Goal: Information Seeking & Learning: Learn about a topic

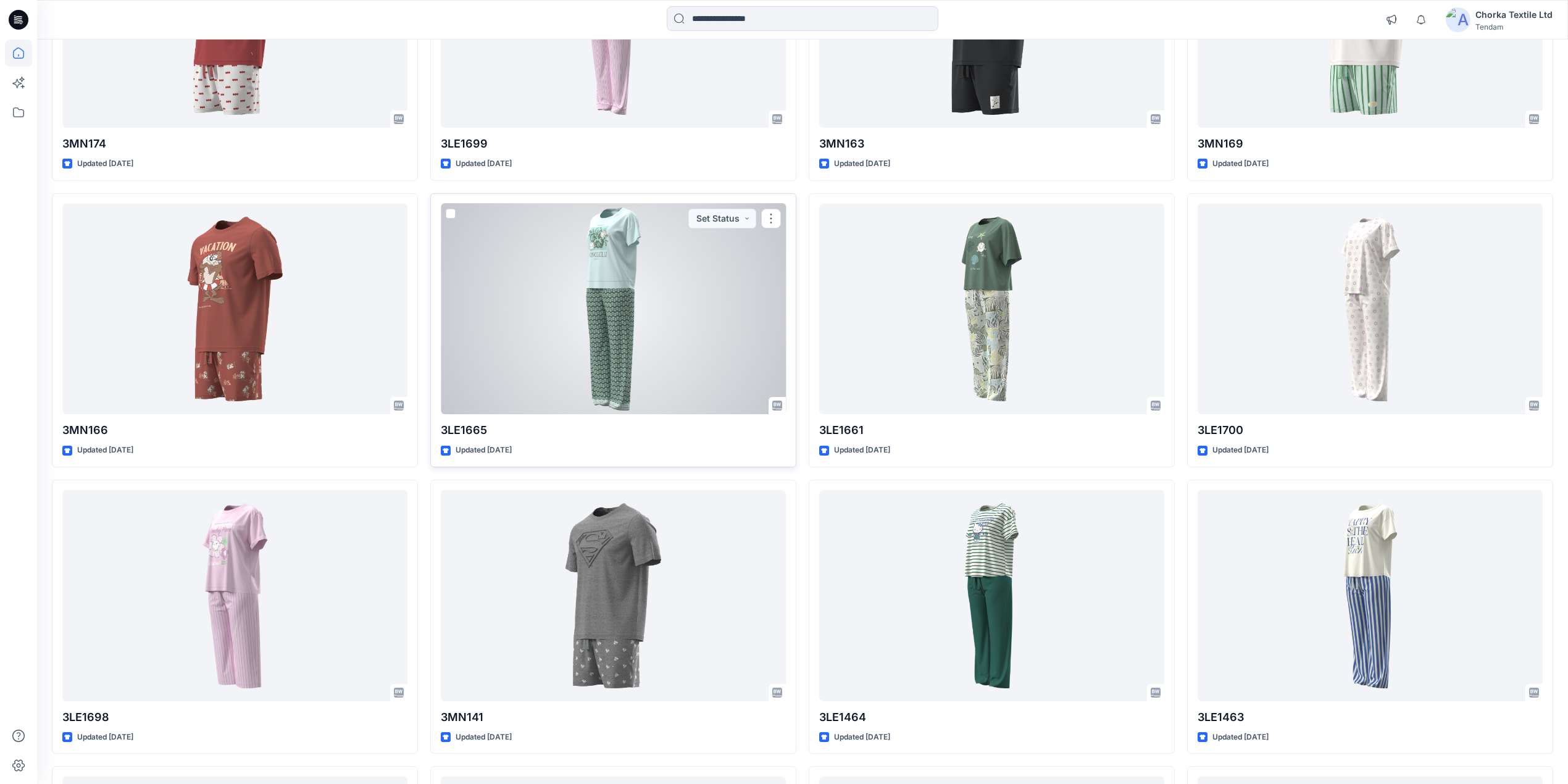
scroll to position [658, 0]
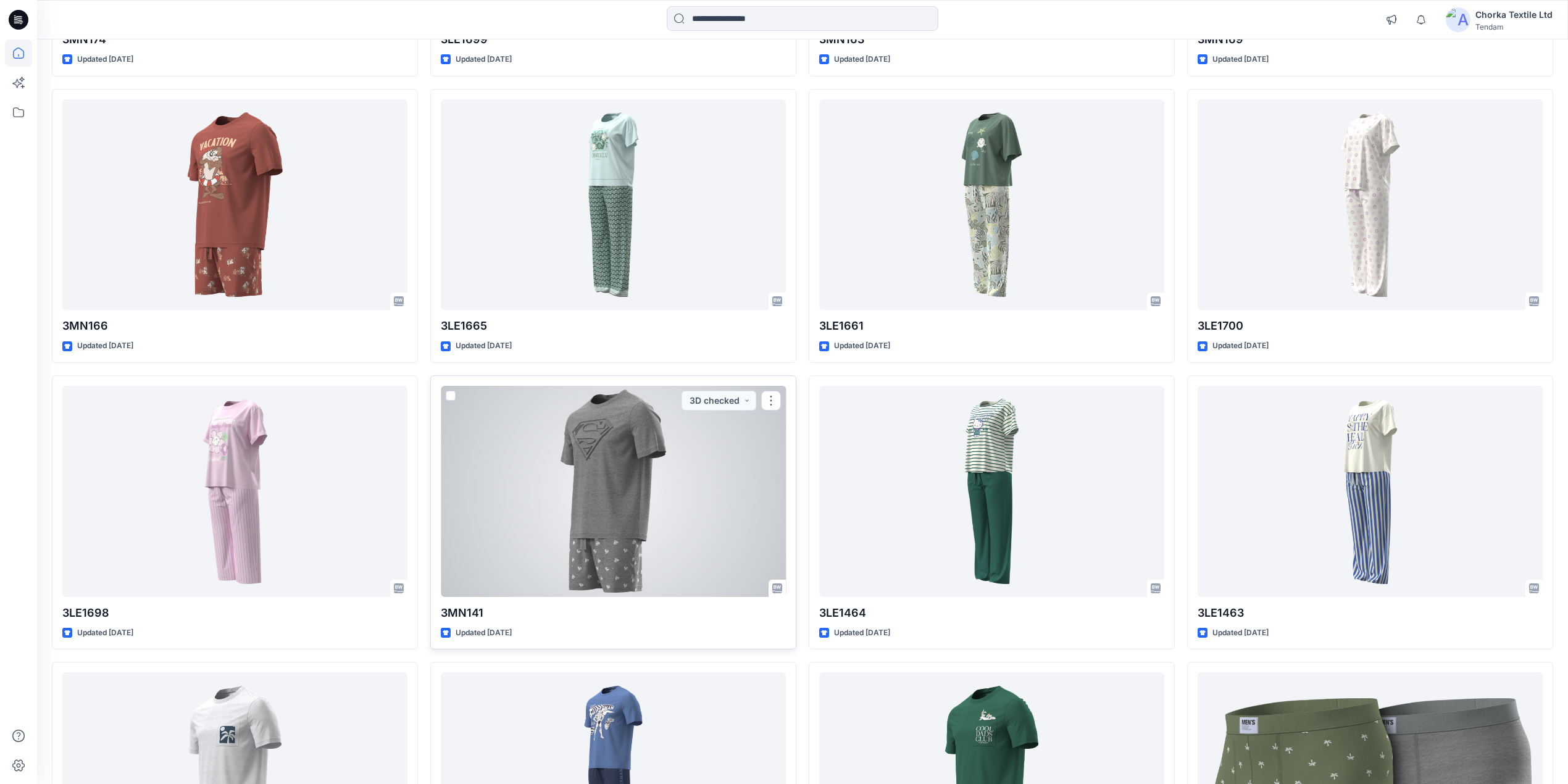
click at [679, 490] on div at bounding box center [613, 491] width 345 height 211
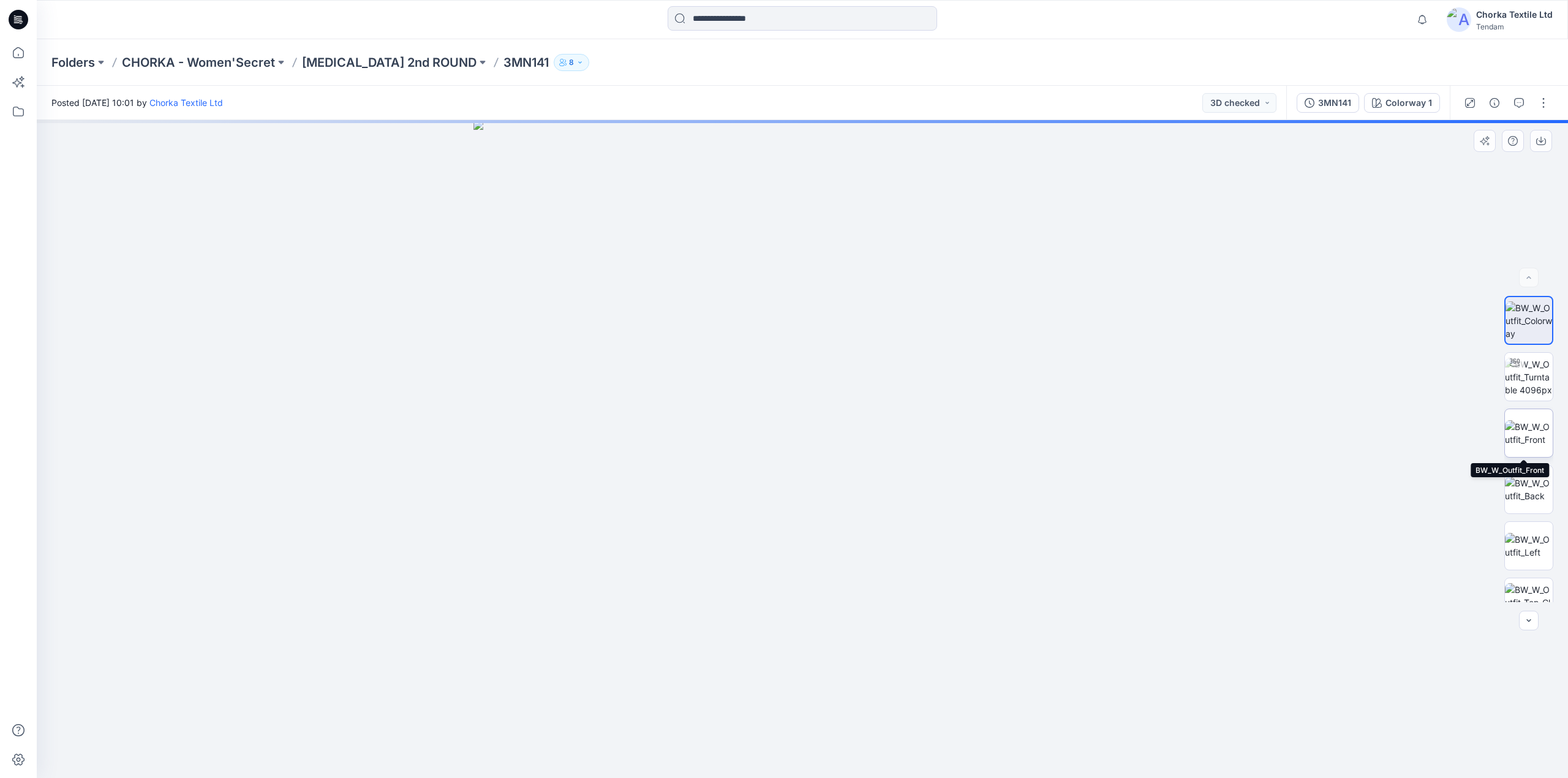
click at [1534, 425] on img at bounding box center [1529, 433] width 48 height 25
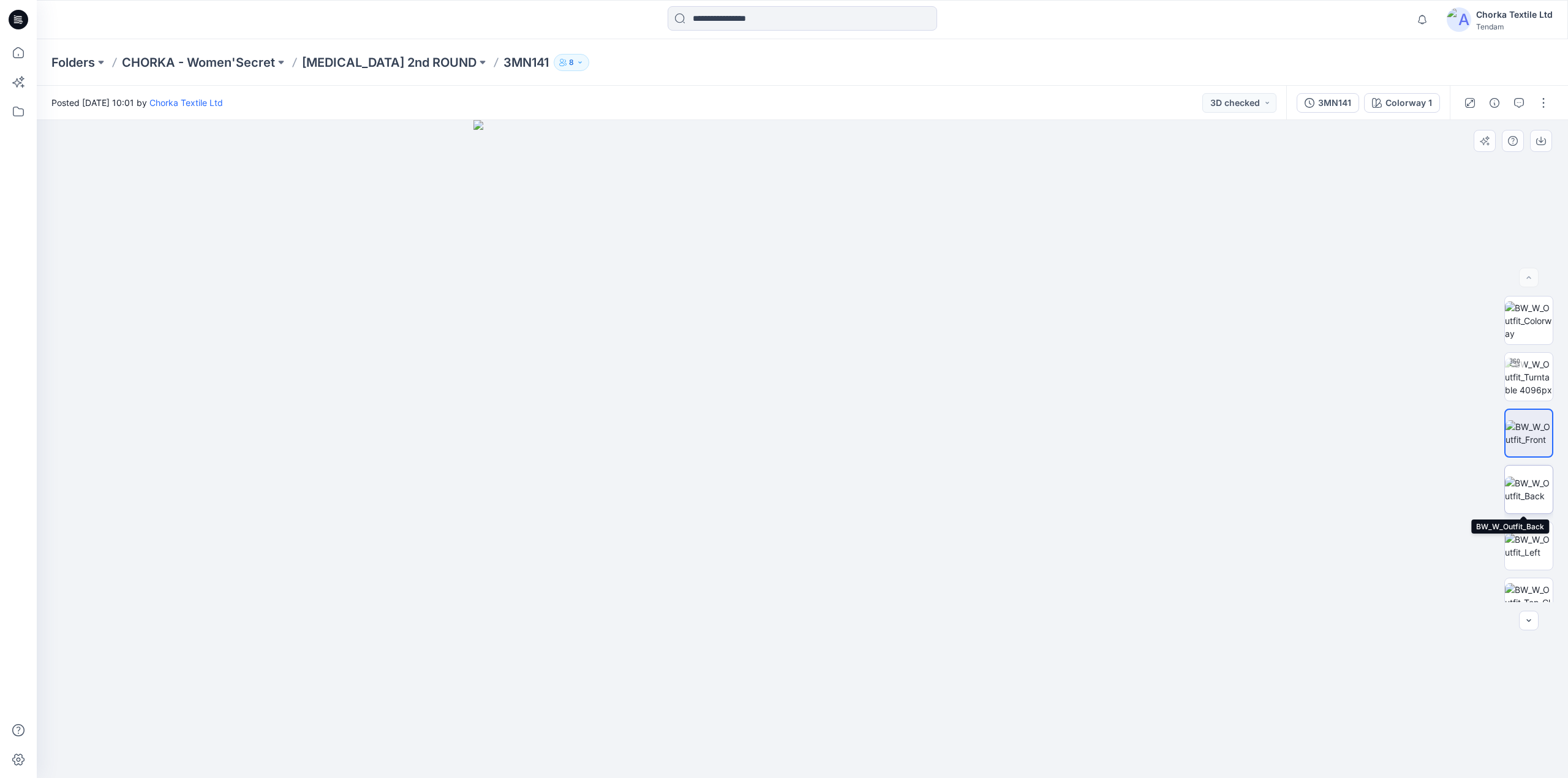
click at [1524, 479] on img at bounding box center [1529, 489] width 48 height 25
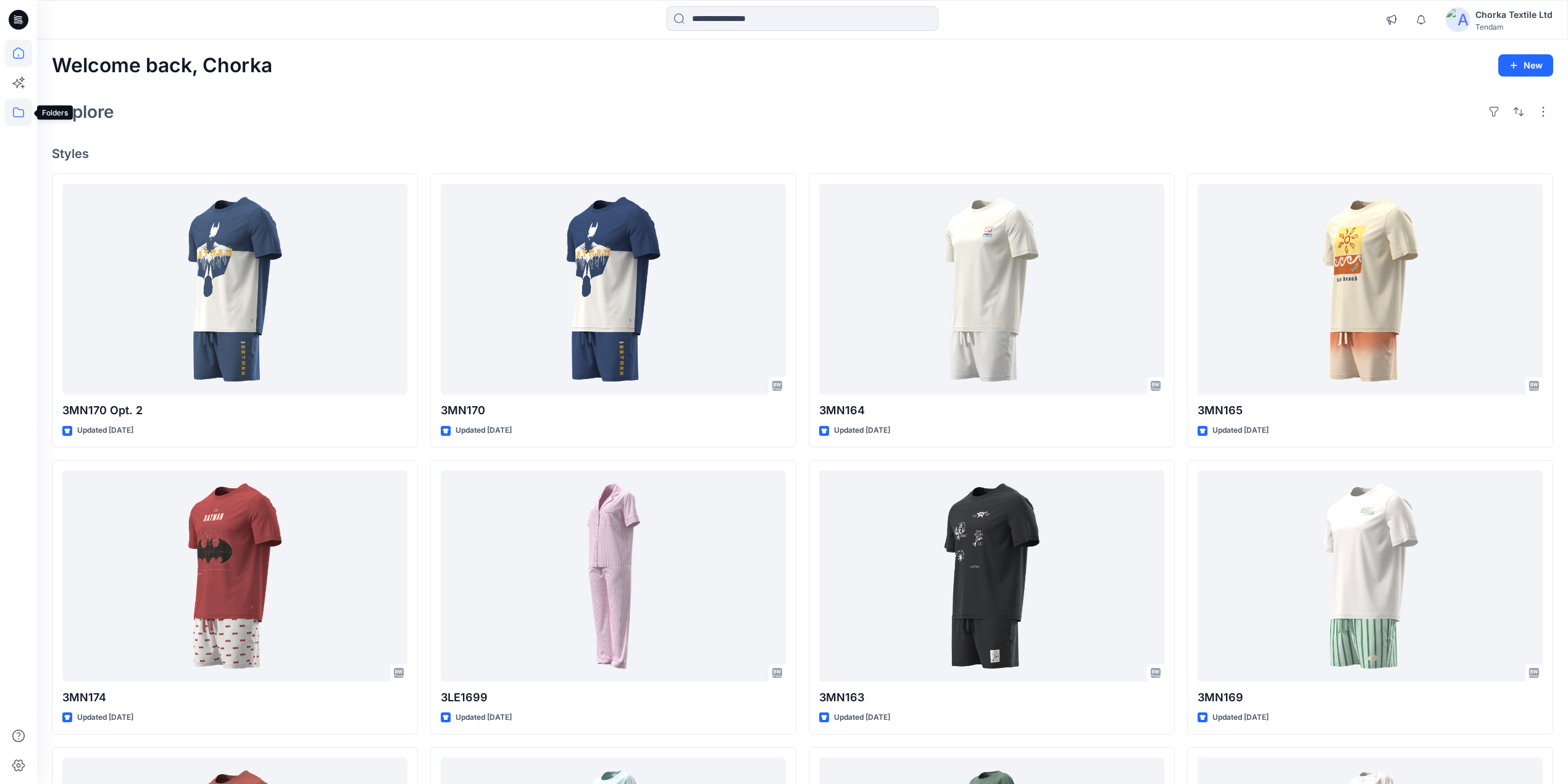
click at [21, 106] on icon at bounding box center [18, 112] width 27 height 27
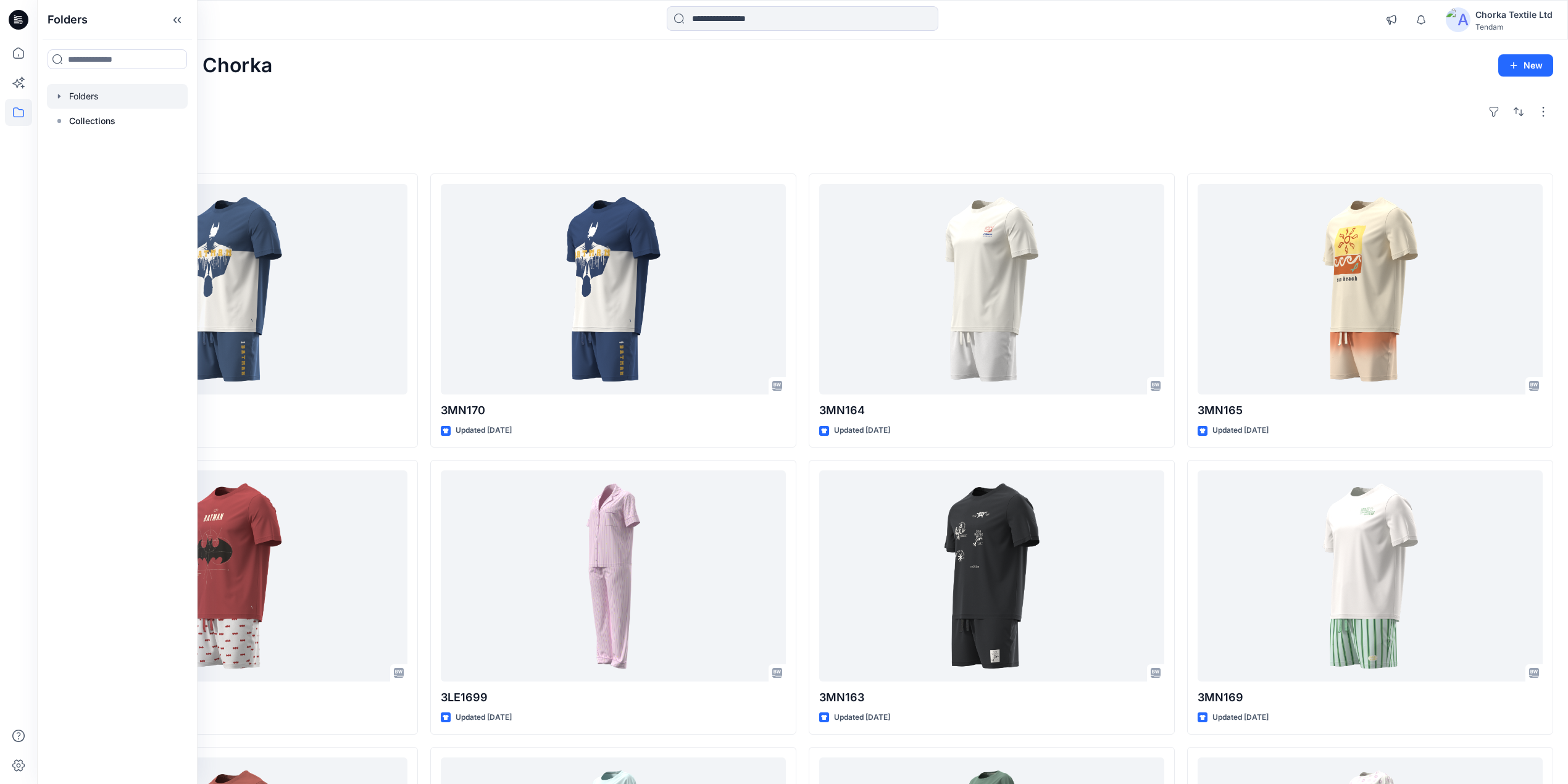
click at [92, 98] on div at bounding box center [118, 96] width 141 height 25
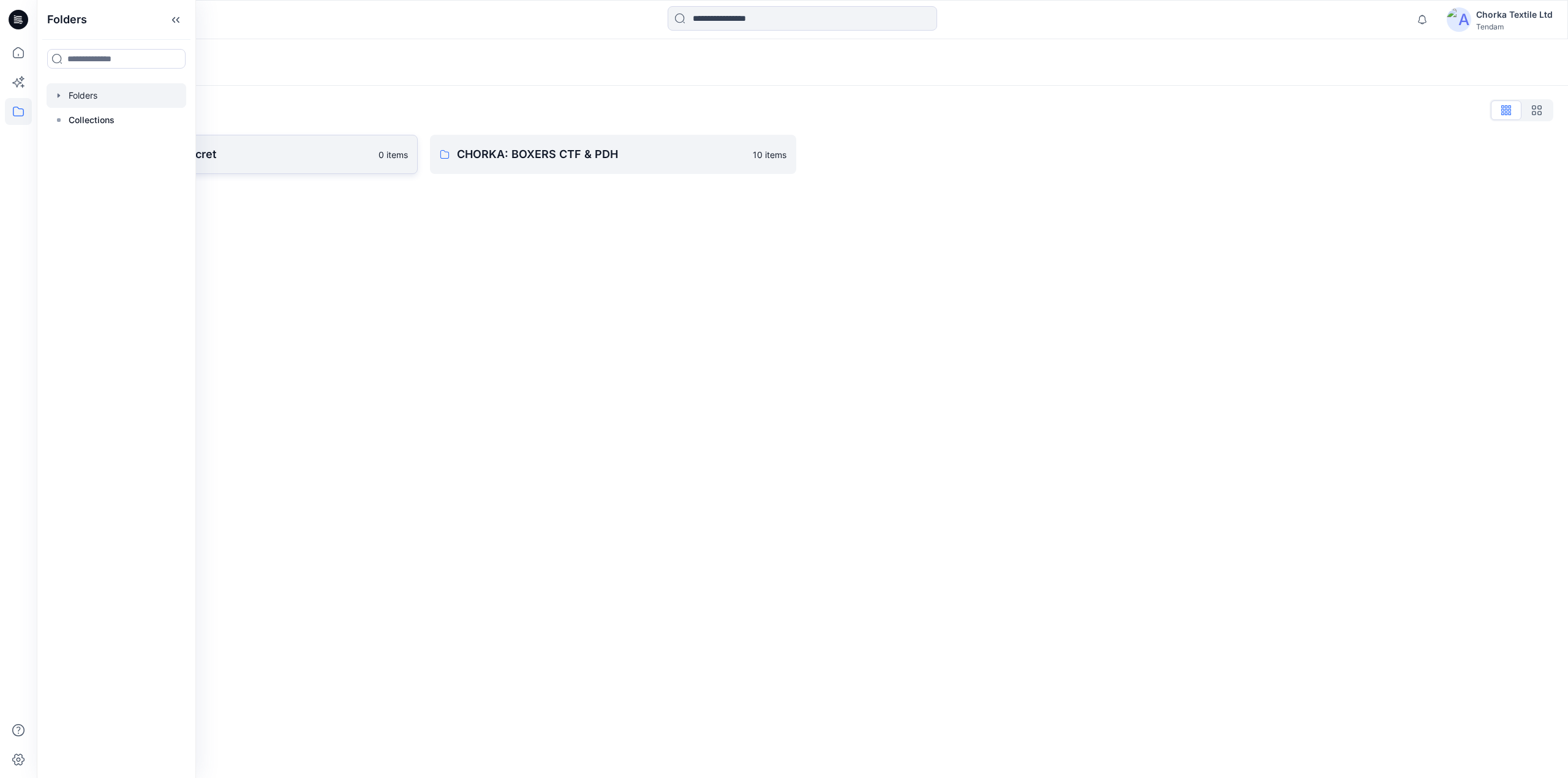
click at [314, 153] on p "CHORKA - Women'Secret" at bounding box center [225, 155] width 293 height 17
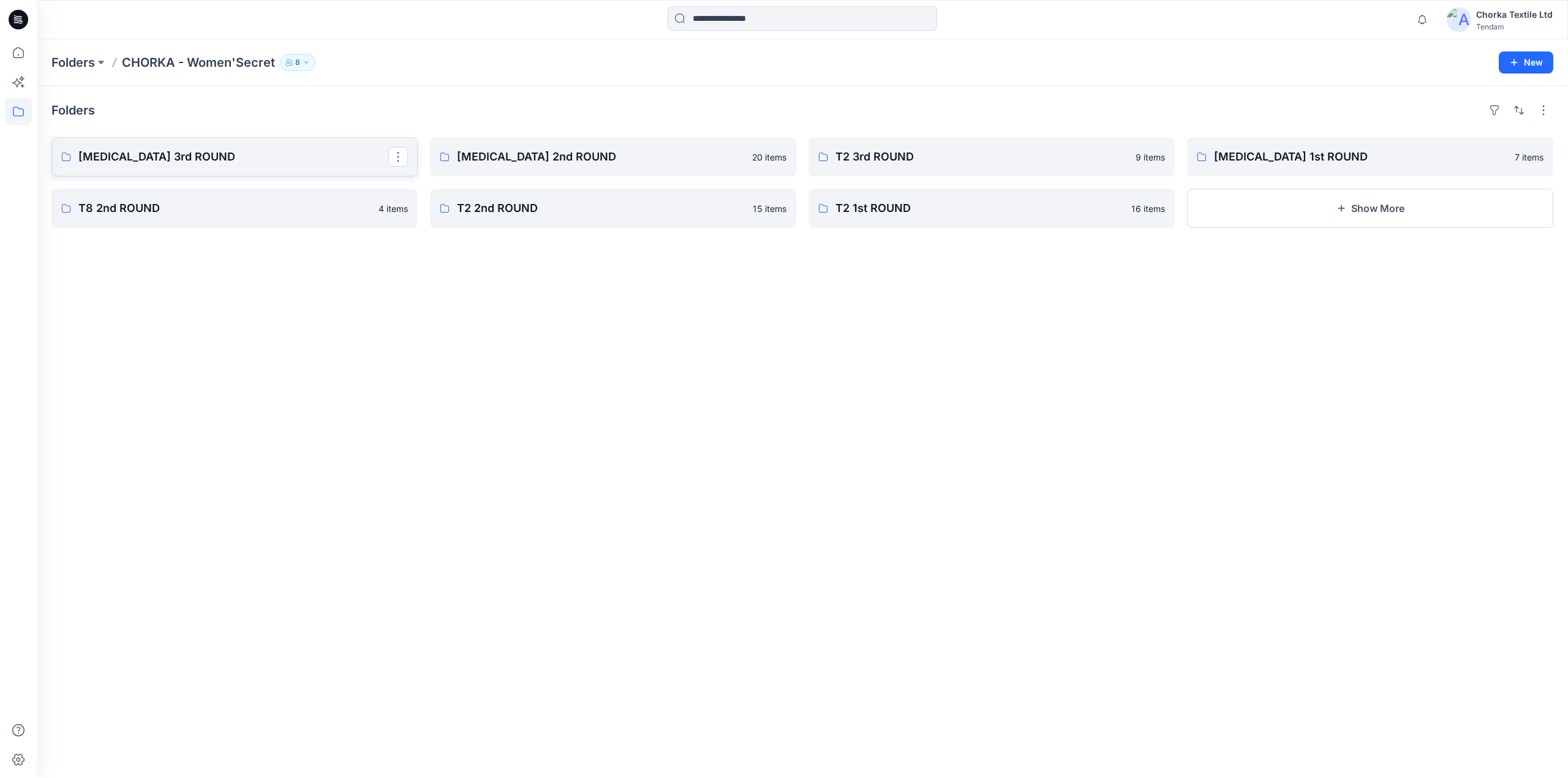
click at [165, 158] on p "[MEDICAL_DATA] 3rd ROUND" at bounding box center [233, 157] width 310 height 17
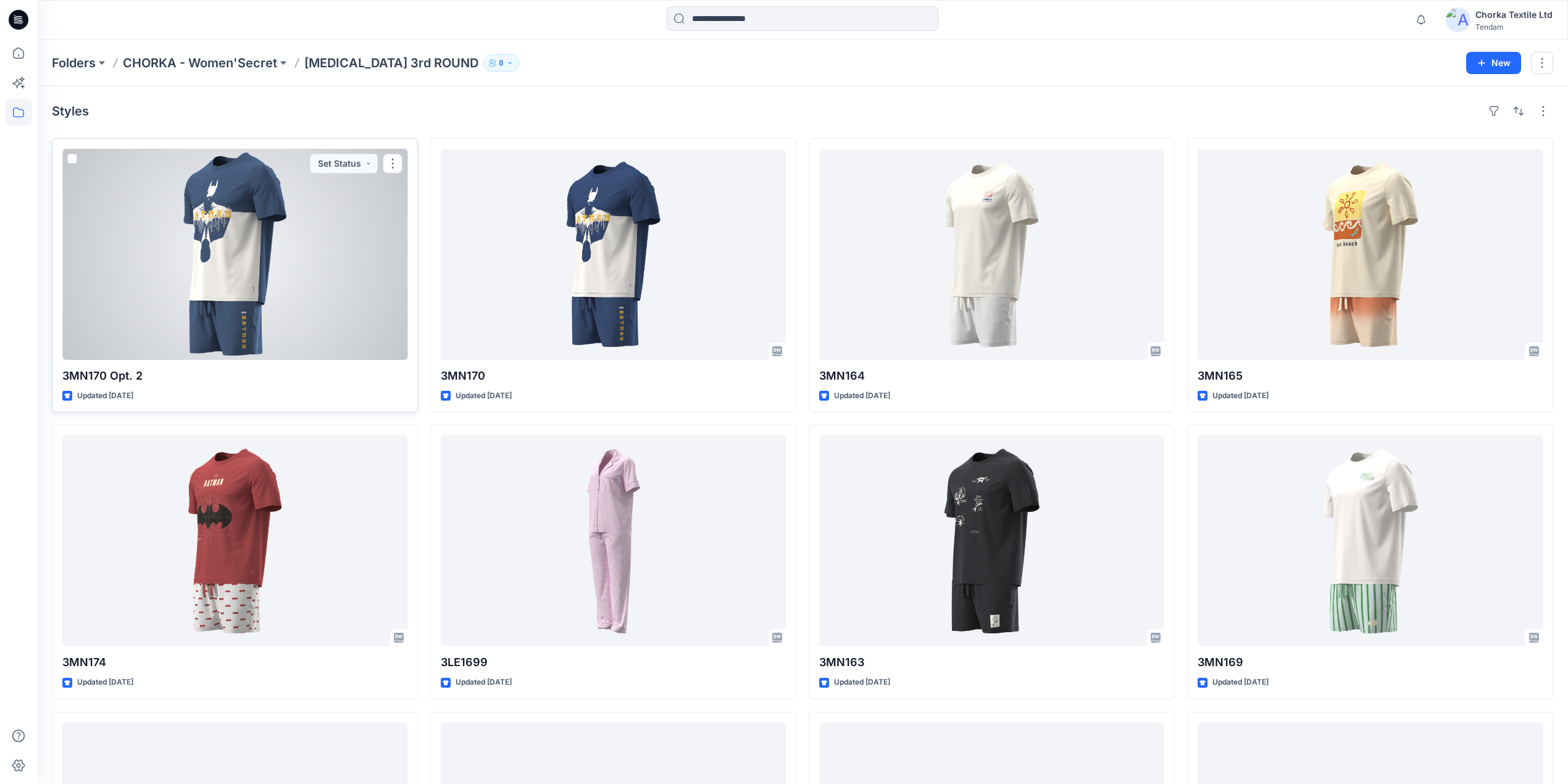
click at [266, 311] on div at bounding box center [234, 254] width 345 height 211
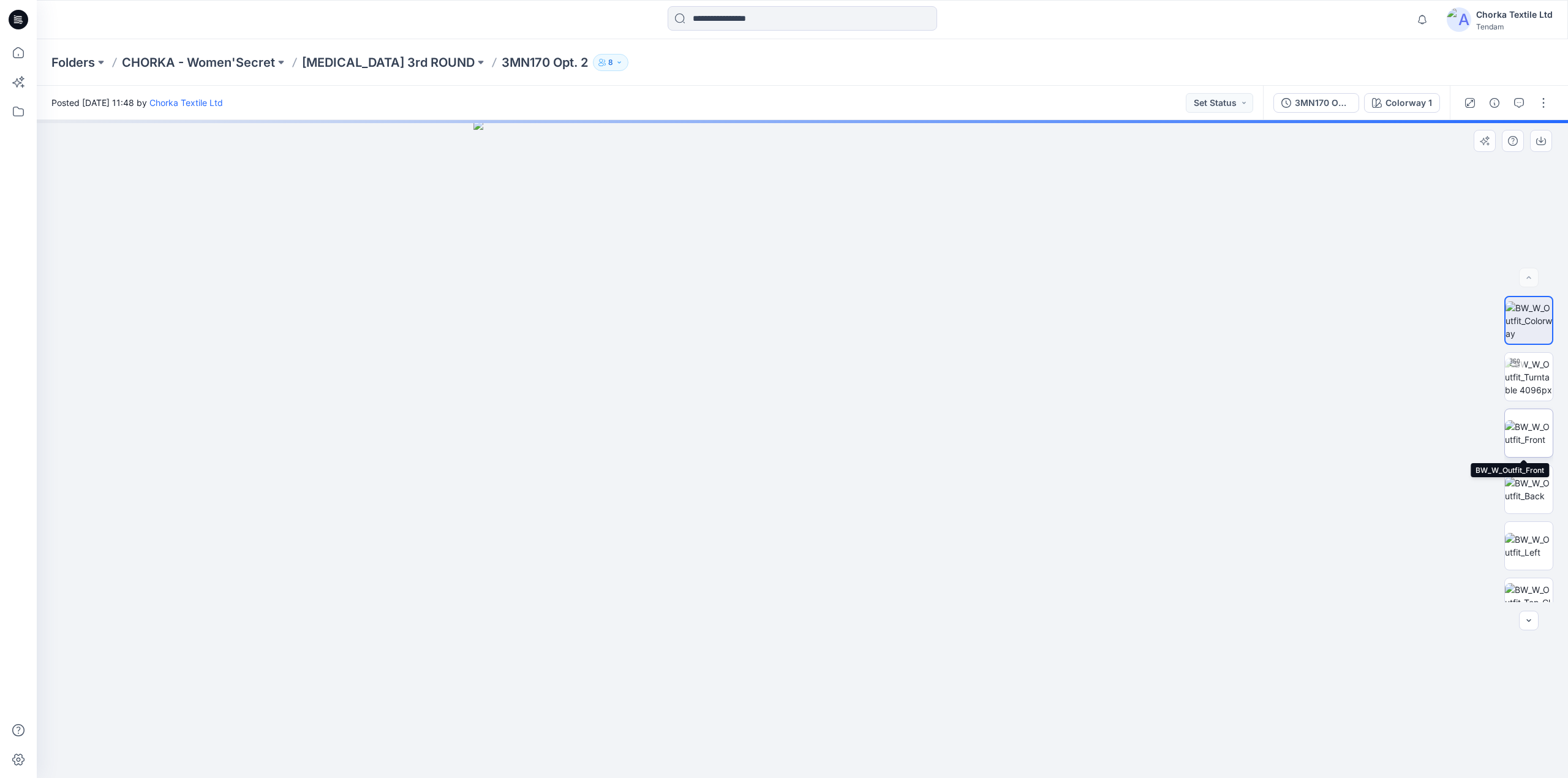
click at [1521, 422] on img at bounding box center [1529, 433] width 48 height 25
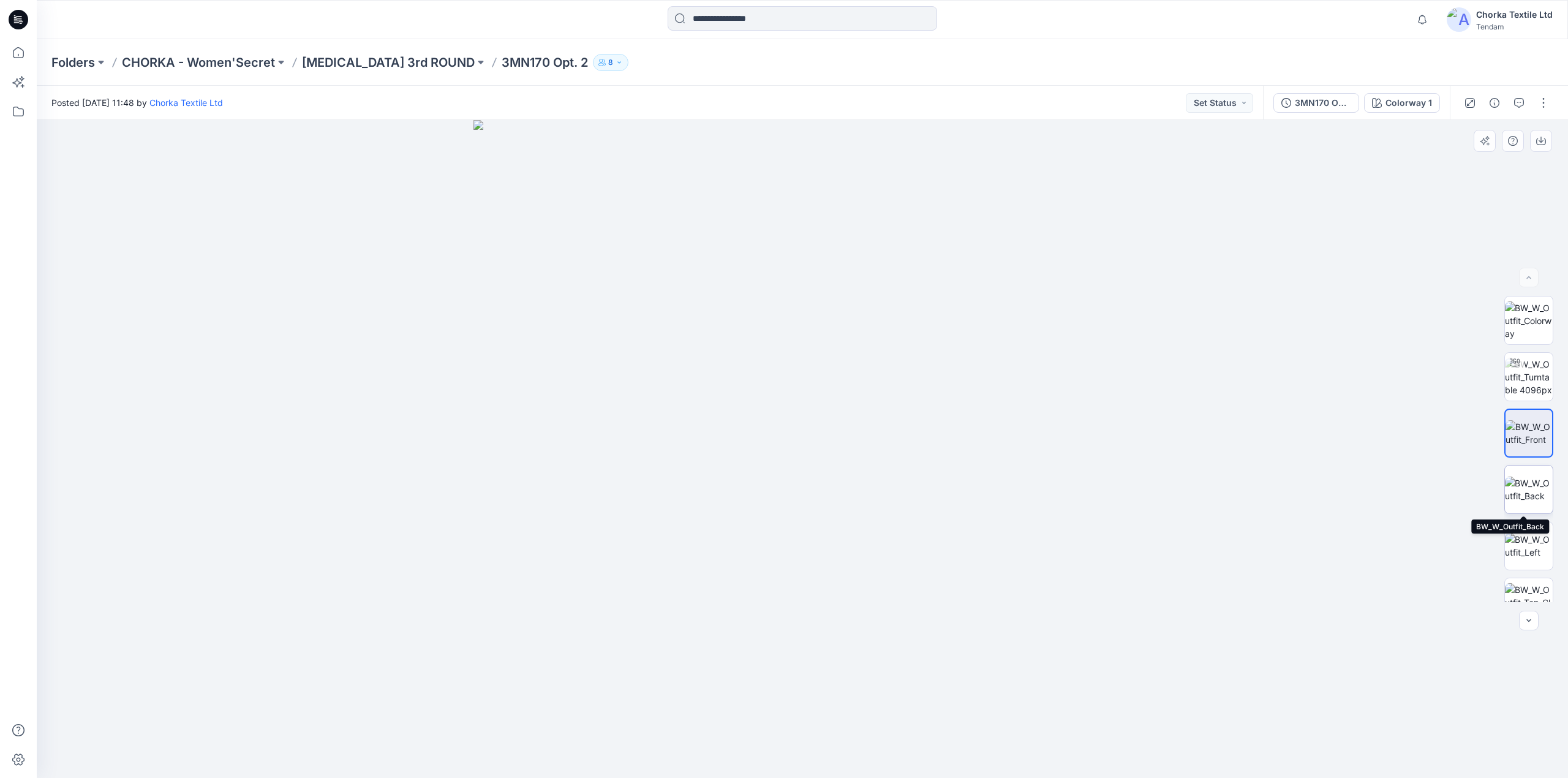
click at [1513, 487] on img at bounding box center [1529, 489] width 48 height 25
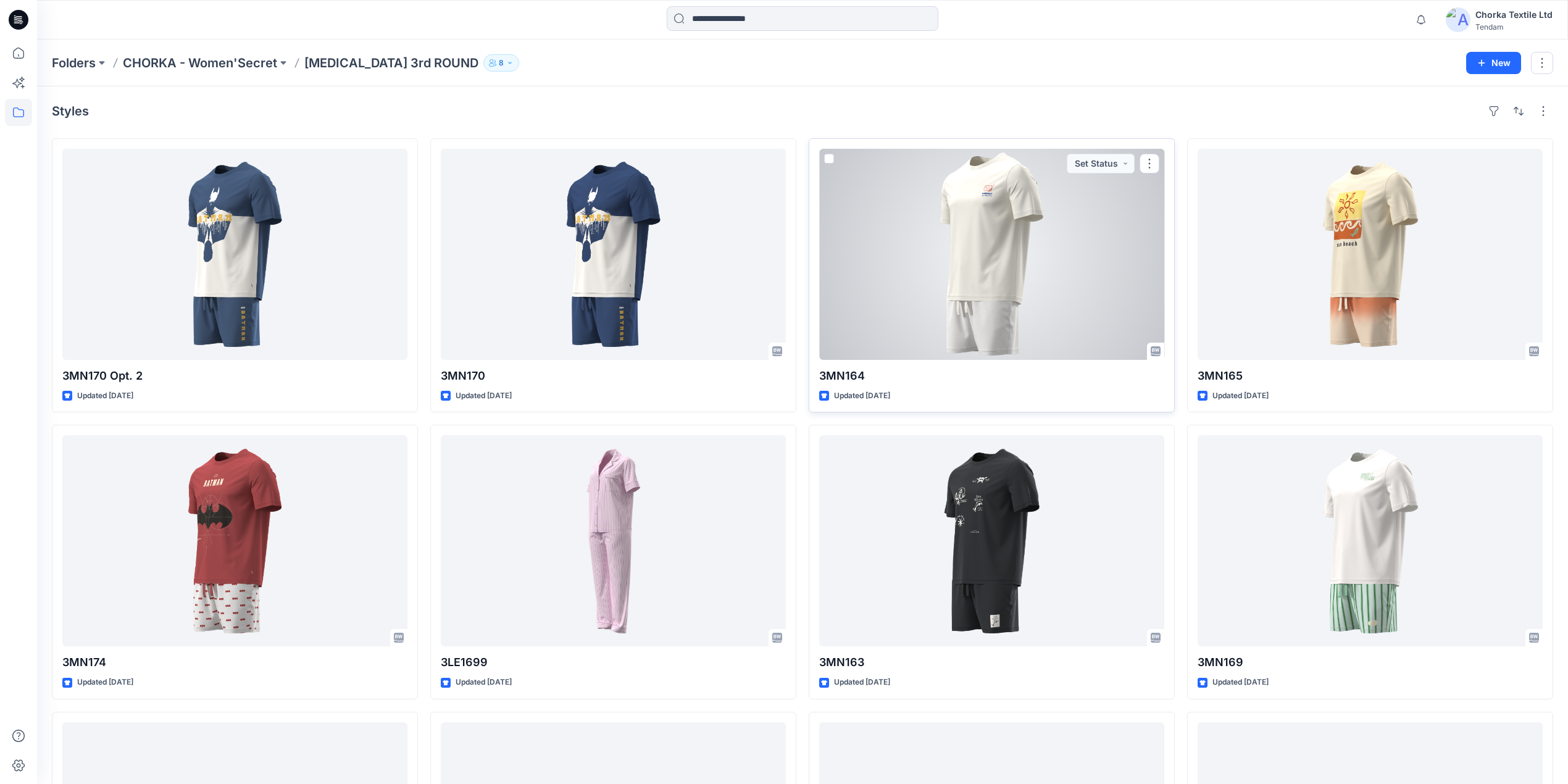
click at [962, 277] on div at bounding box center [991, 254] width 345 height 211
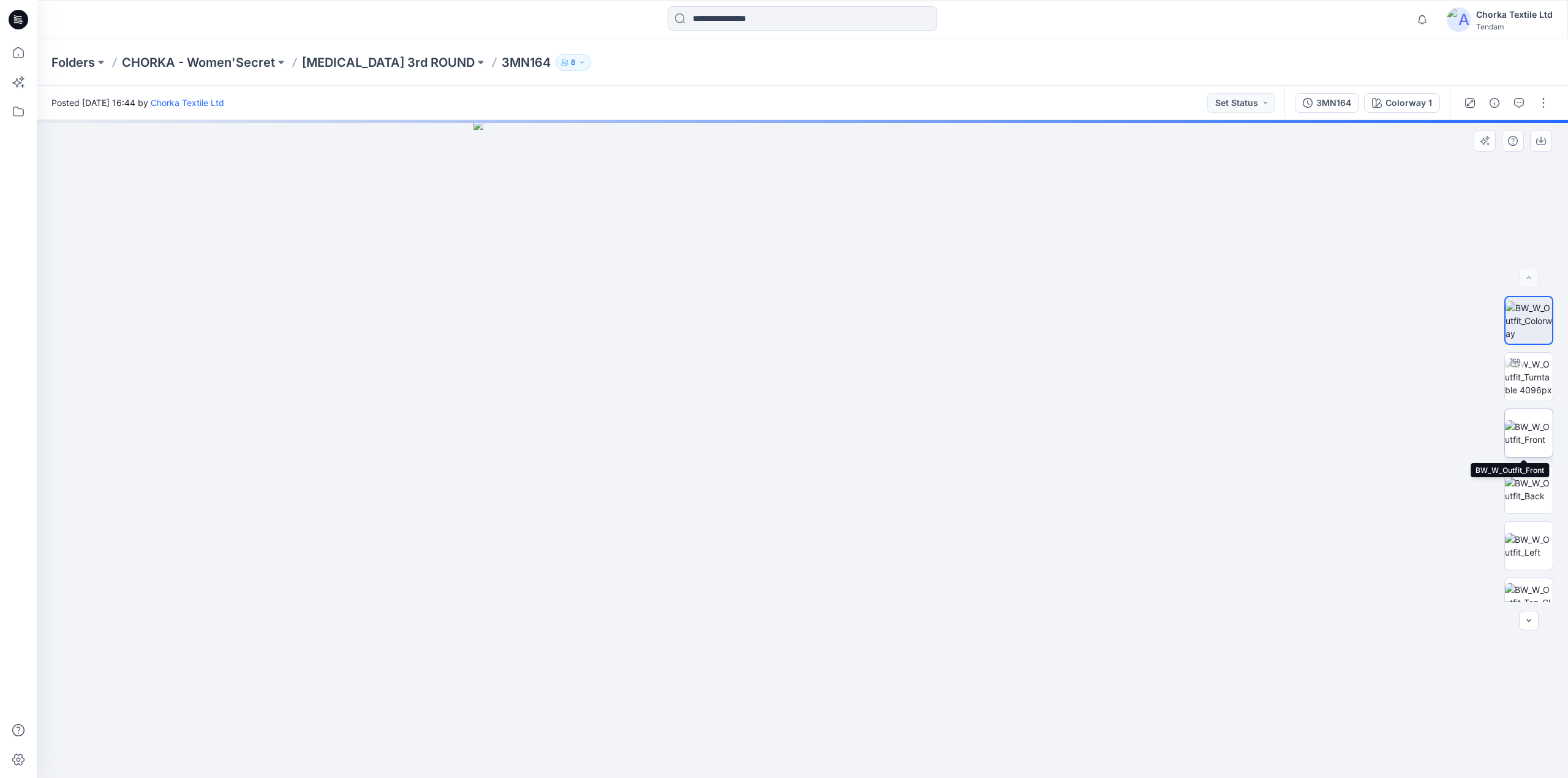
drag, startPoint x: 1535, startPoint y: 430, endPoint x: 1517, endPoint y: 431, distance: 18.0
click at [1535, 430] on img at bounding box center [1529, 433] width 48 height 25
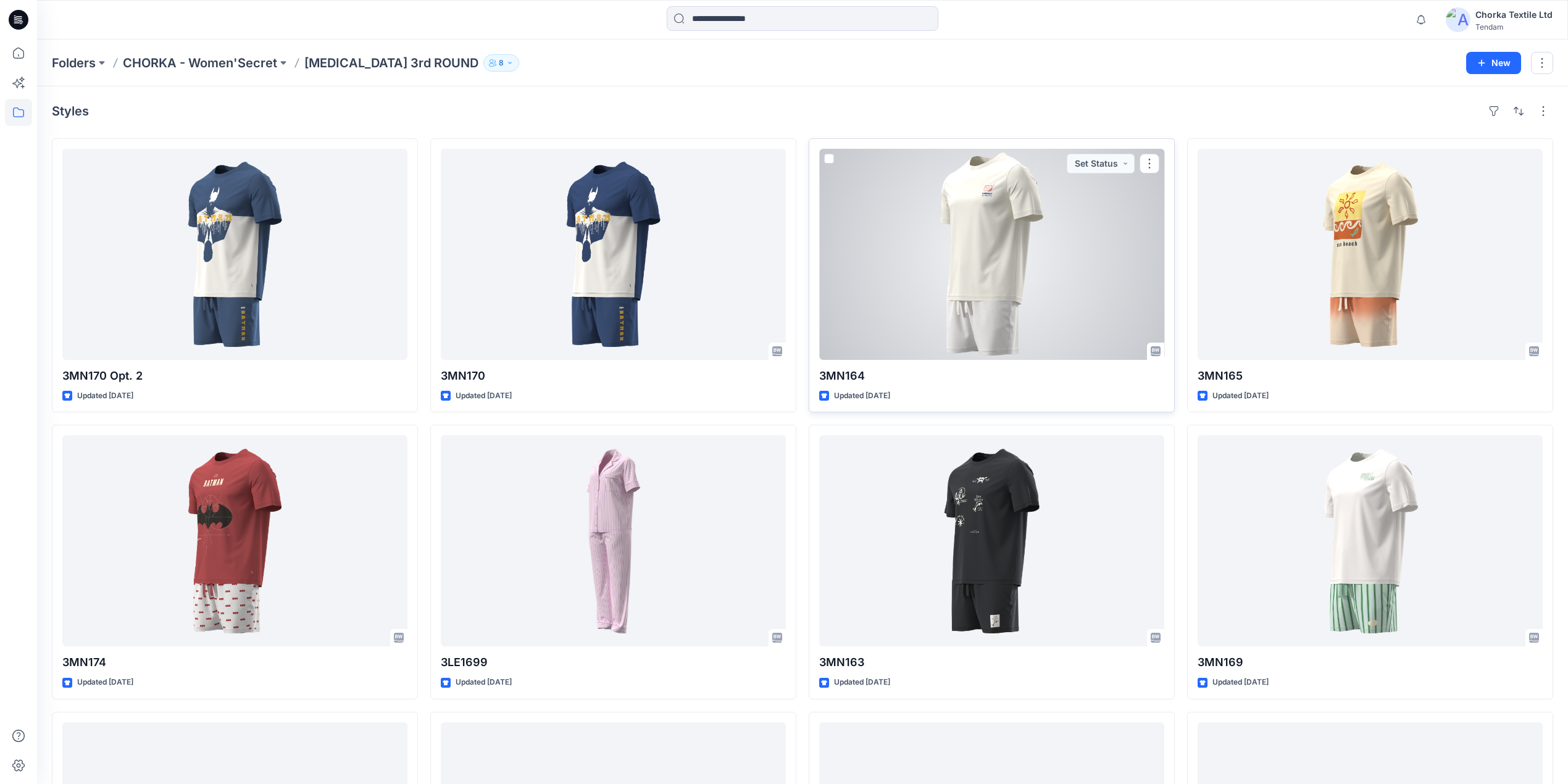
click at [1001, 270] on div at bounding box center [991, 254] width 345 height 211
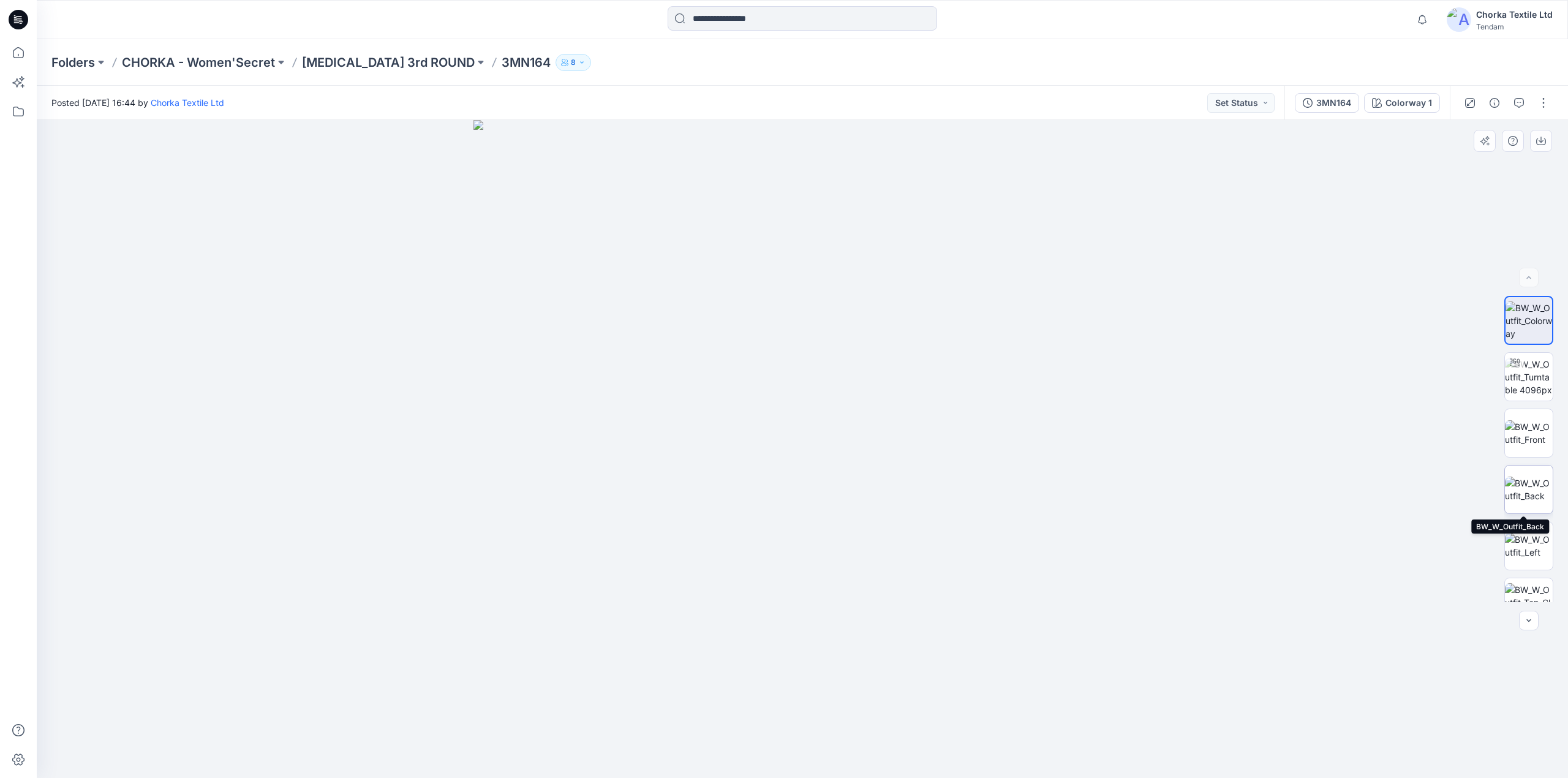
click at [1527, 479] on img at bounding box center [1529, 489] width 48 height 25
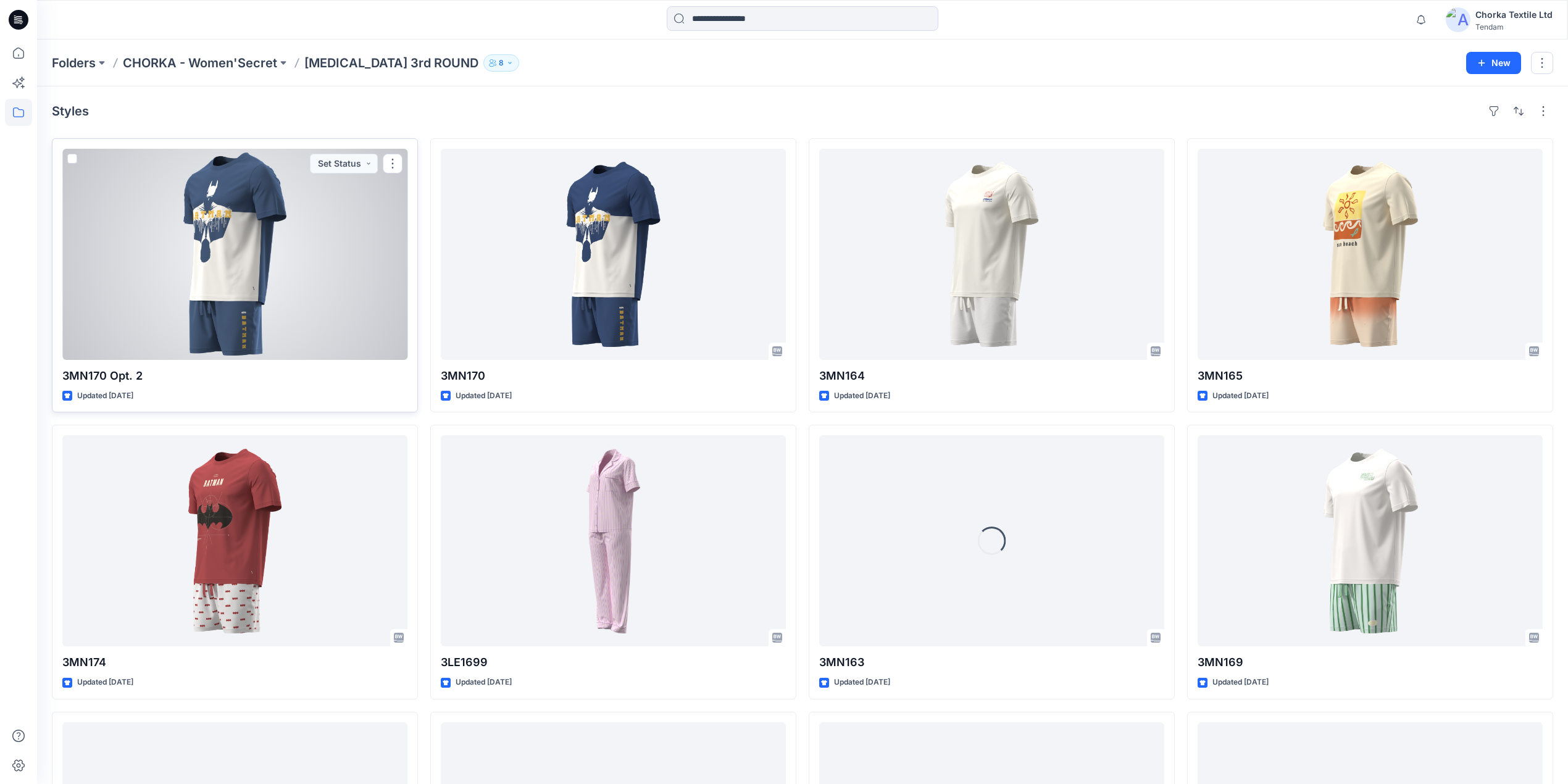
click at [290, 296] on div at bounding box center [234, 254] width 345 height 211
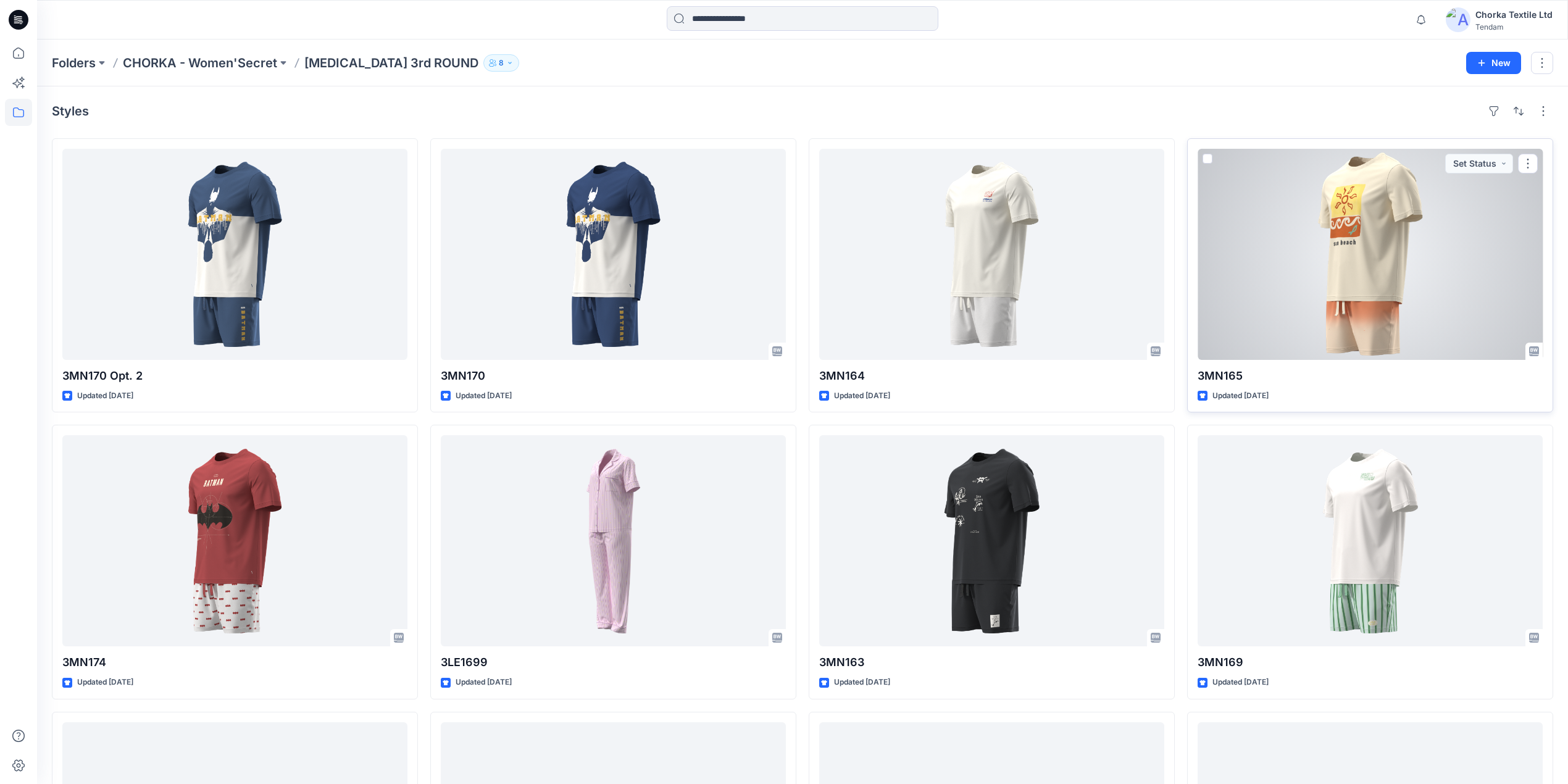
click at [1380, 250] on div at bounding box center [1370, 254] width 345 height 211
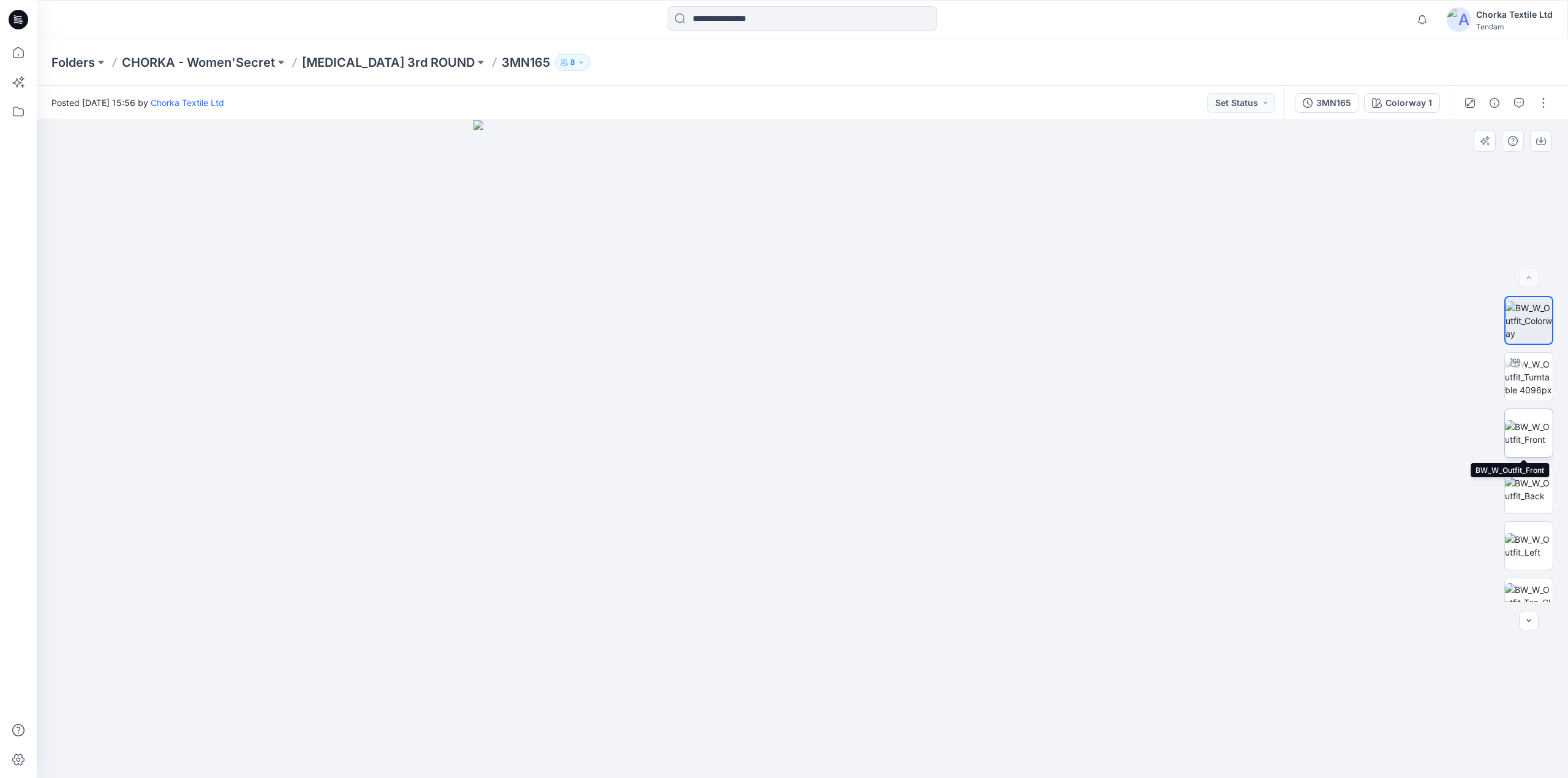
click at [1525, 424] on img at bounding box center [1529, 433] width 48 height 25
click at [1534, 483] on img at bounding box center [1529, 489] width 48 height 25
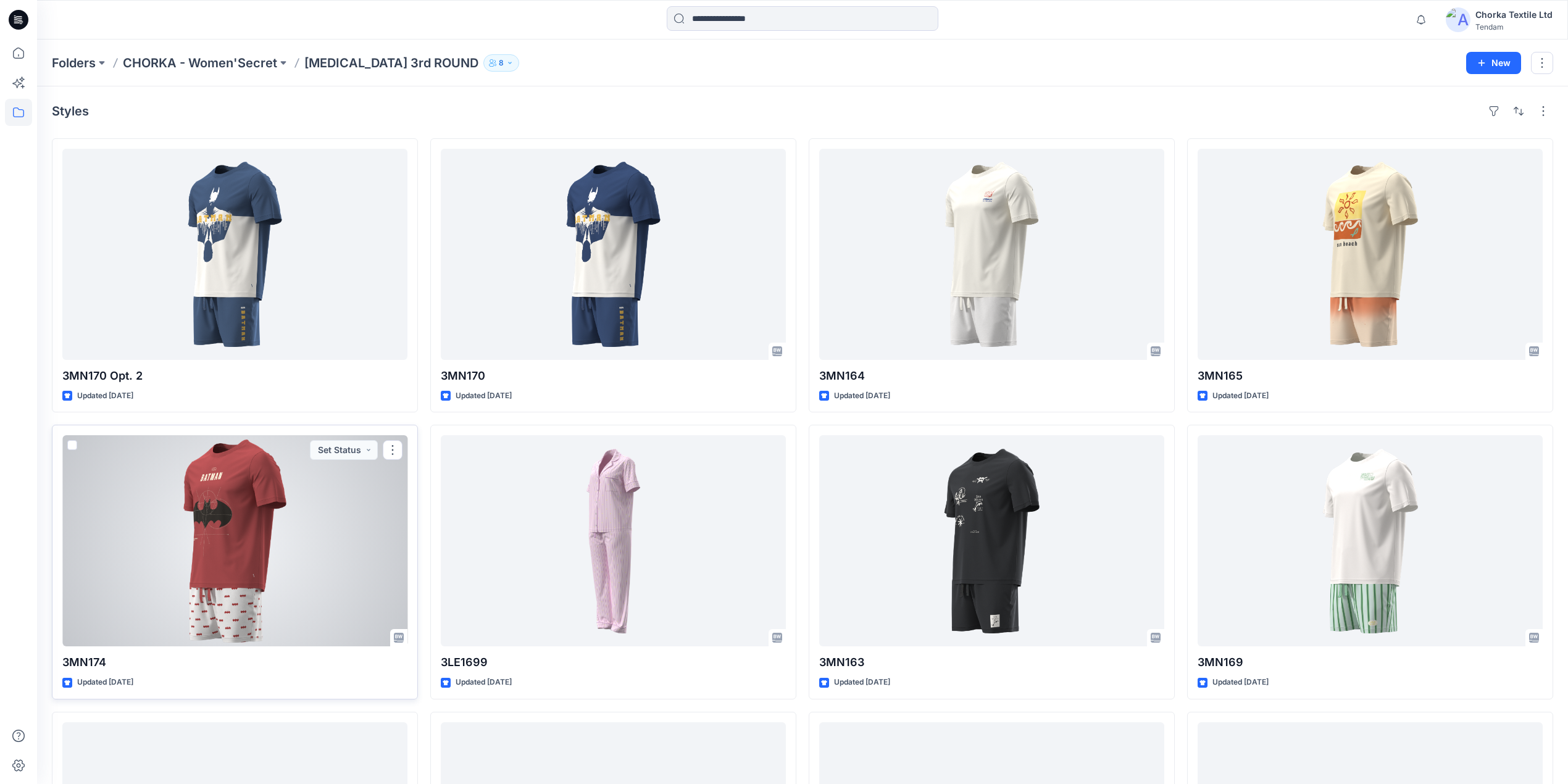
click at [258, 517] on div at bounding box center [234, 541] width 345 height 211
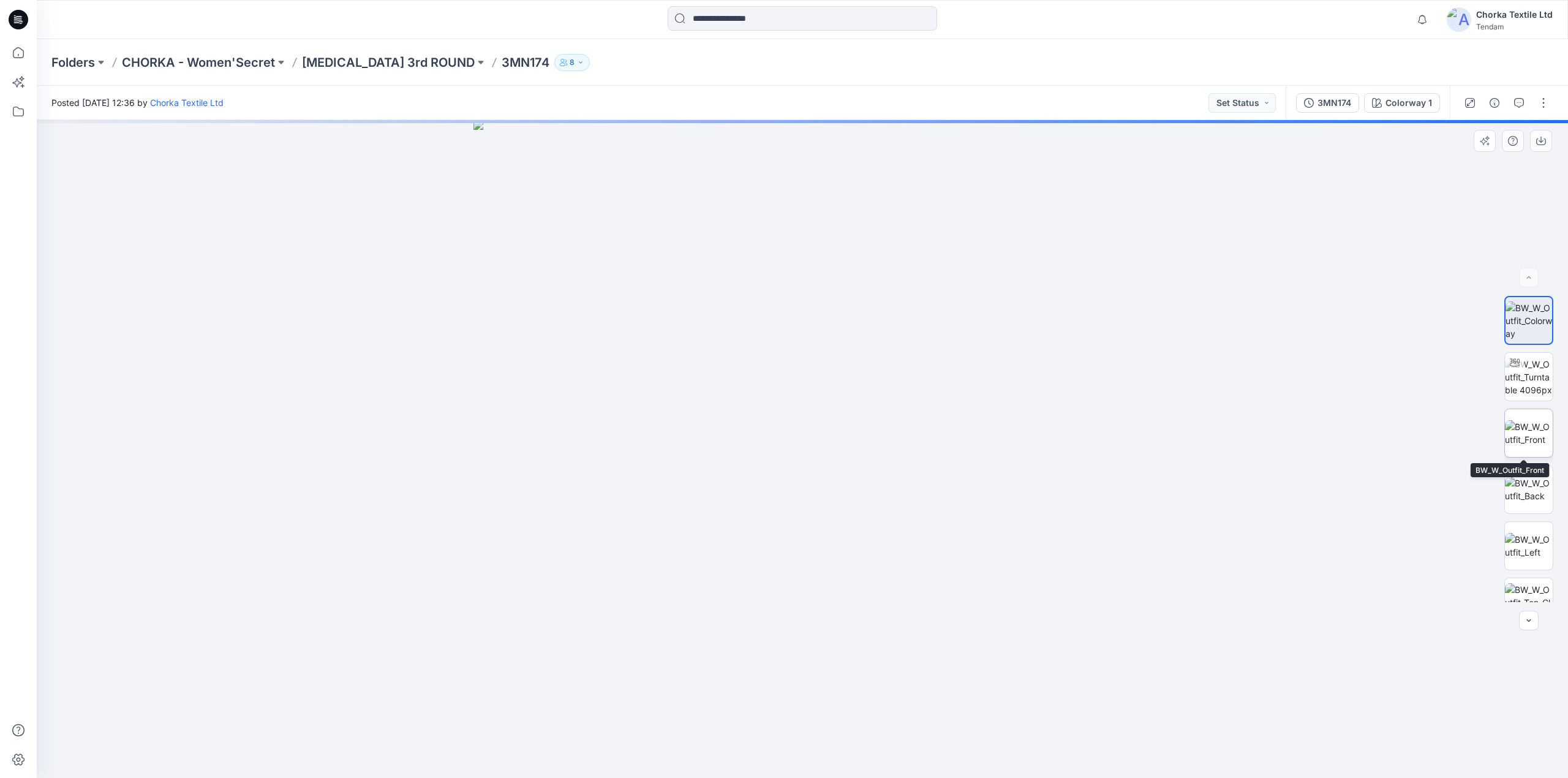
click at [1525, 422] on img at bounding box center [1529, 433] width 48 height 25
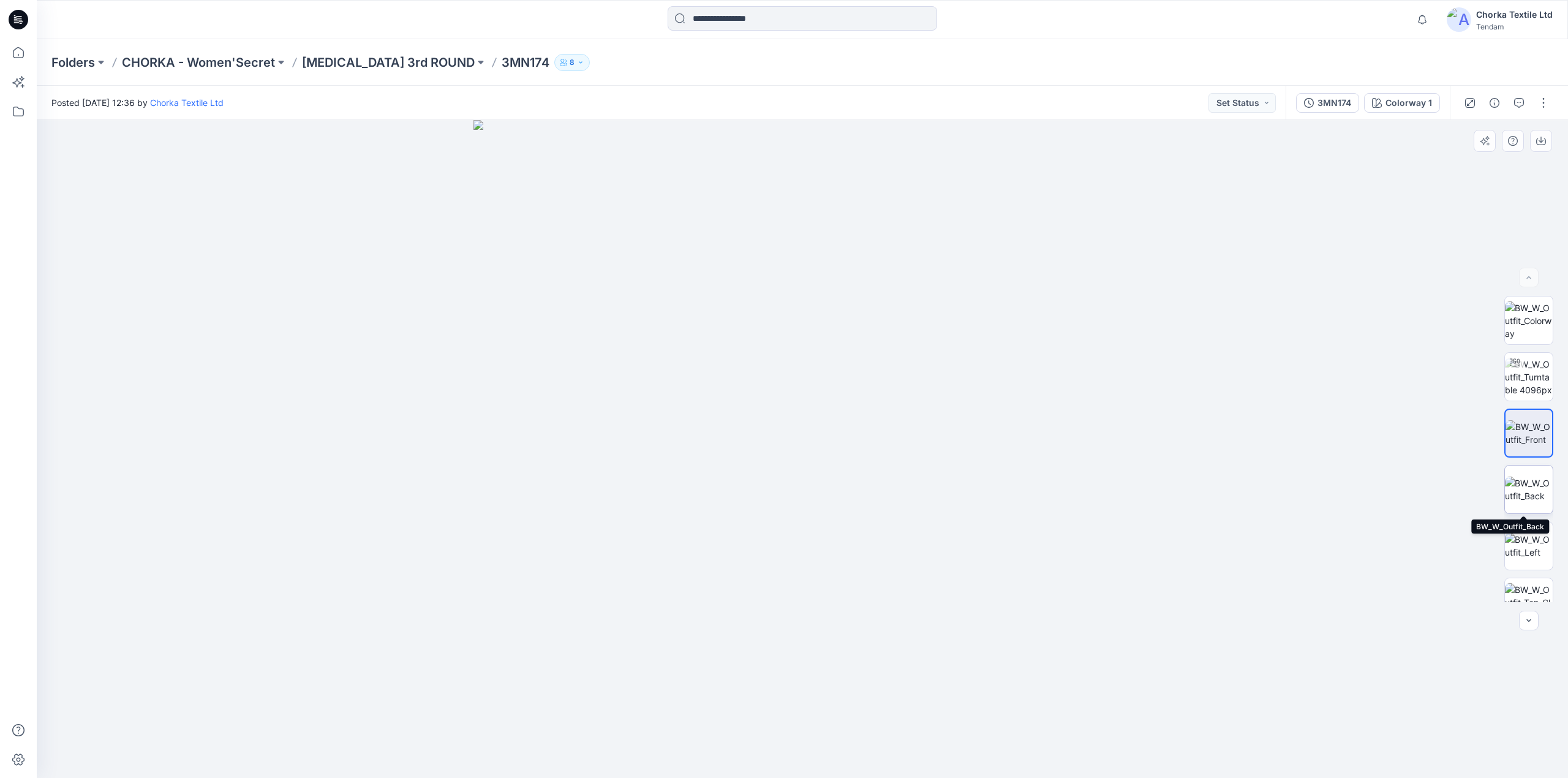
click at [1521, 488] on img at bounding box center [1529, 489] width 48 height 25
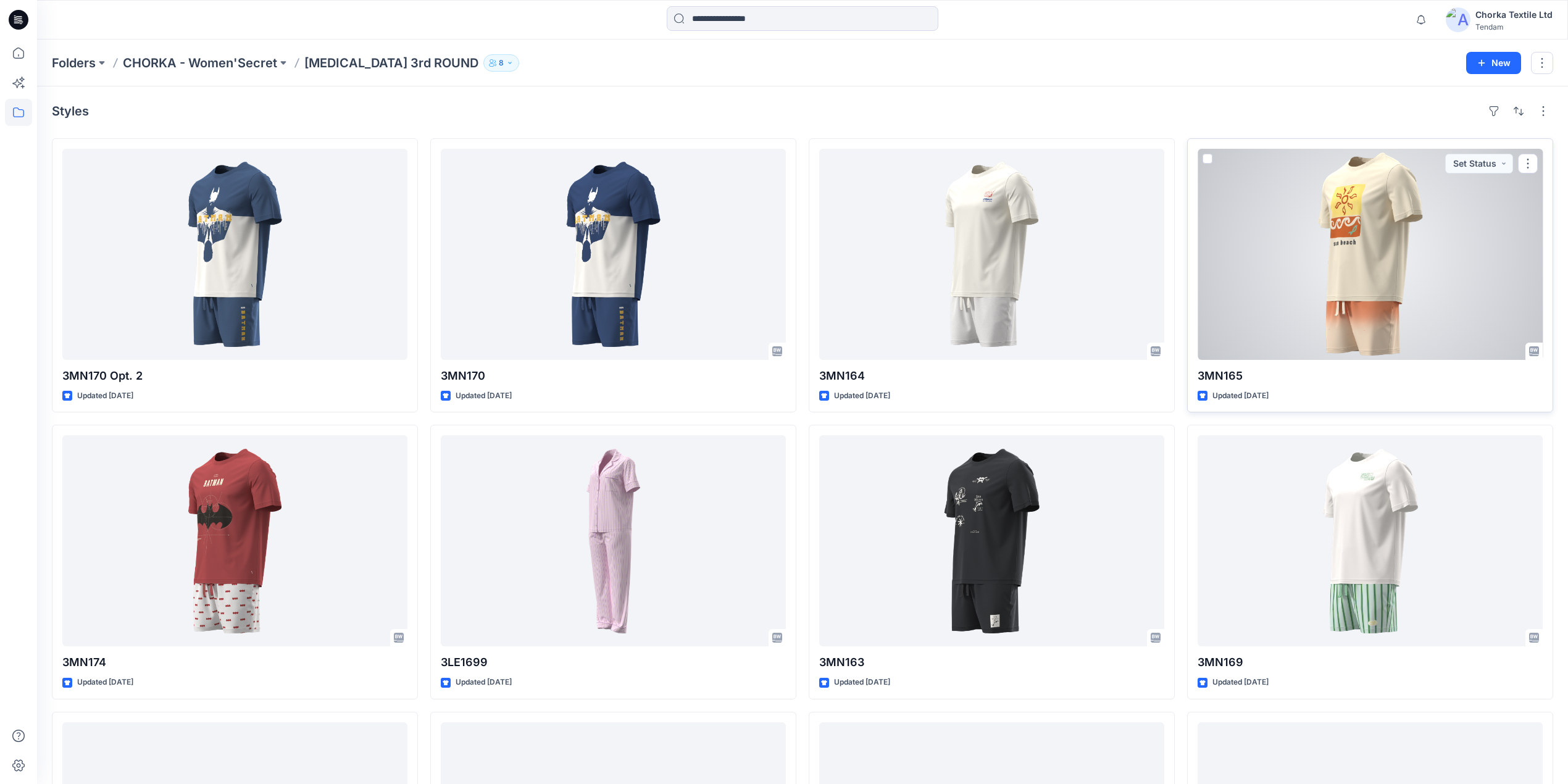
click at [1319, 232] on div at bounding box center [1370, 254] width 345 height 211
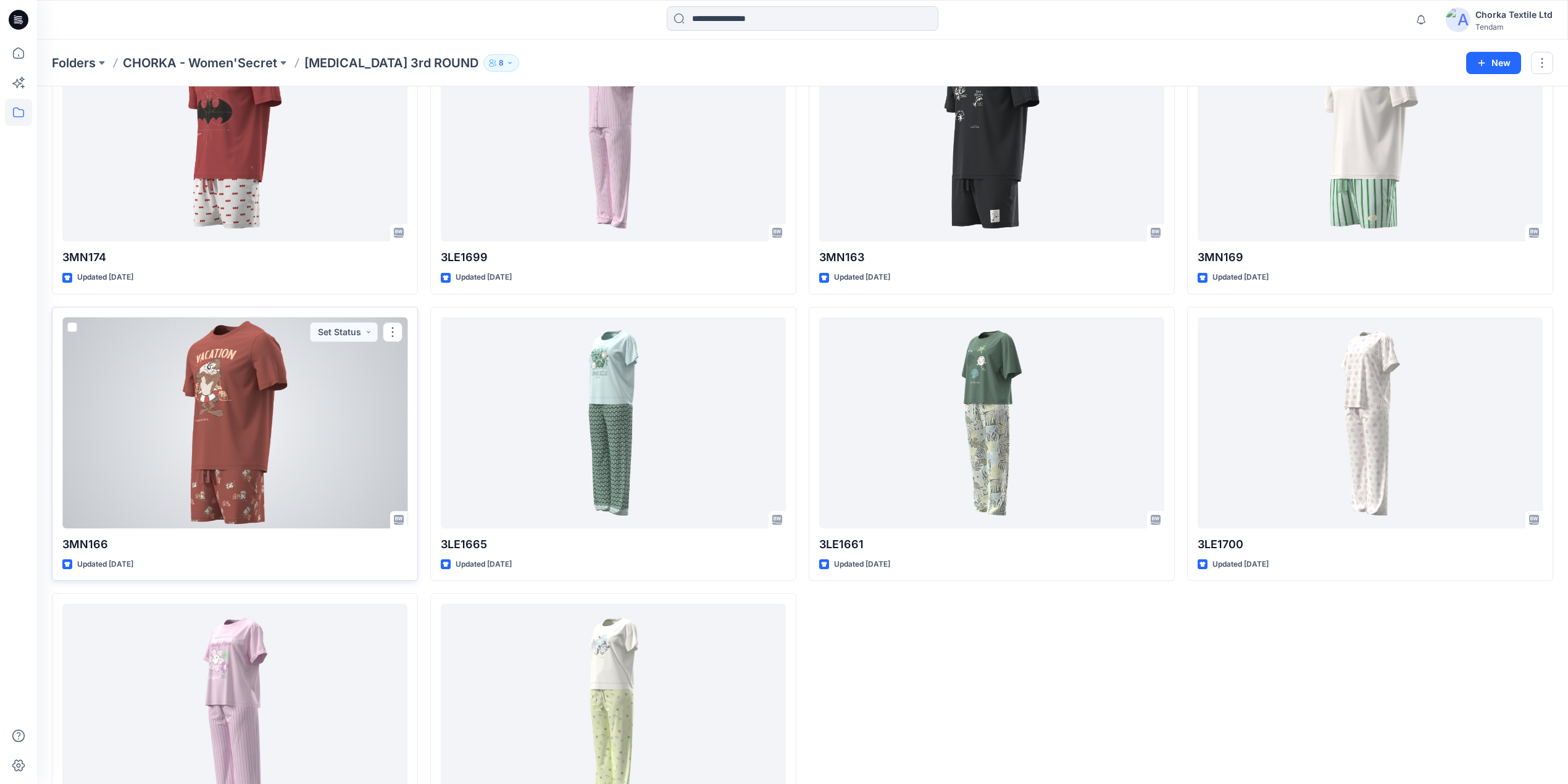
scroll to position [411, 0]
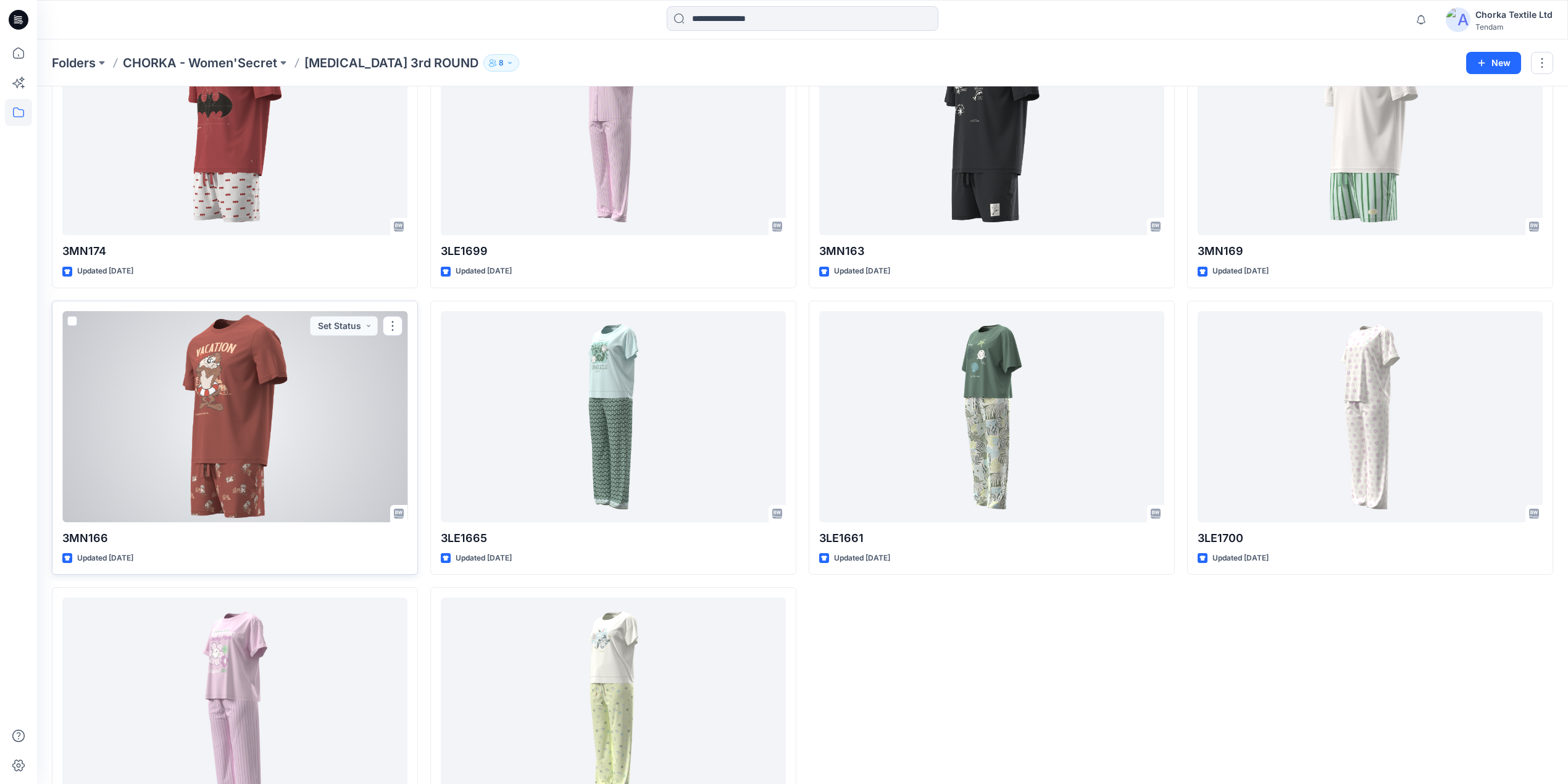
click at [260, 422] on div at bounding box center [234, 417] width 345 height 211
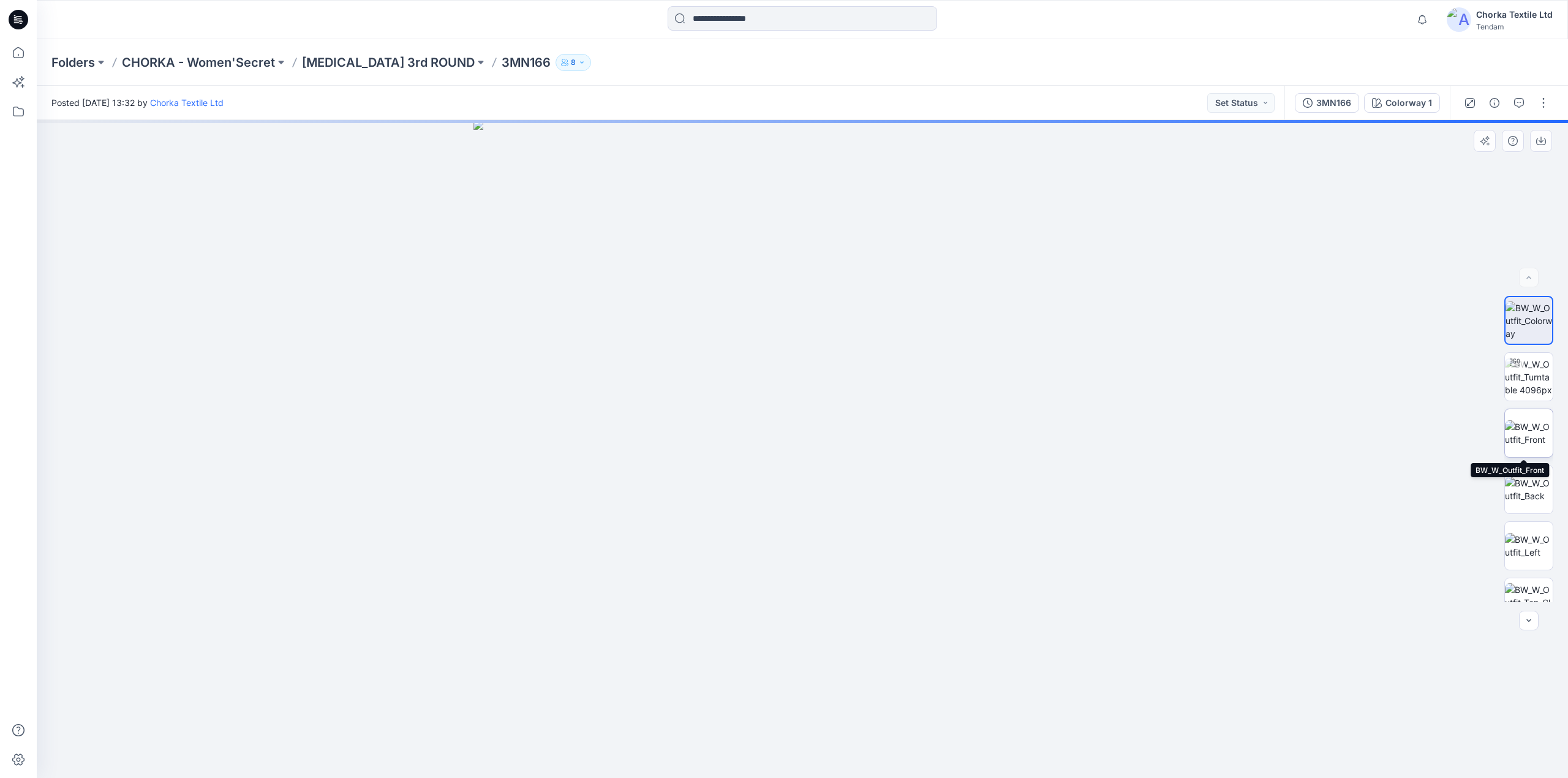
click at [1531, 427] on img at bounding box center [1529, 433] width 48 height 25
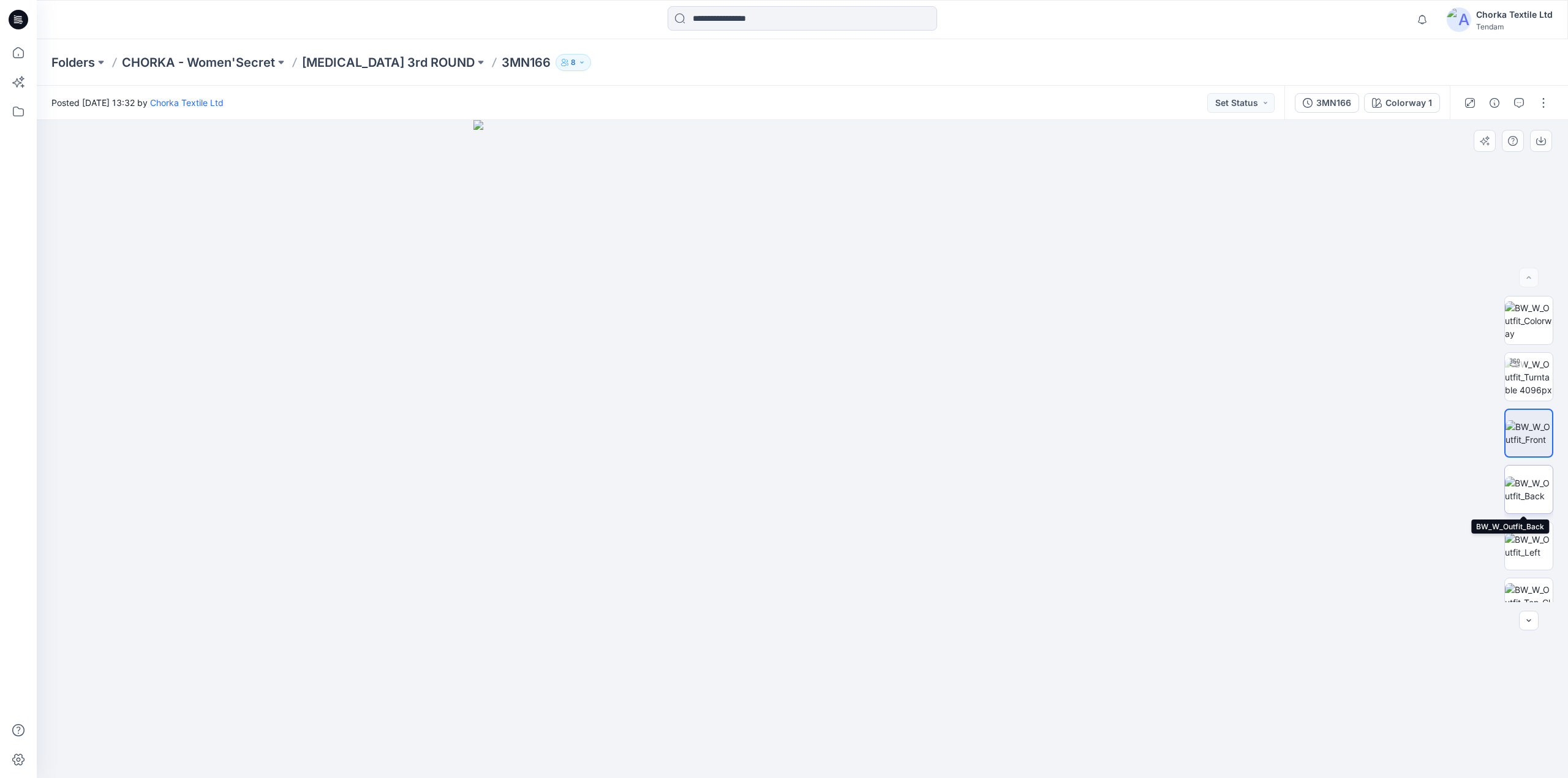
click at [1523, 483] on img at bounding box center [1529, 489] width 48 height 25
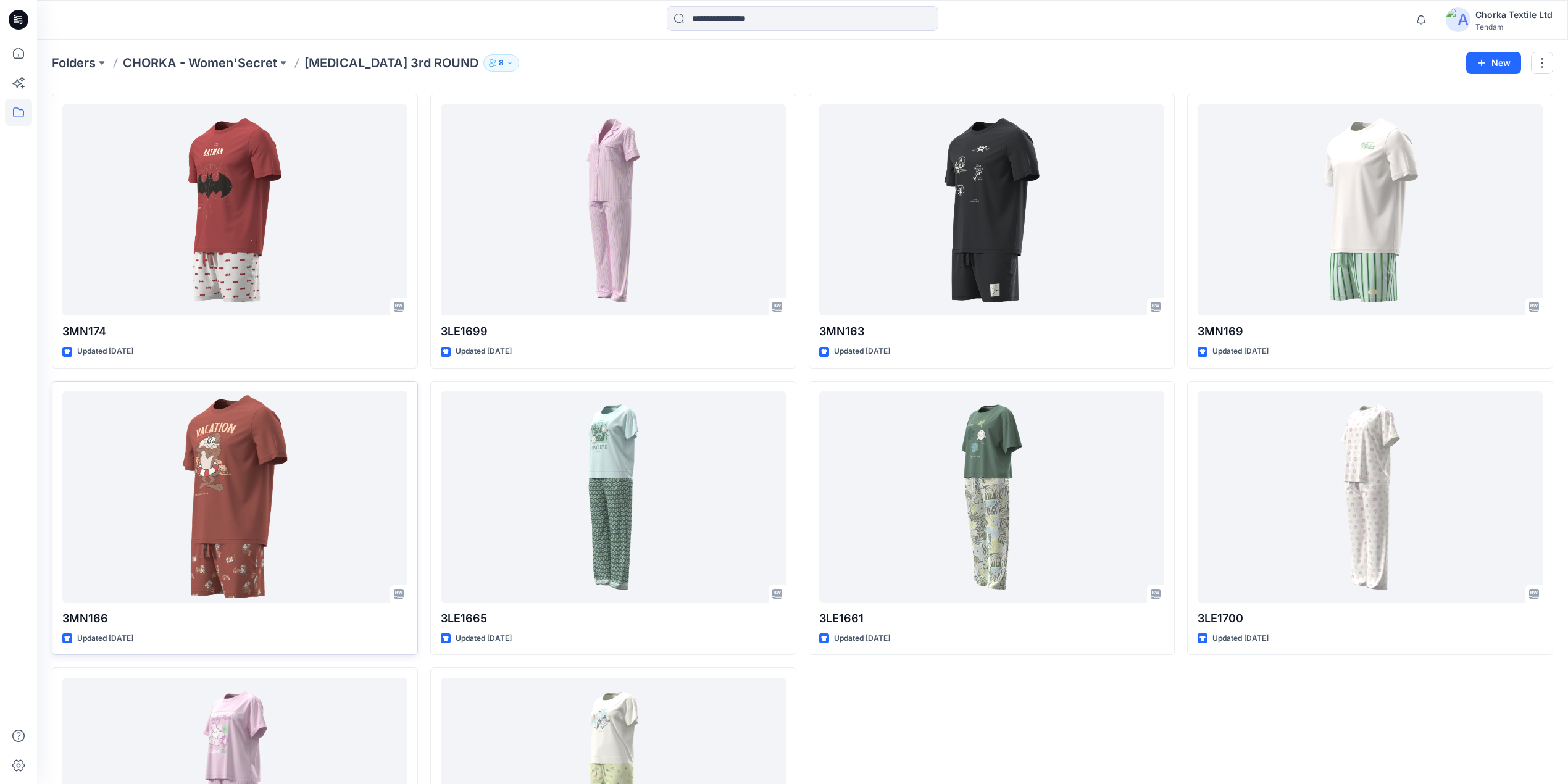
scroll to position [339, 0]
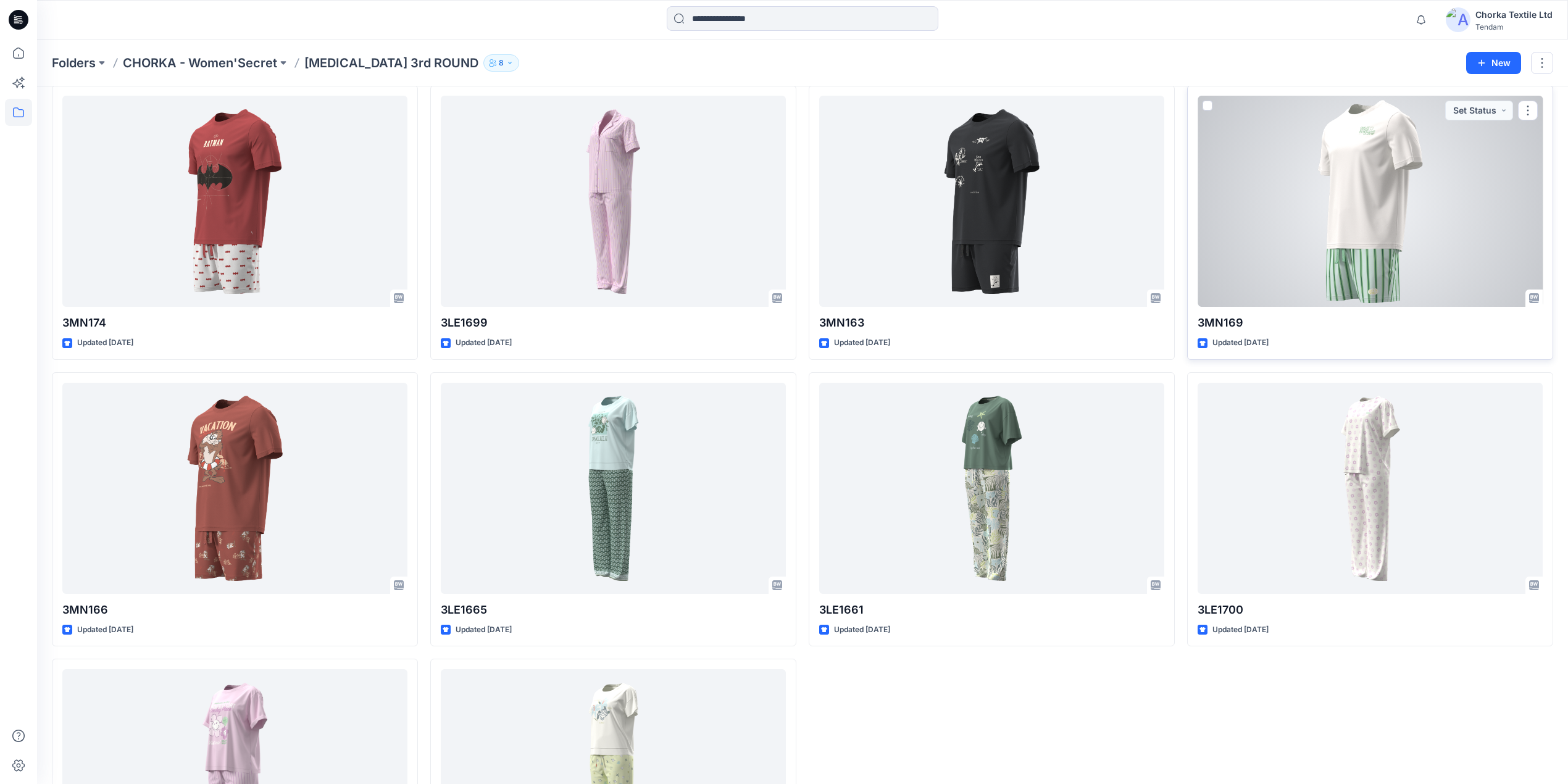
click at [1368, 242] on div at bounding box center [1370, 202] width 345 height 211
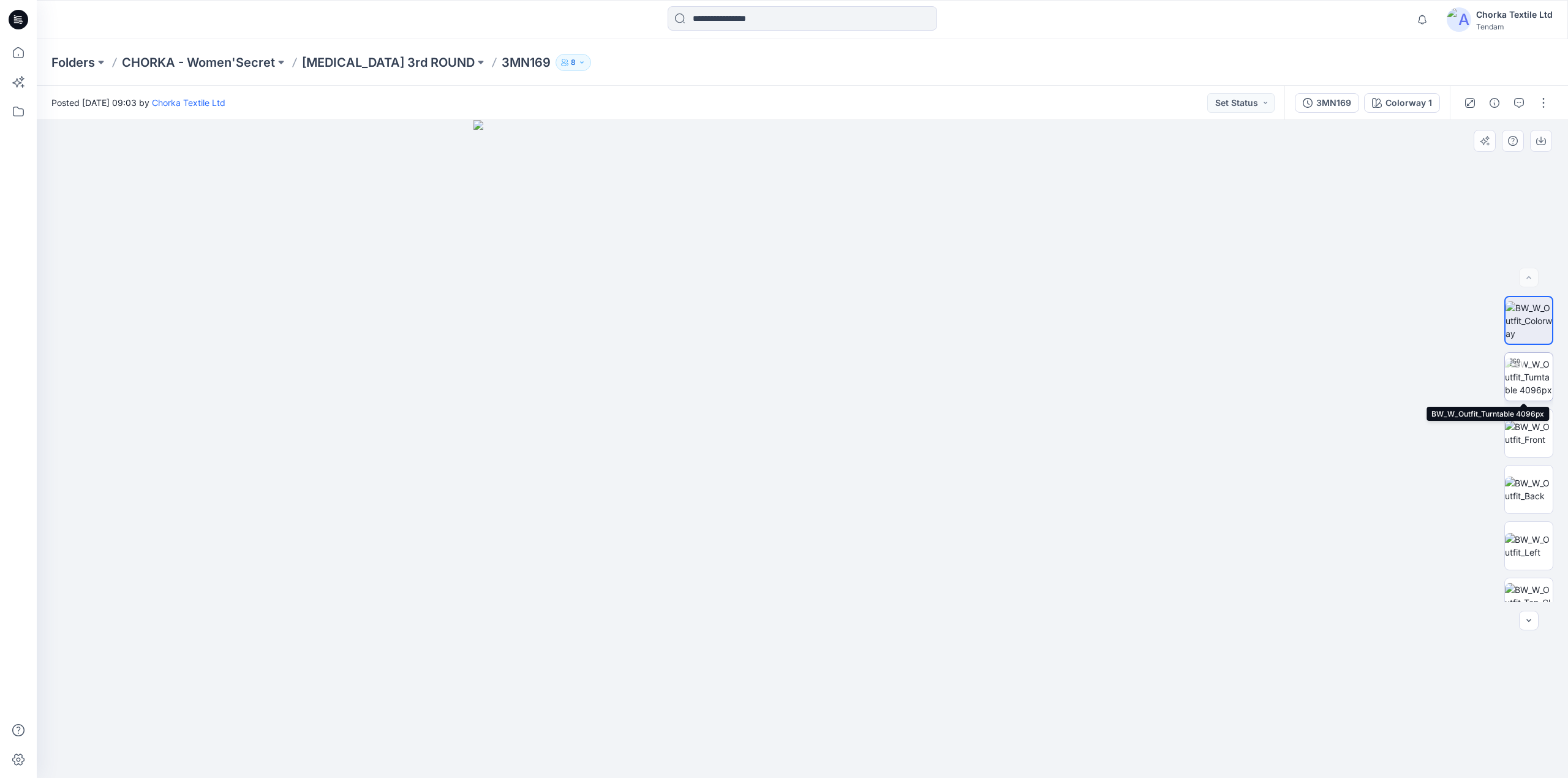
click at [1529, 372] on img at bounding box center [1529, 377] width 48 height 39
click at [1520, 429] on img at bounding box center [1529, 433] width 48 height 25
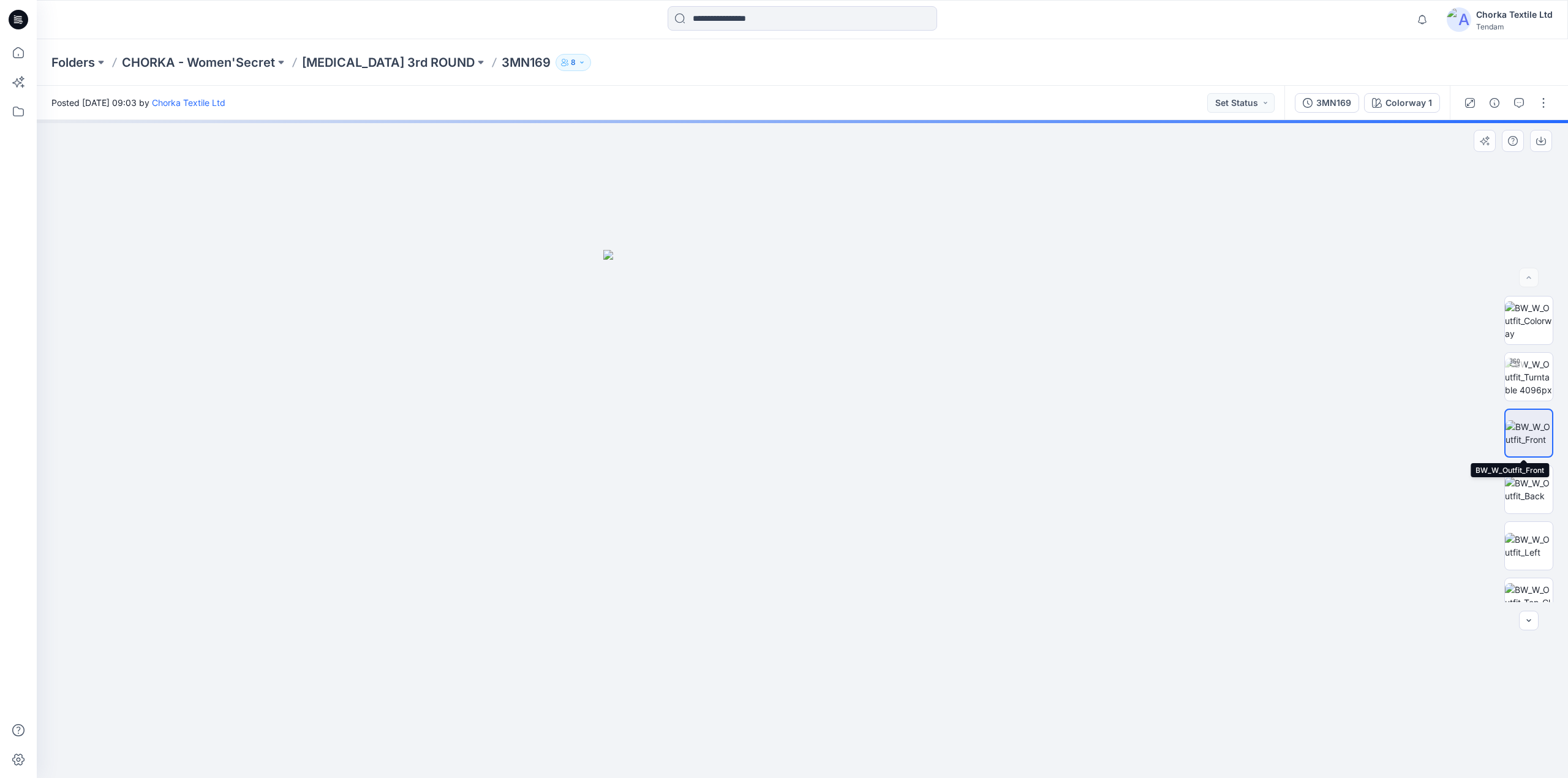
click at [1525, 433] on img at bounding box center [1528, 433] width 47 height 25
click at [1520, 433] on img at bounding box center [1528, 433] width 47 height 25
click at [1527, 487] on img at bounding box center [1529, 489] width 48 height 25
click at [1525, 427] on img at bounding box center [1529, 433] width 48 height 25
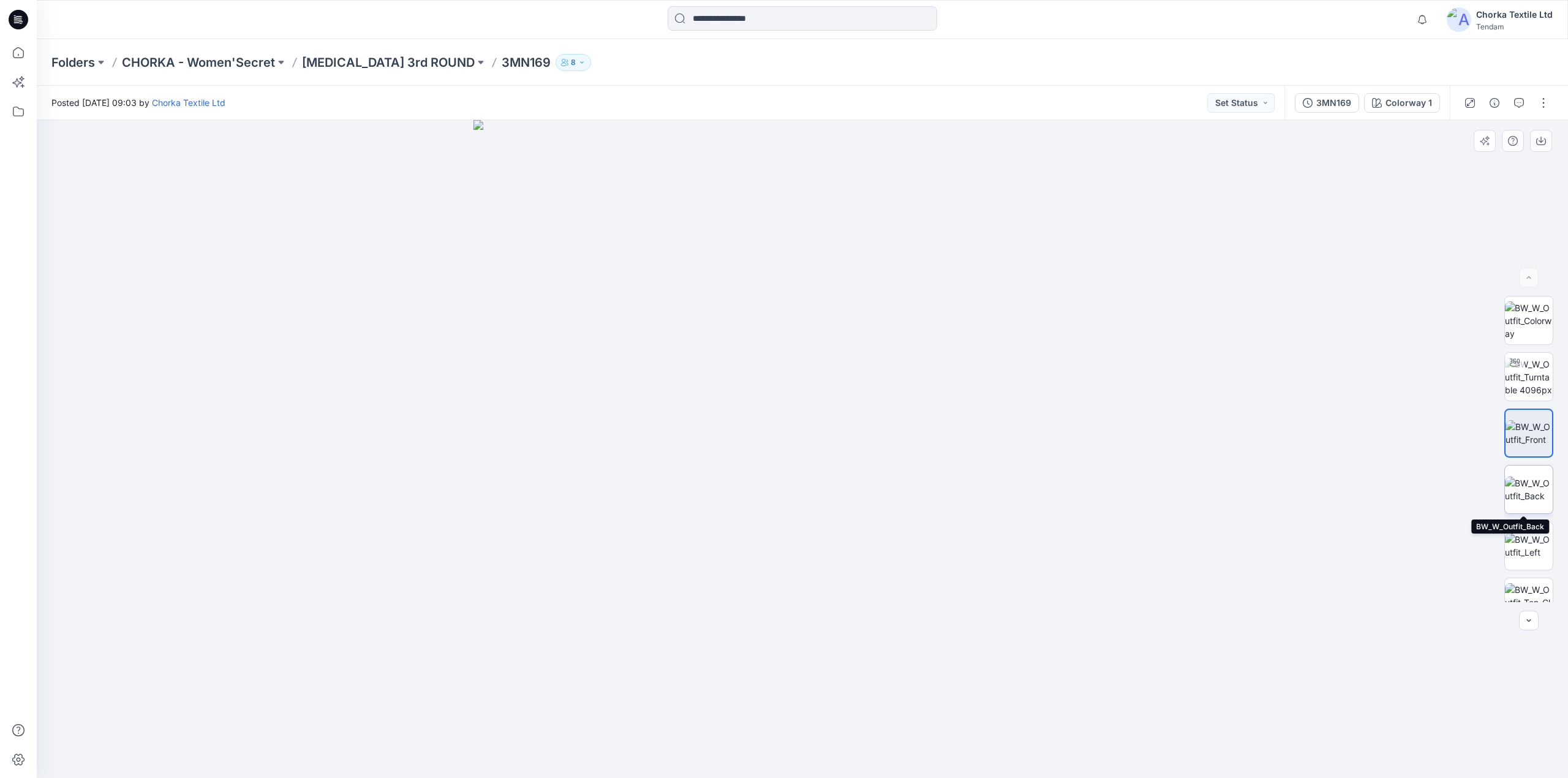
click at [1513, 476] on img at bounding box center [1529, 489] width 48 height 25
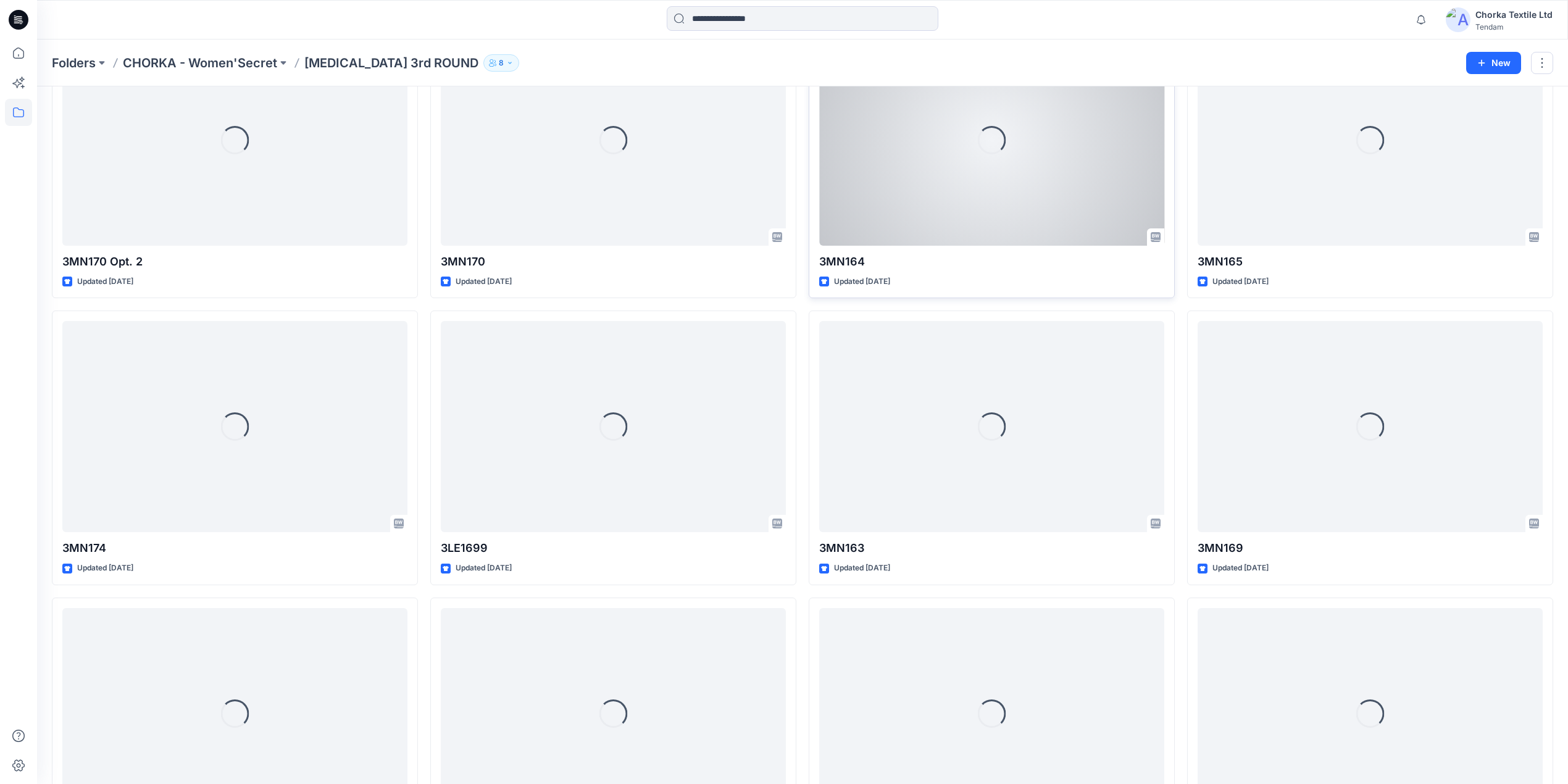
scroll to position [93, 0]
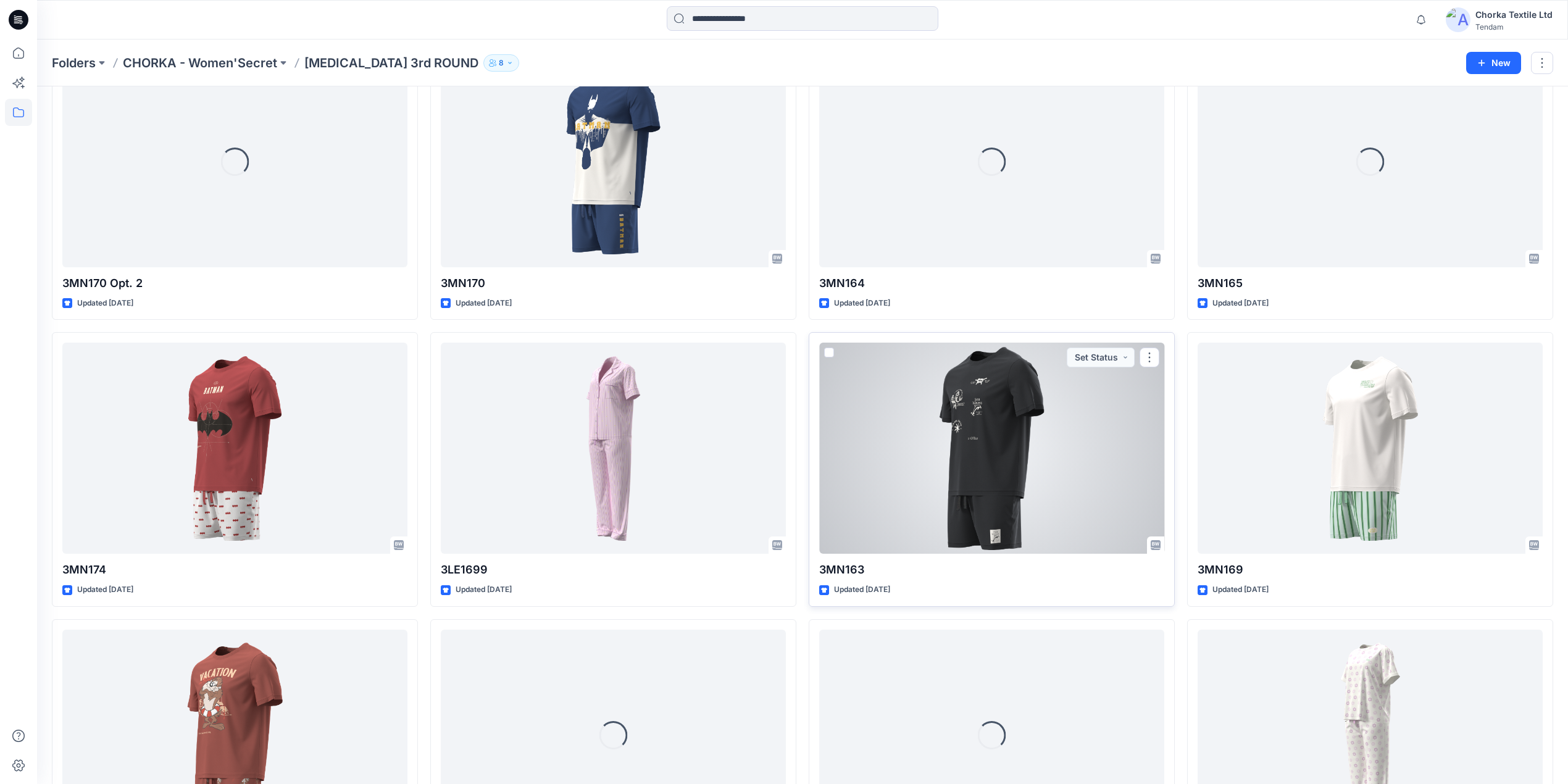
click at [1006, 428] on div at bounding box center [991, 448] width 345 height 211
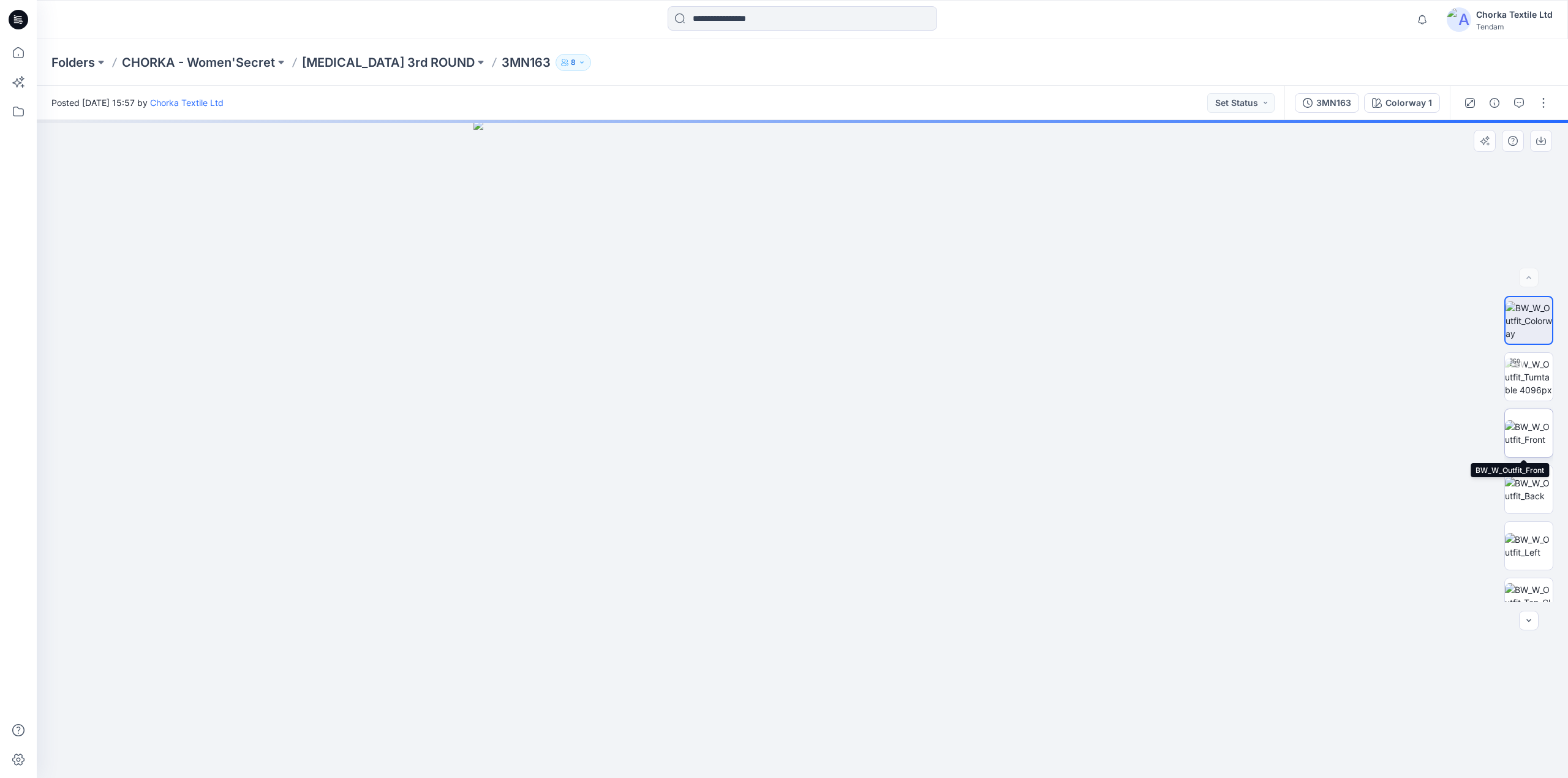
click at [1522, 425] on img at bounding box center [1529, 433] width 48 height 25
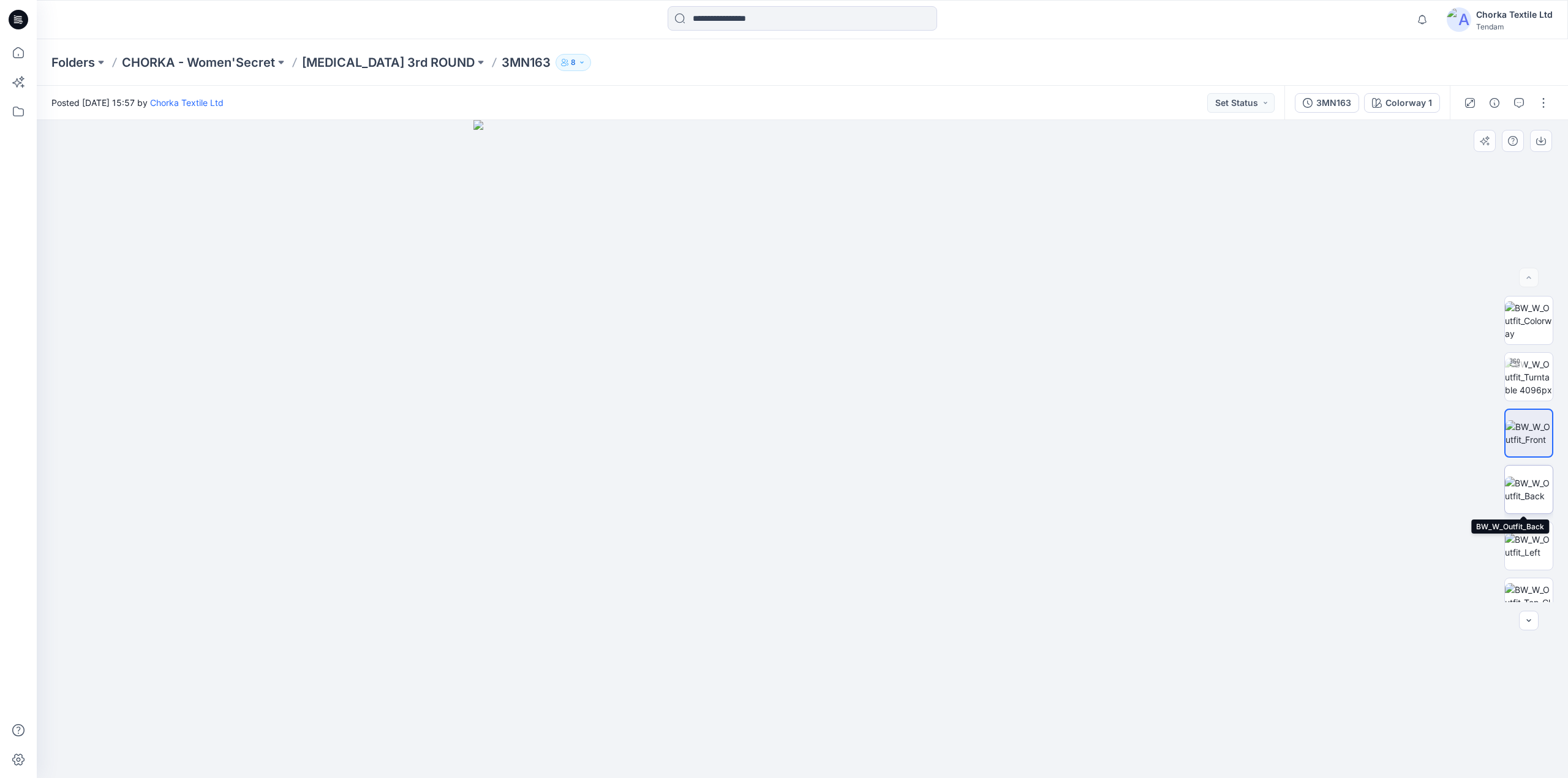
click at [1514, 481] on img at bounding box center [1529, 489] width 48 height 25
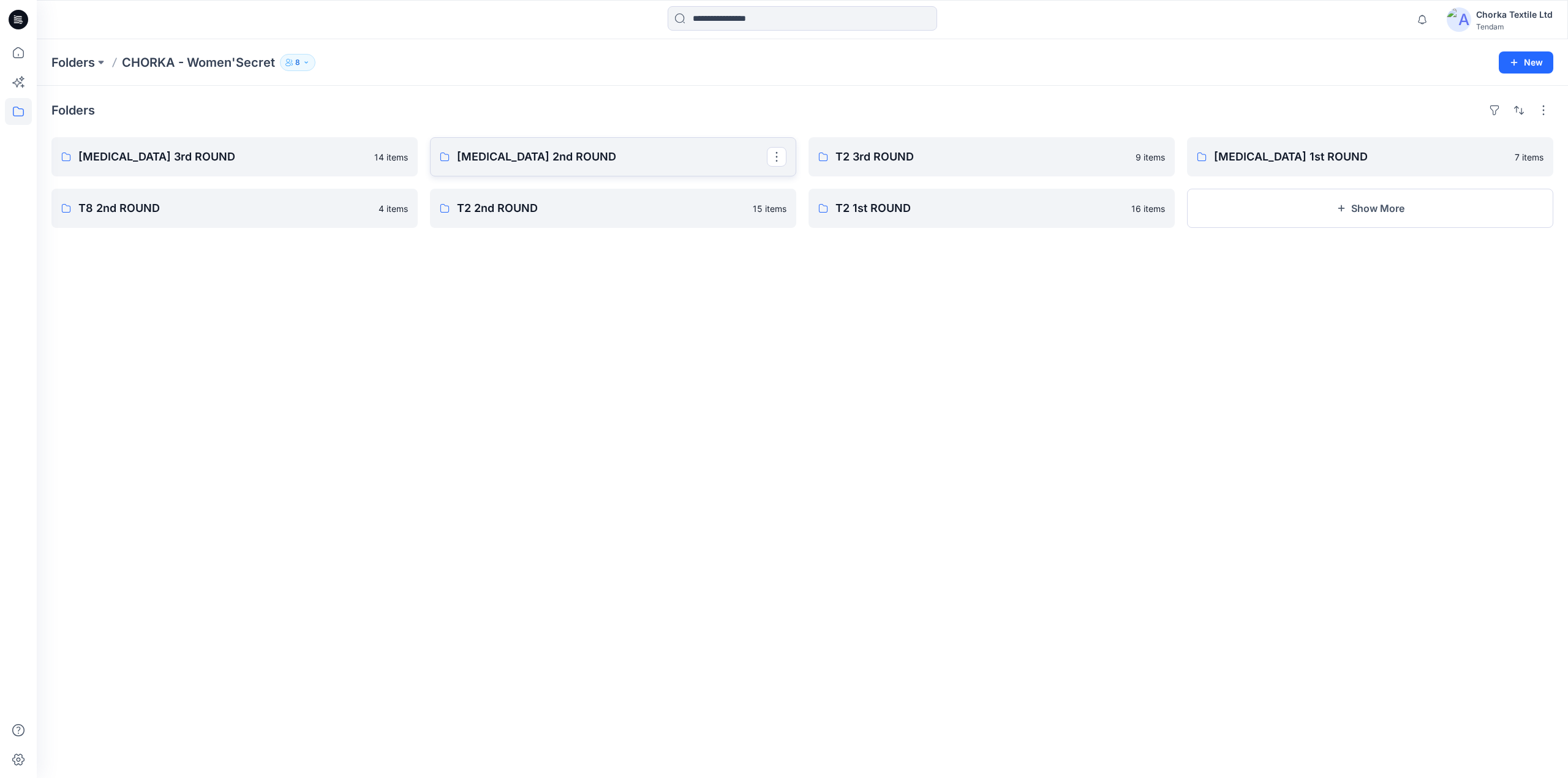
click at [532, 156] on p "[MEDICAL_DATA] 2nd ROUND" at bounding box center [612, 157] width 310 height 17
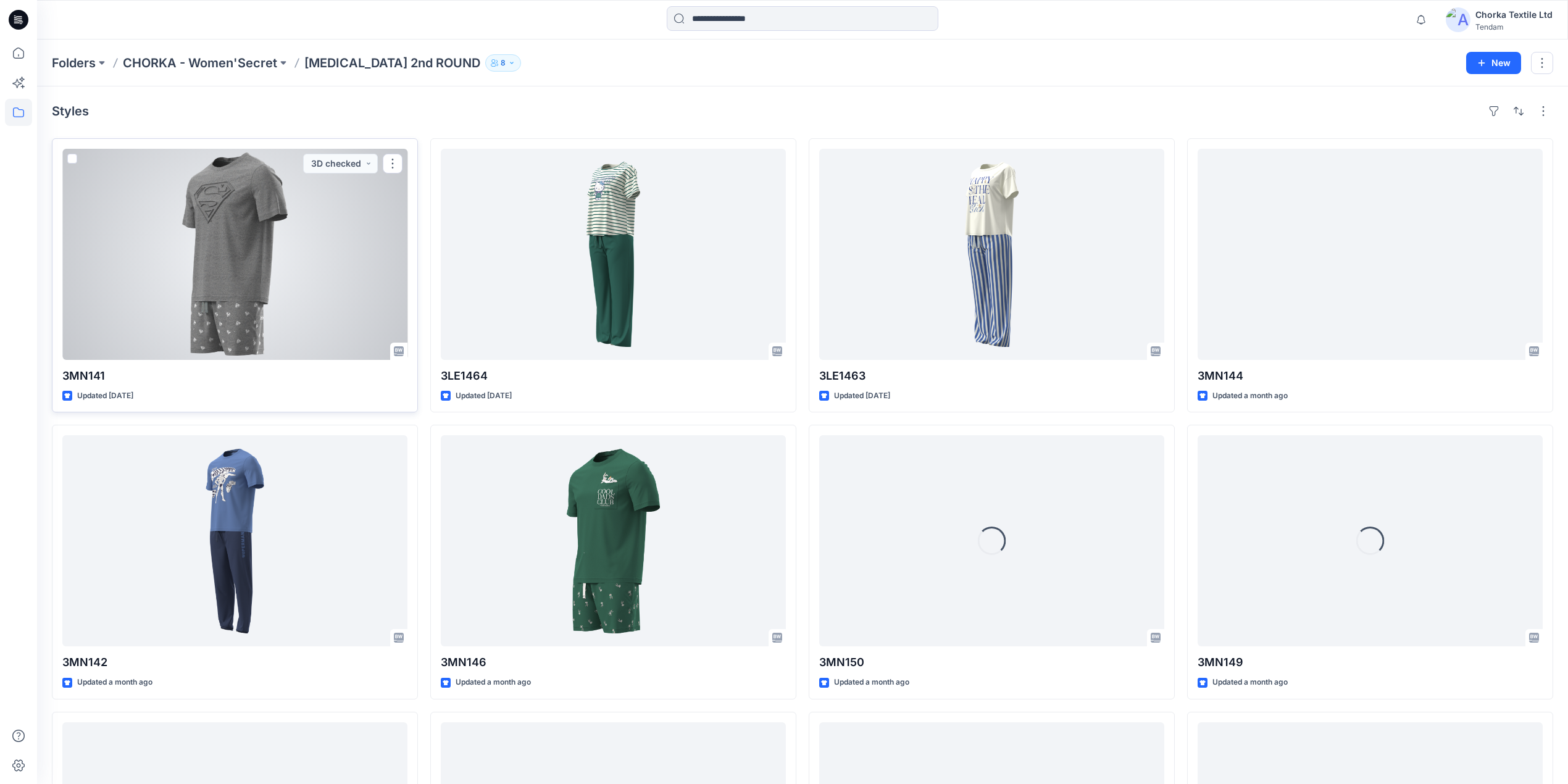
click at [326, 290] on div at bounding box center [234, 254] width 345 height 211
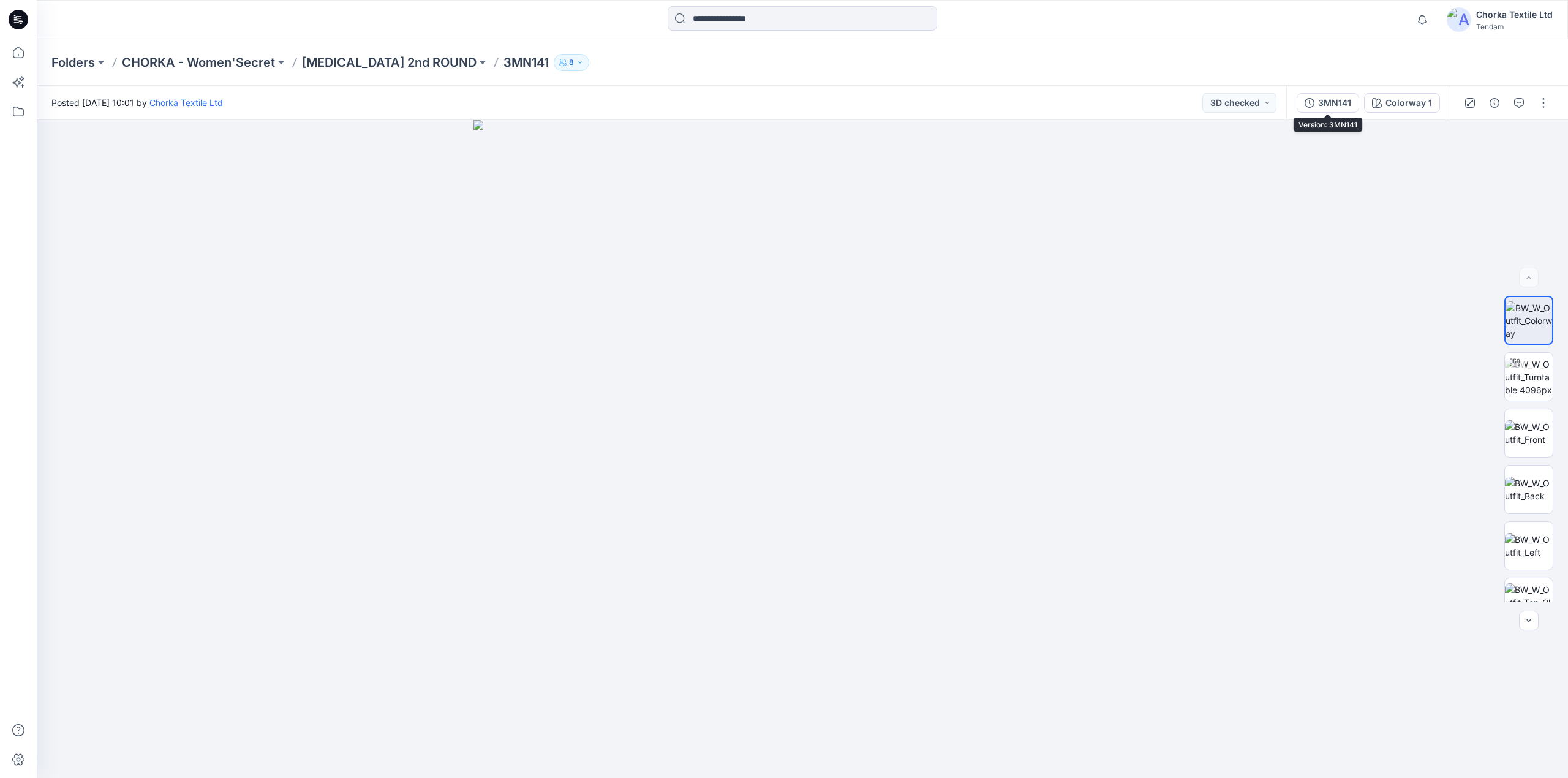
drag, startPoint x: 1339, startPoint y: 94, endPoint x: 1335, endPoint y: 104, distance: 10.8
click at [1339, 98] on button "3MN141" at bounding box center [1327, 102] width 63 height 20
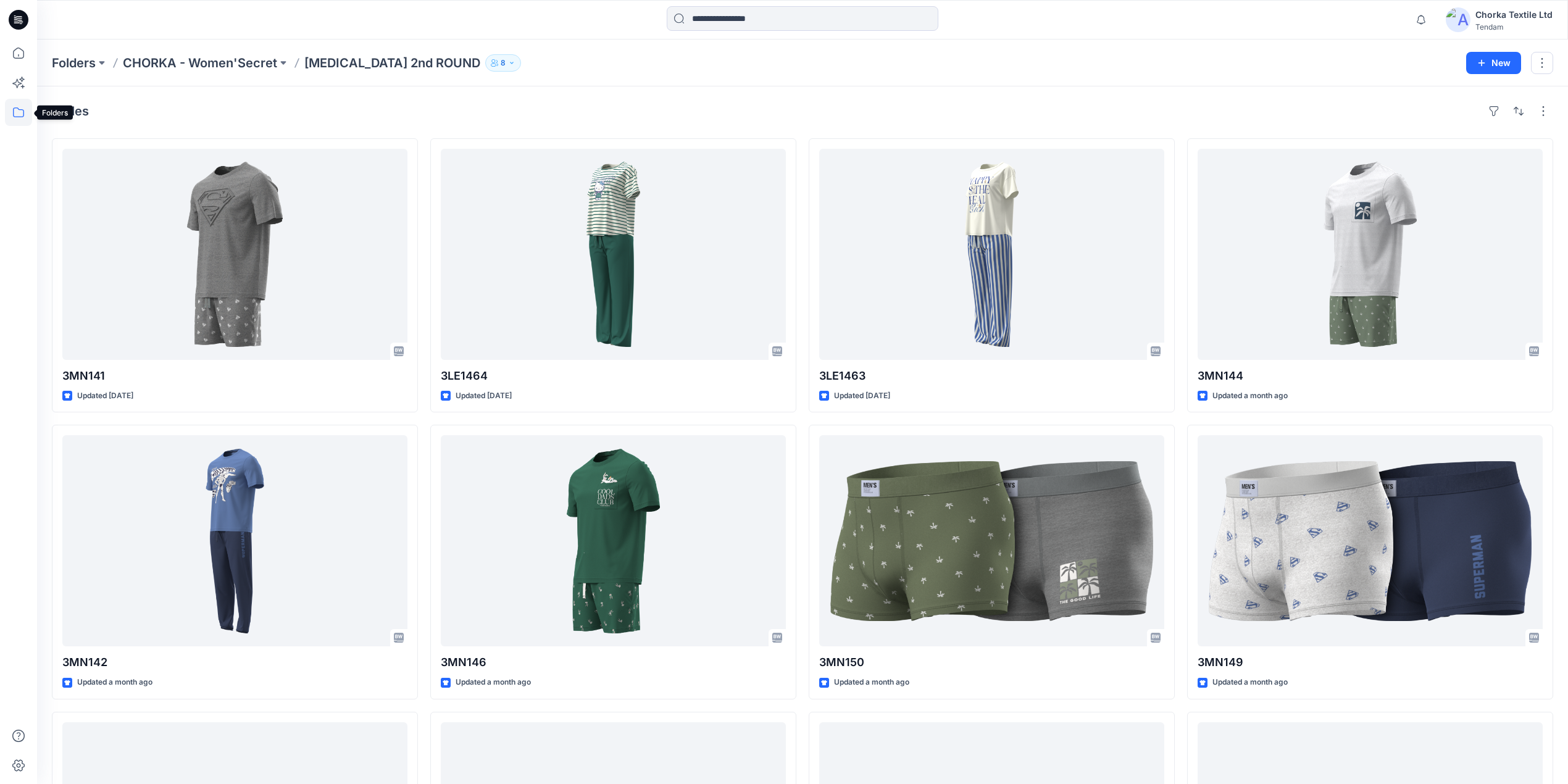
click at [21, 110] on icon at bounding box center [18, 112] width 11 height 10
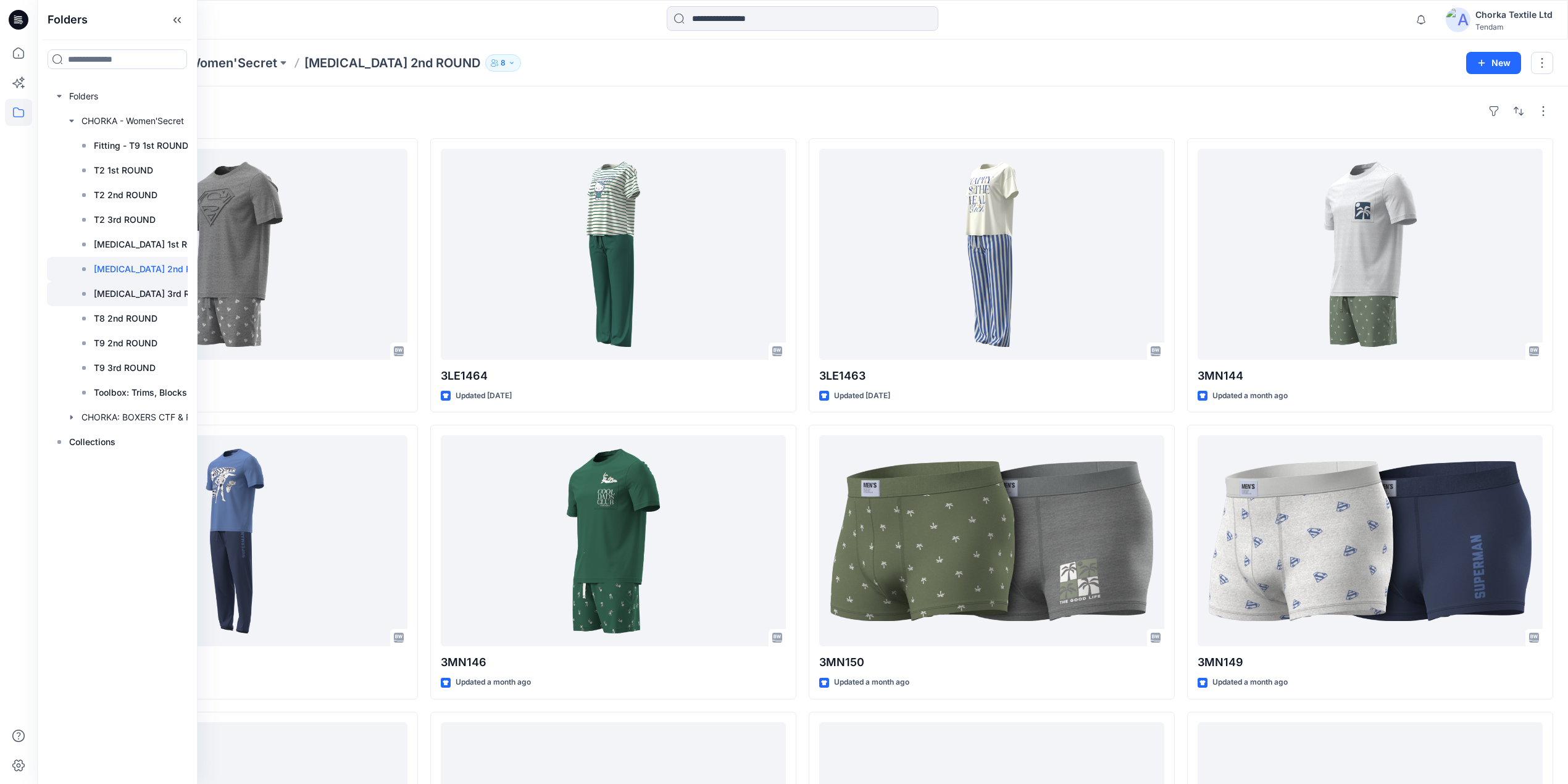
click at [134, 294] on p "[MEDICAL_DATA] 3rd ROUND" at bounding box center [154, 294] width 122 height 15
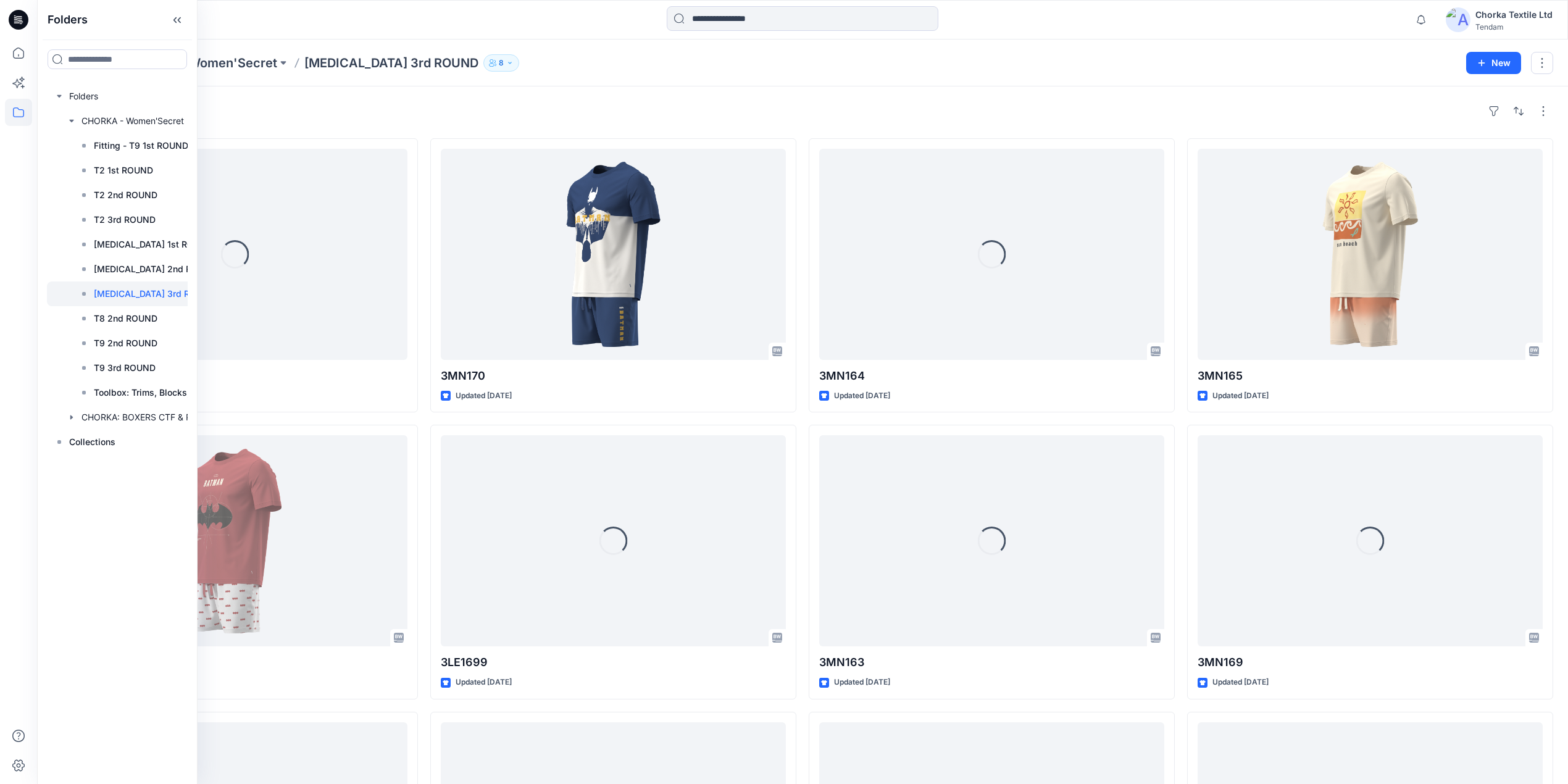
click at [601, 104] on div "Styles" at bounding box center [802, 111] width 1501 height 20
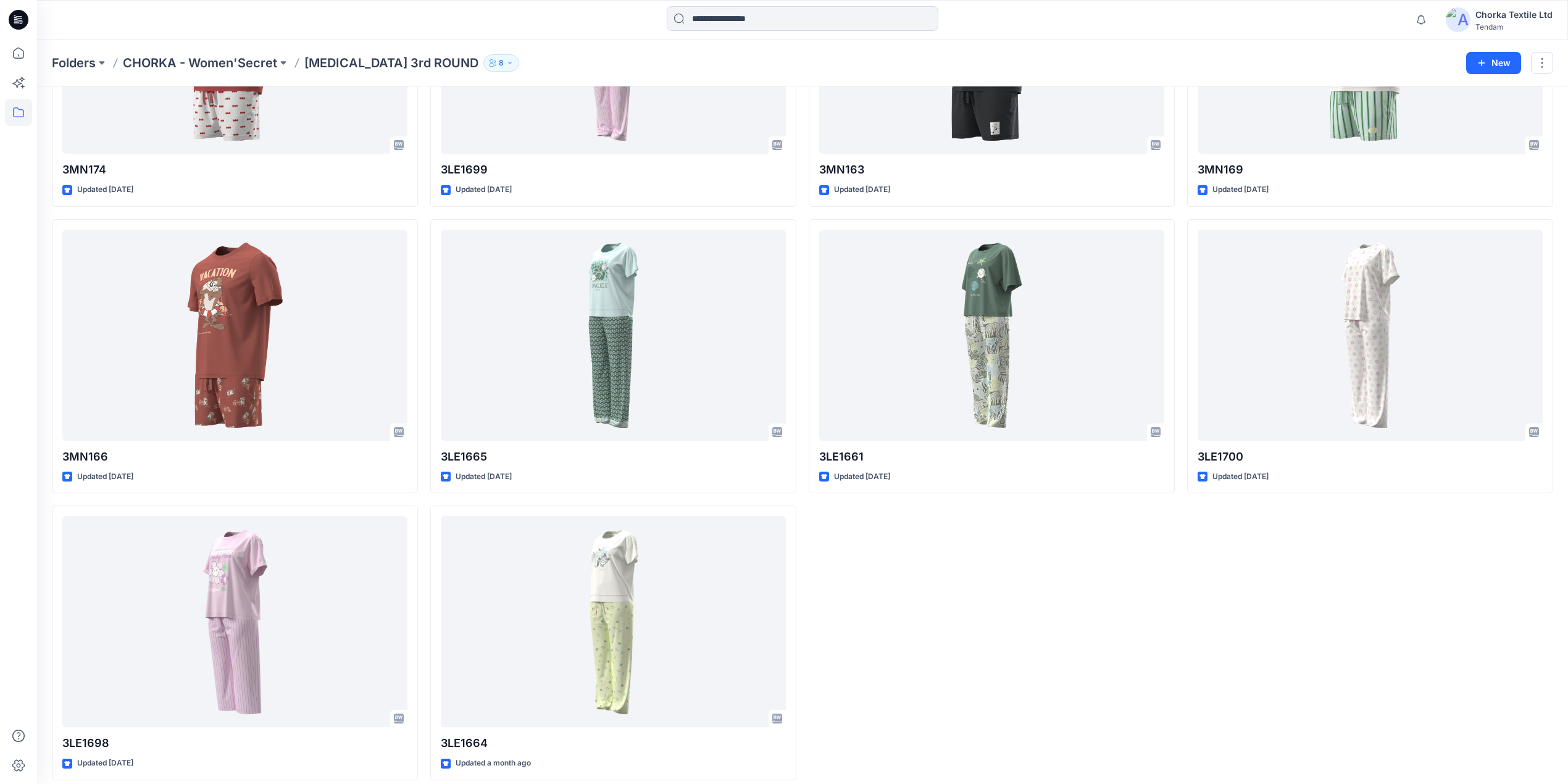
scroll to position [494, 0]
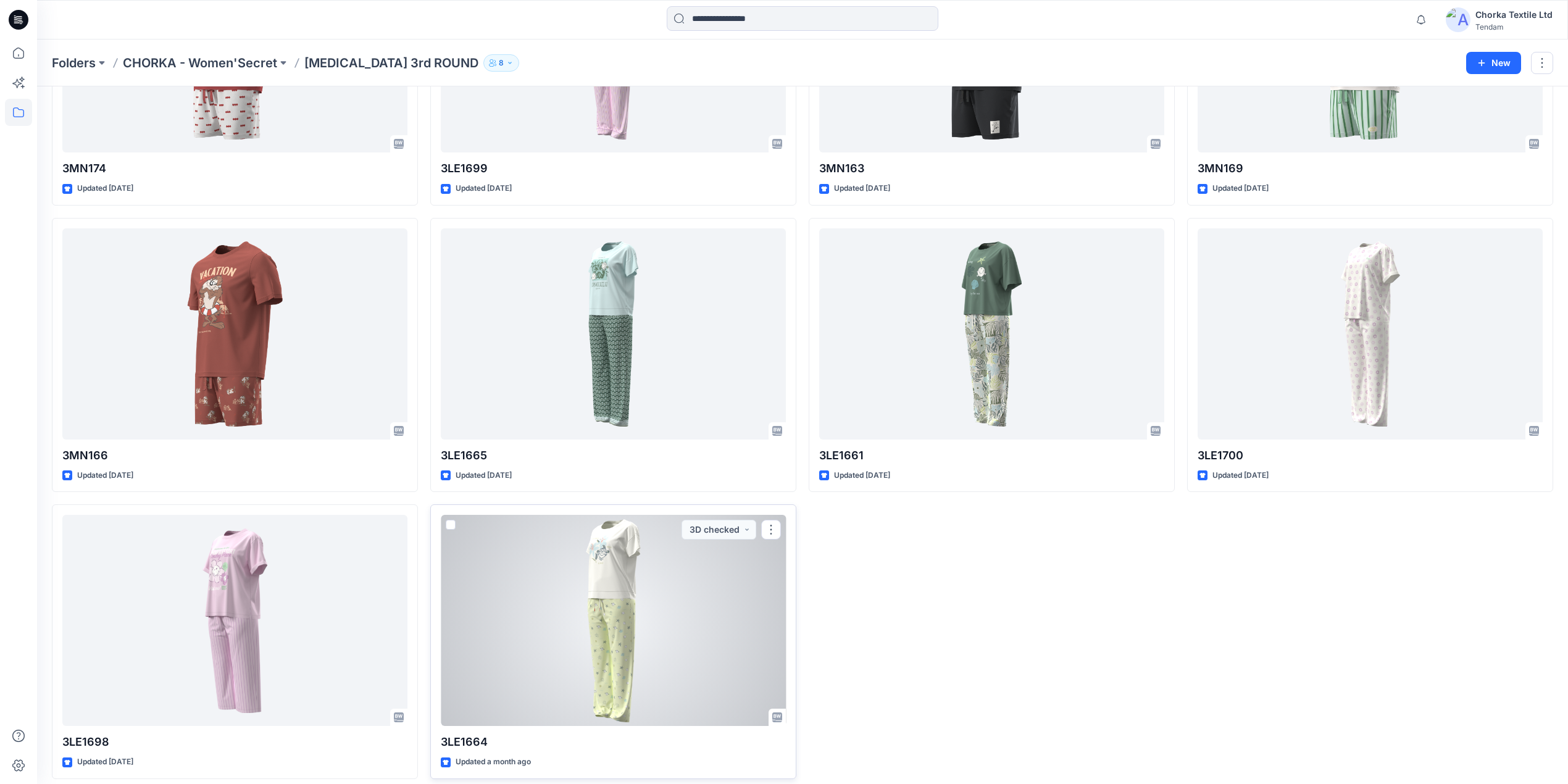
click at [647, 638] on div at bounding box center [613, 620] width 345 height 211
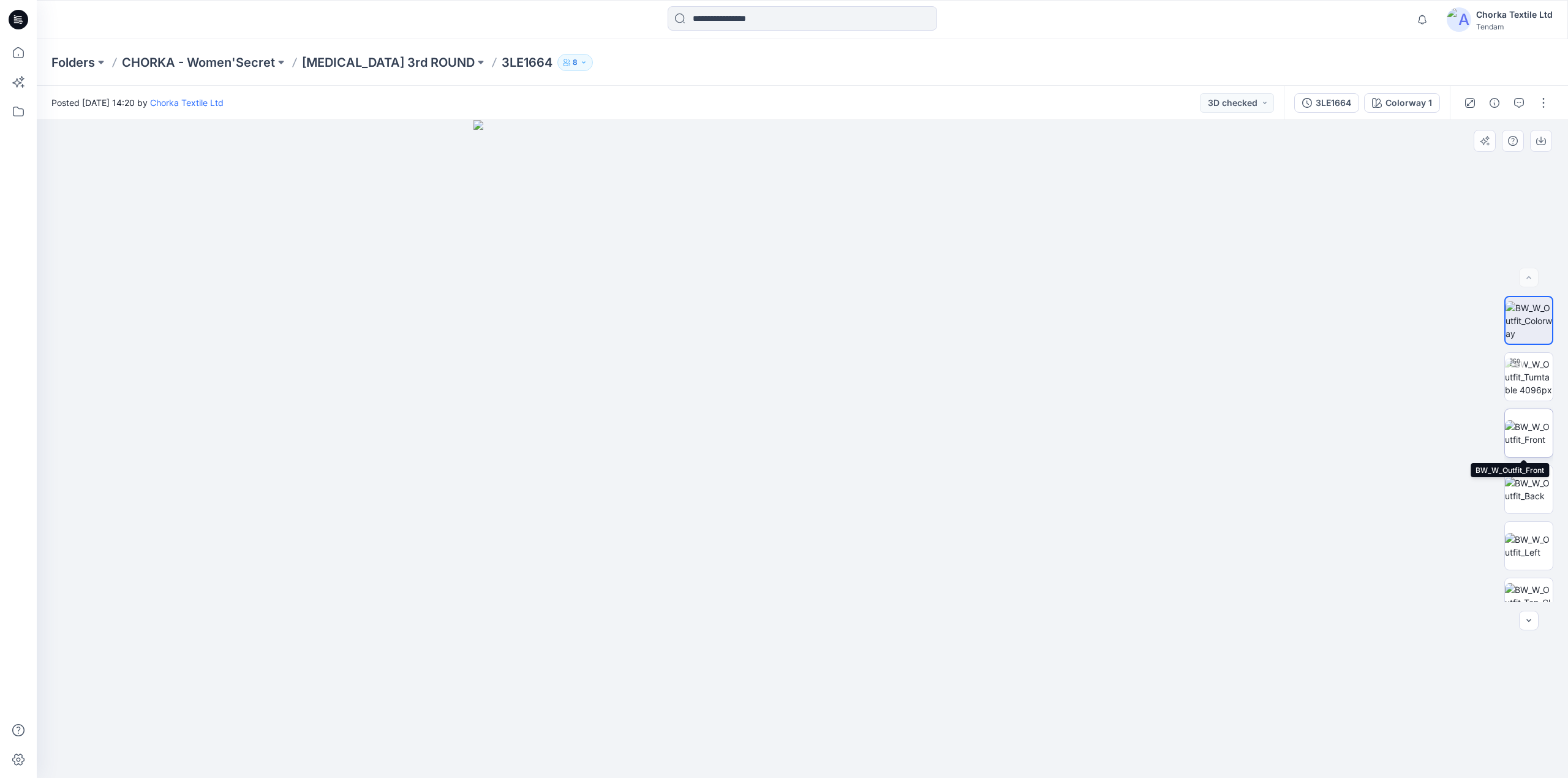
click at [1523, 422] on img at bounding box center [1529, 433] width 48 height 25
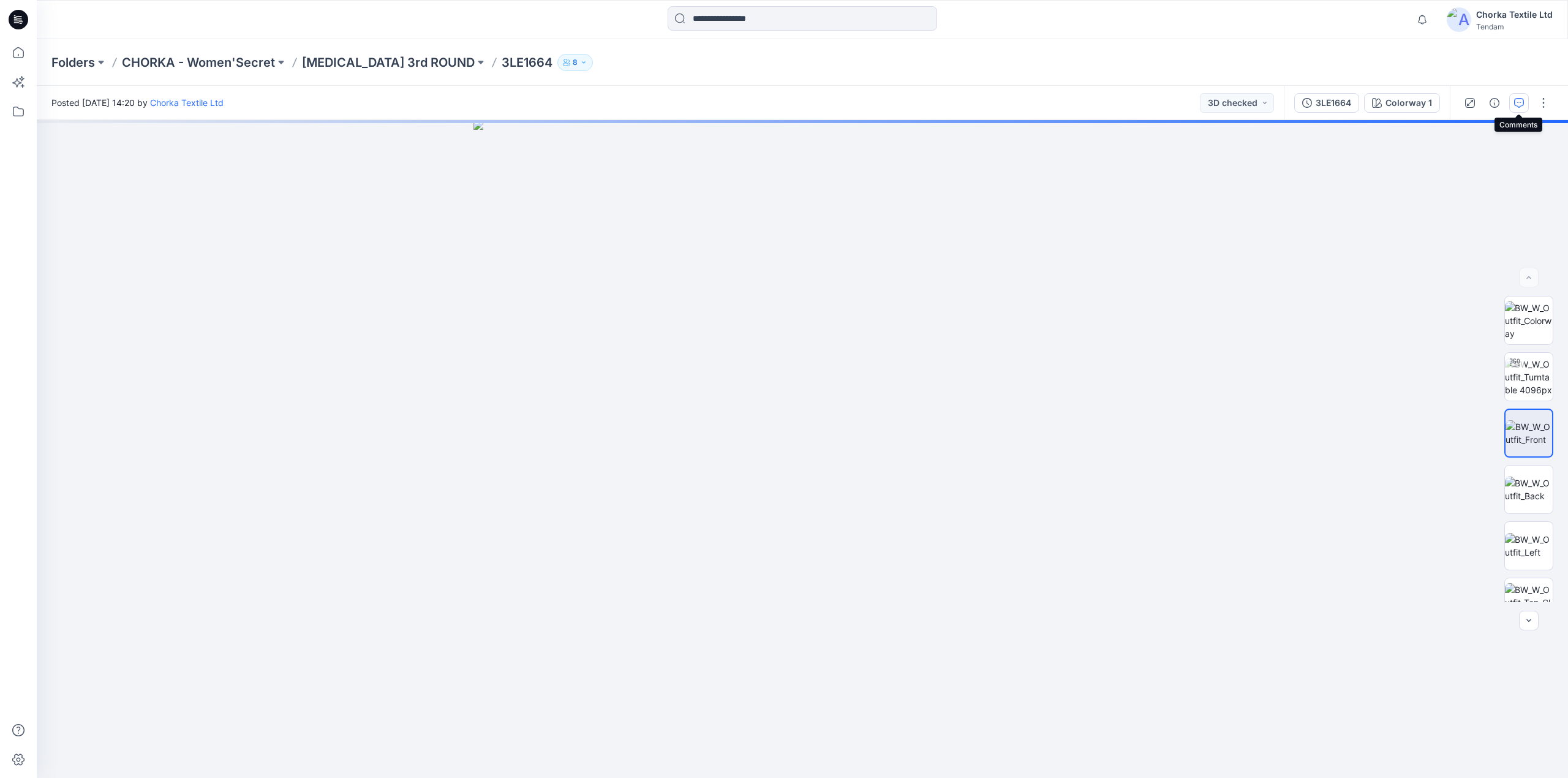
click at [1517, 103] on icon "button" at bounding box center [1519, 102] width 10 height 10
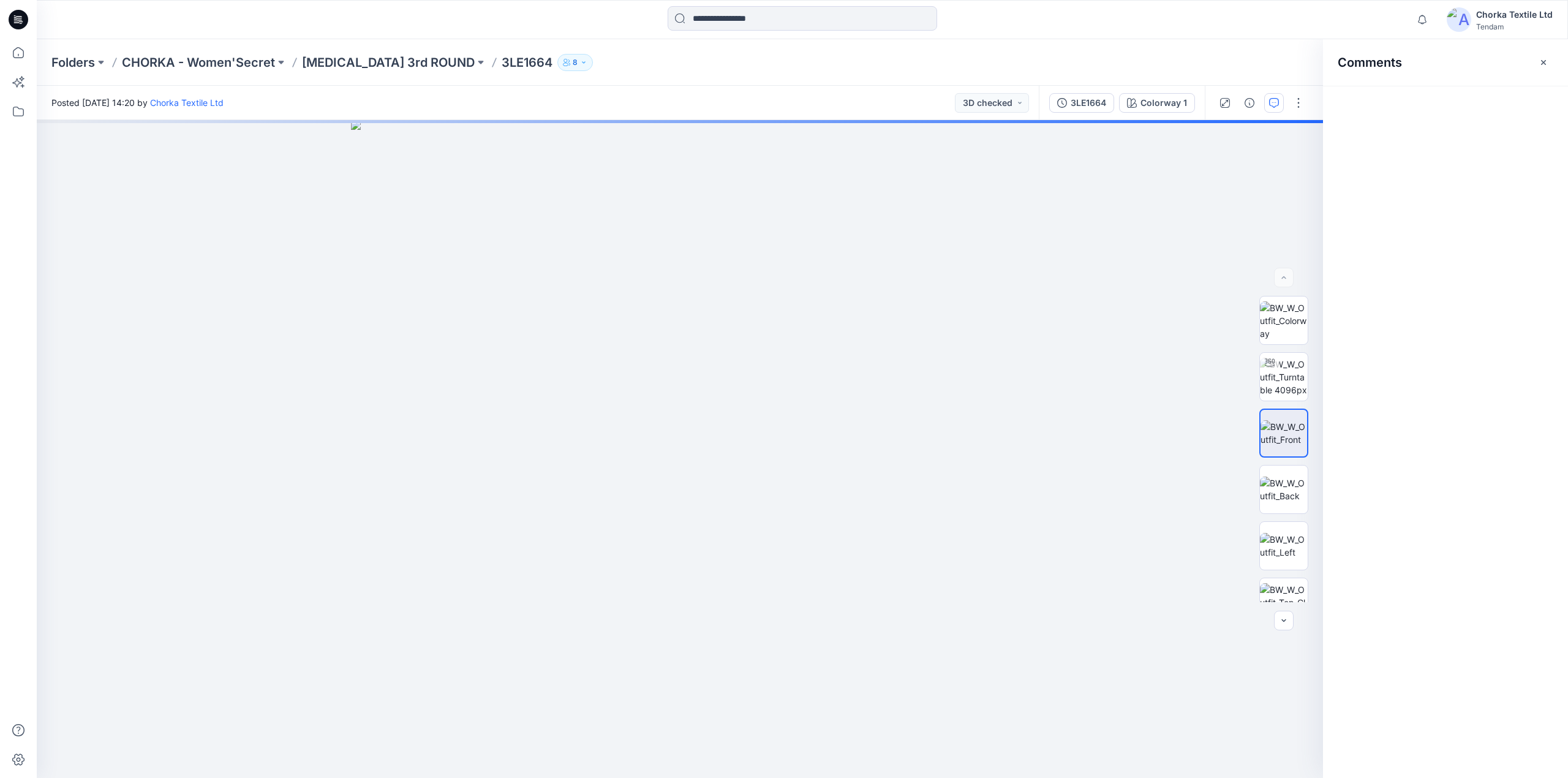
click at [1542, 60] on icon "button" at bounding box center [1543, 63] width 10 height 10
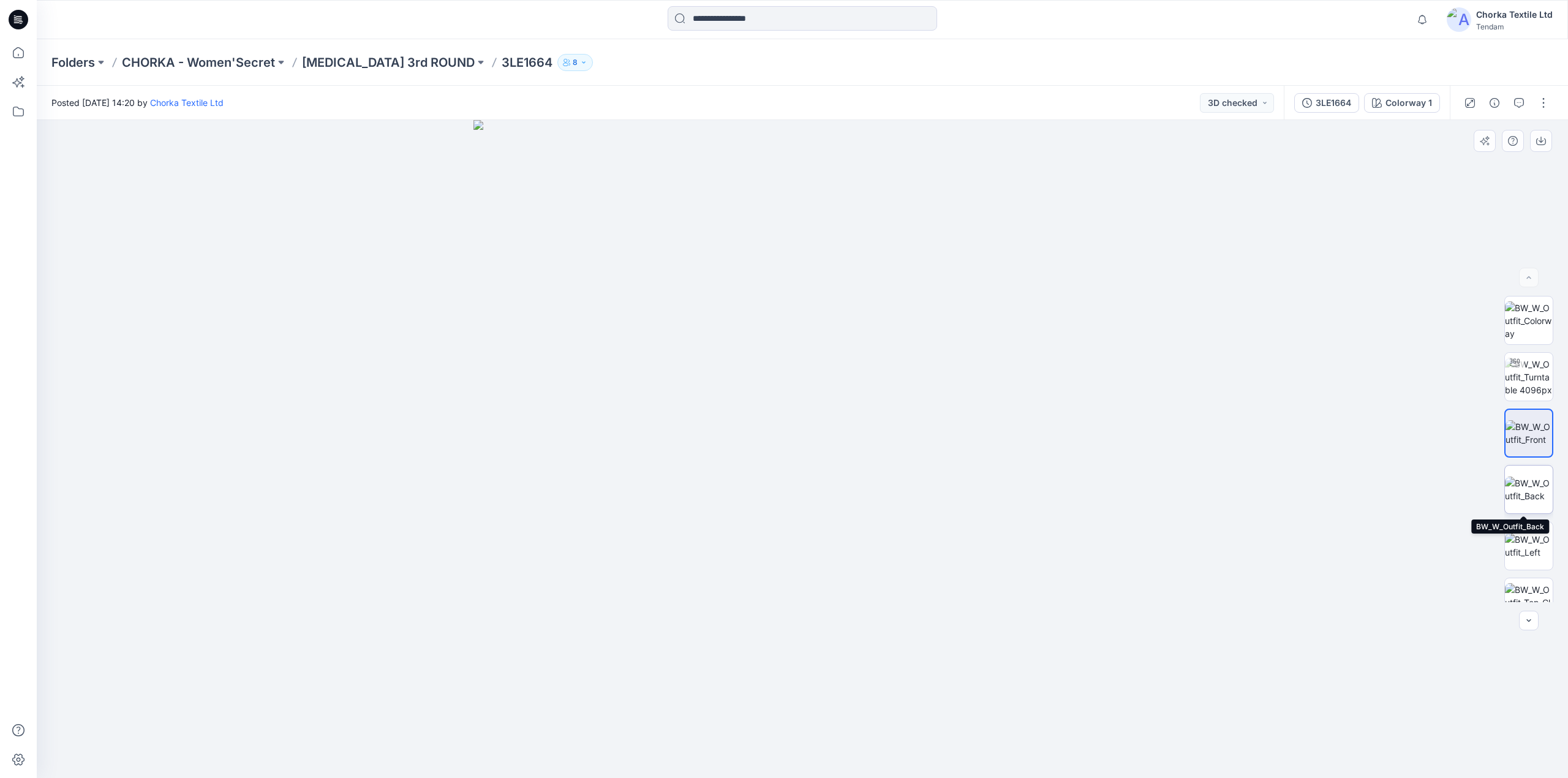
click at [1523, 491] on img at bounding box center [1529, 489] width 48 height 25
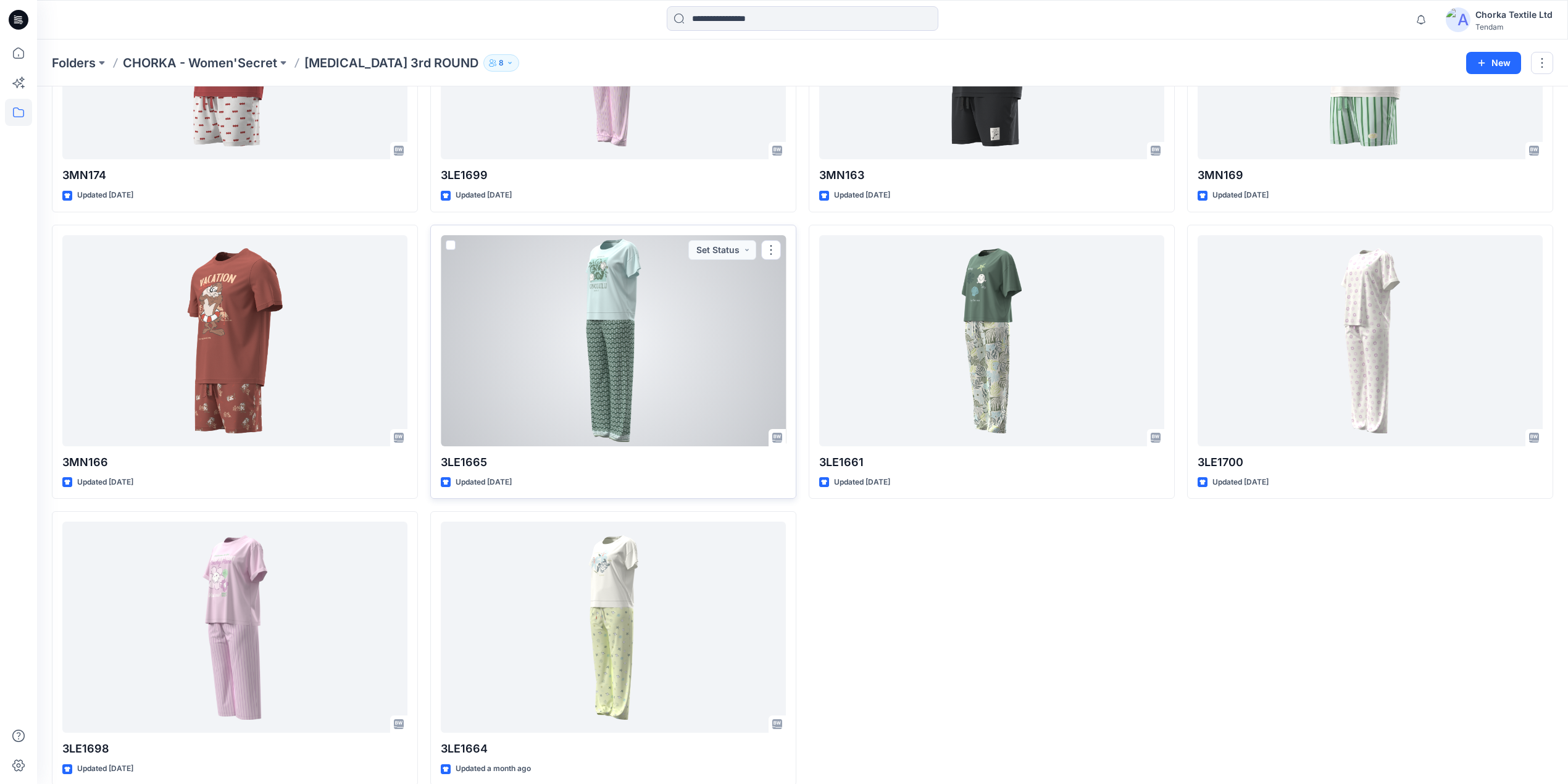
scroll to position [494, 0]
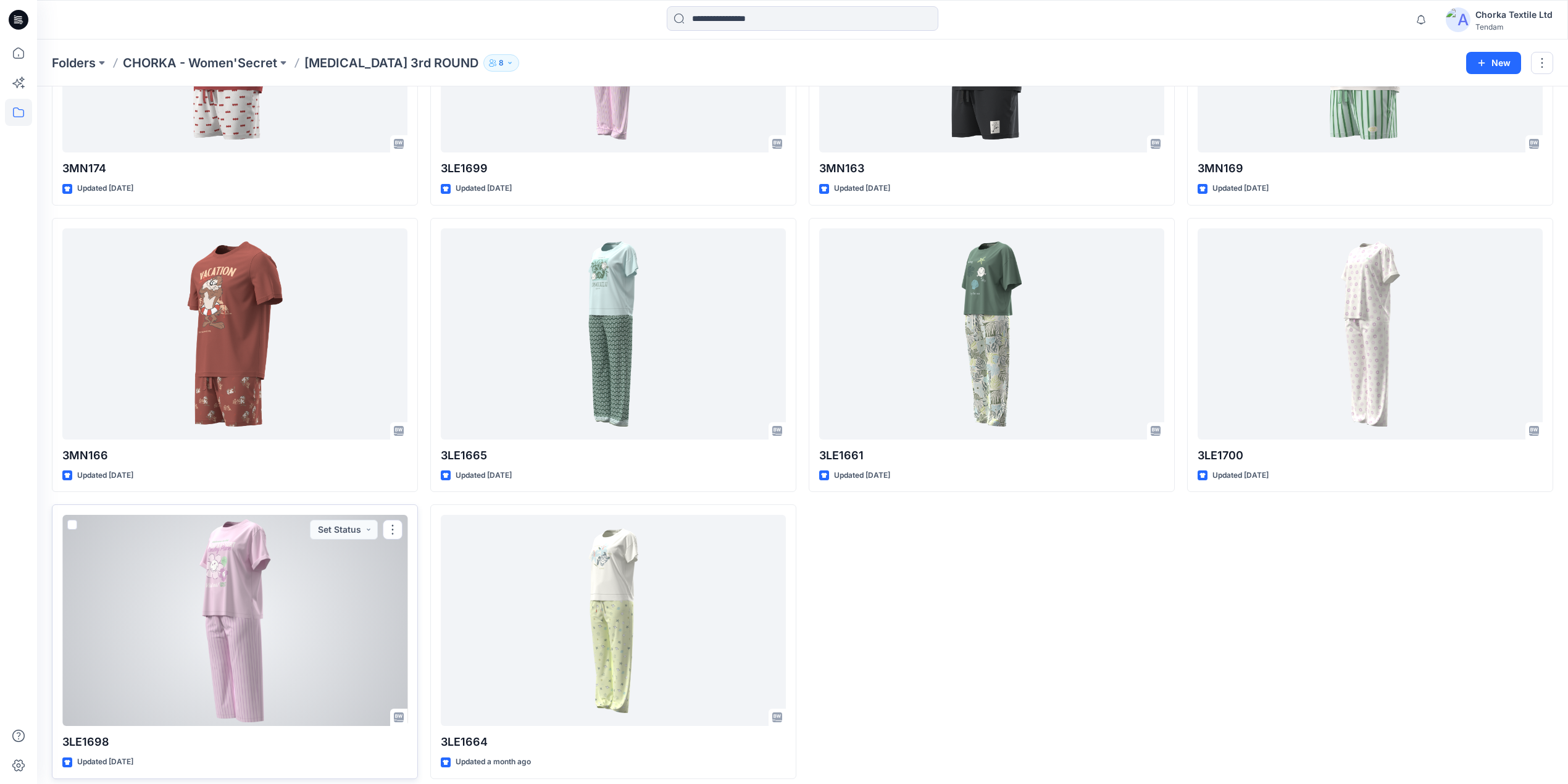
click at [310, 577] on div at bounding box center [234, 620] width 345 height 211
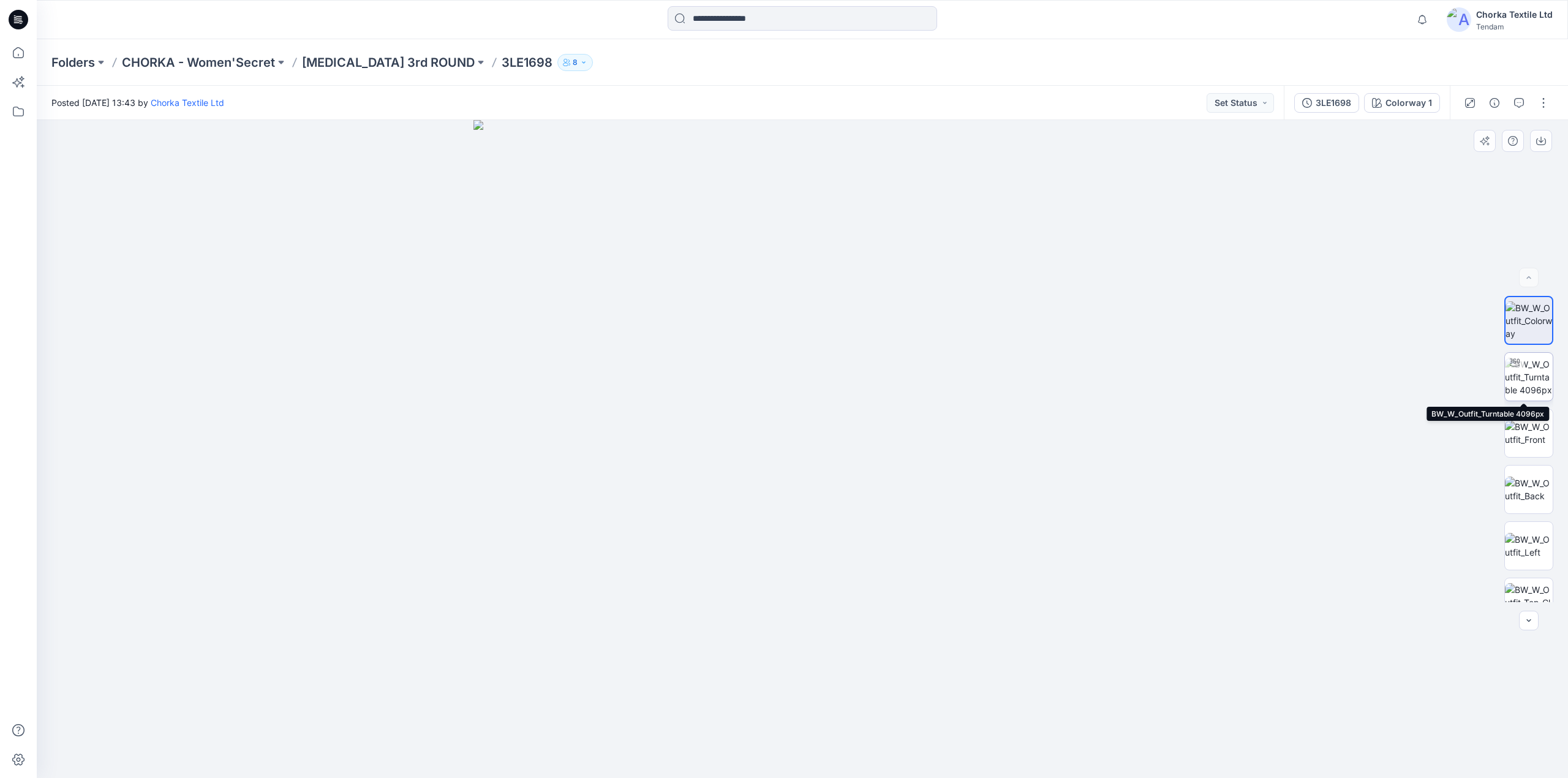
click at [1520, 383] on img at bounding box center [1529, 377] width 48 height 39
click at [1520, 433] on img at bounding box center [1529, 433] width 48 height 25
click at [1525, 476] on img at bounding box center [1529, 489] width 48 height 25
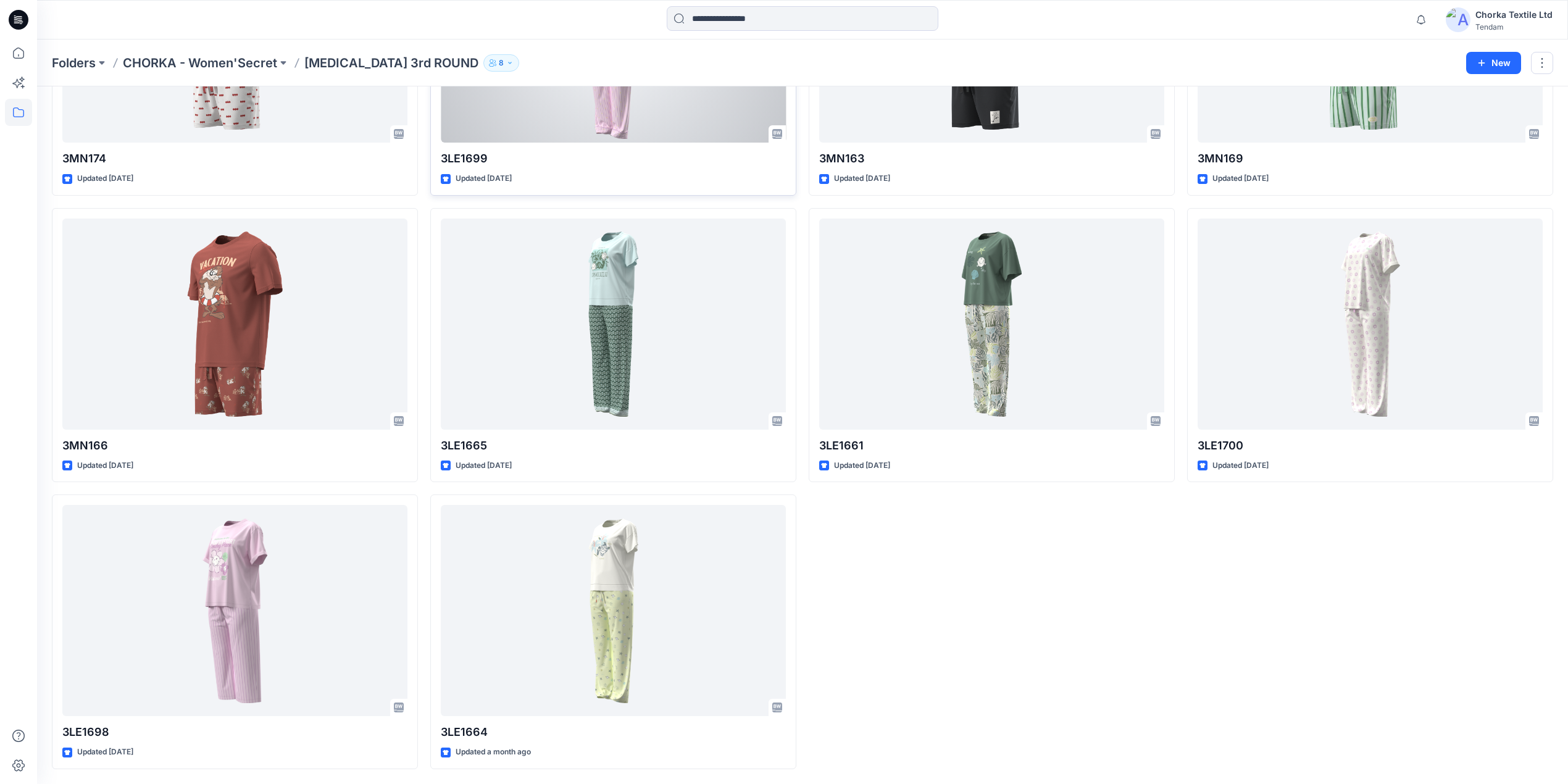
scroll to position [504, 0]
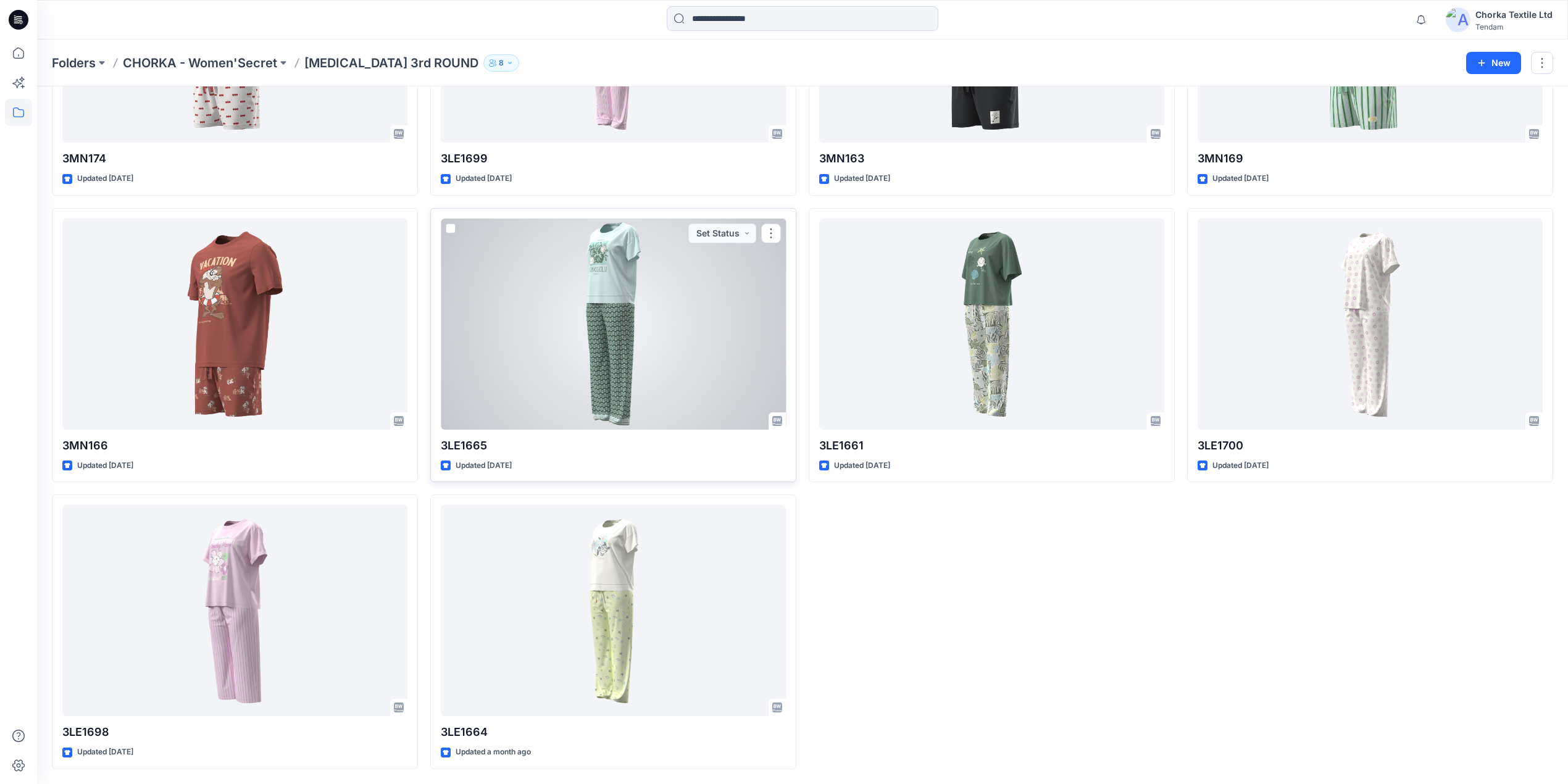
click at [626, 320] on div at bounding box center [613, 324] width 345 height 211
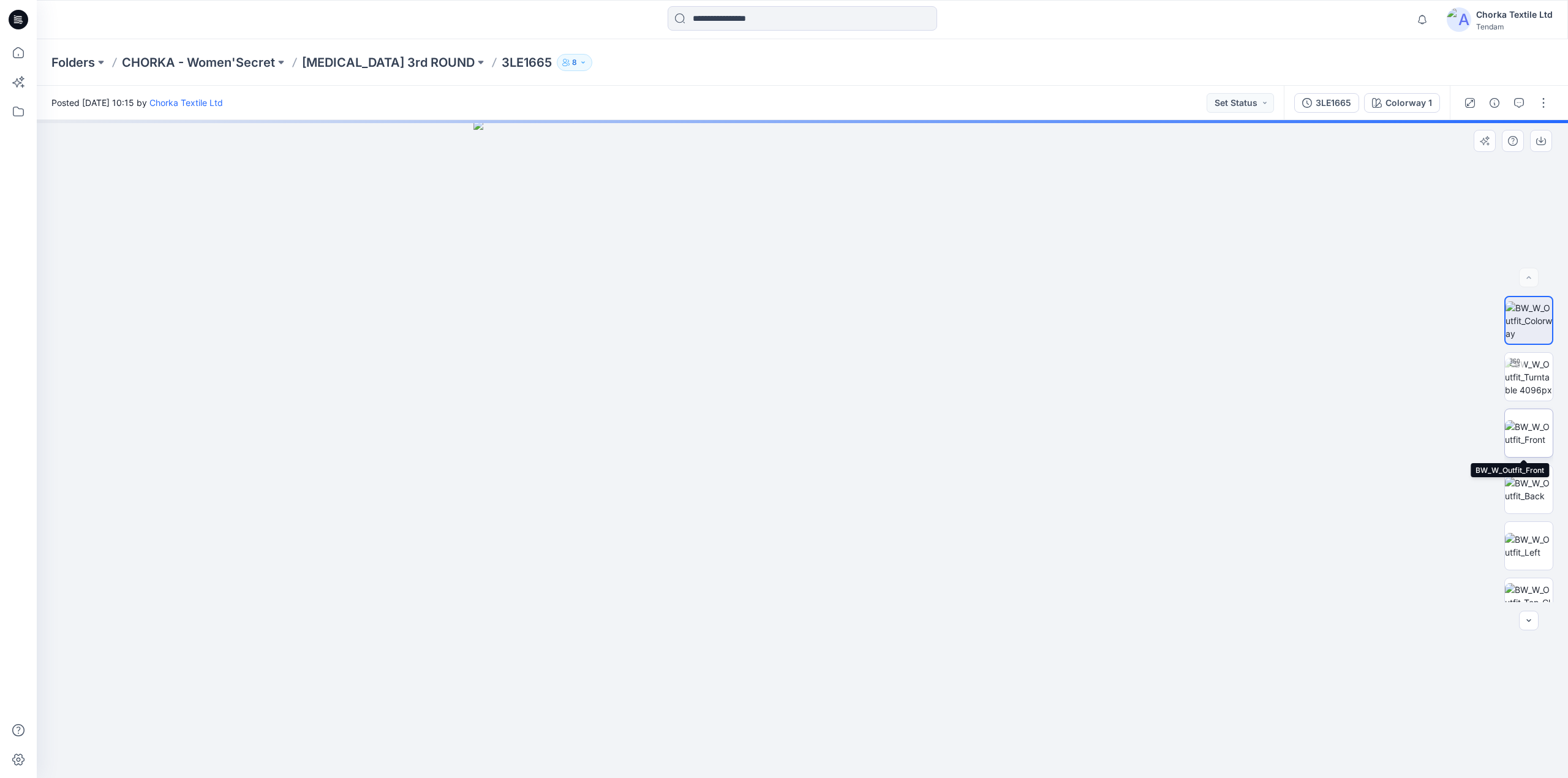
click at [1527, 426] on img at bounding box center [1529, 433] width 48 height 25
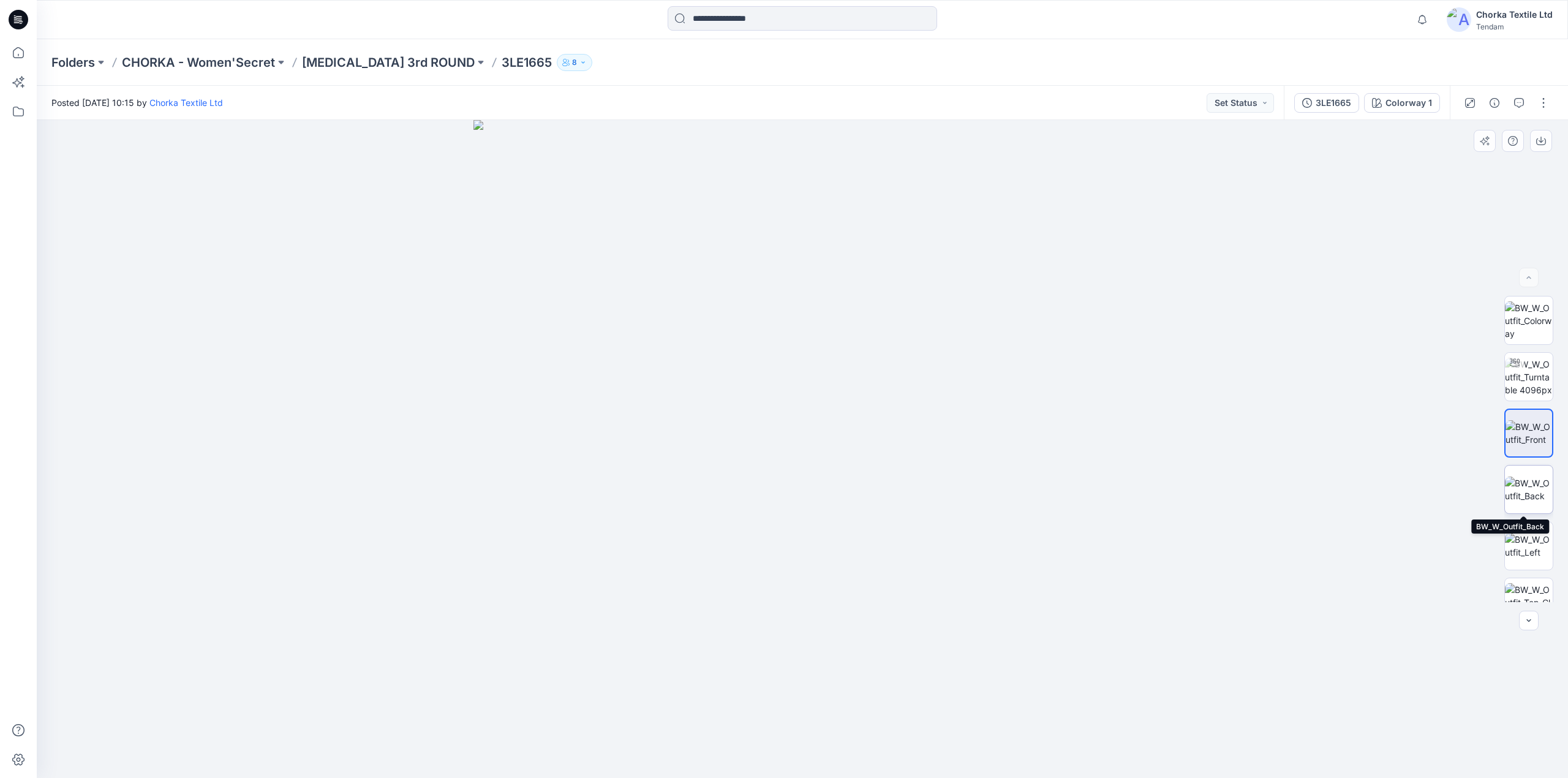
click at [1539, 483] on img at bounding box center [1529, 489] width 48 height 25
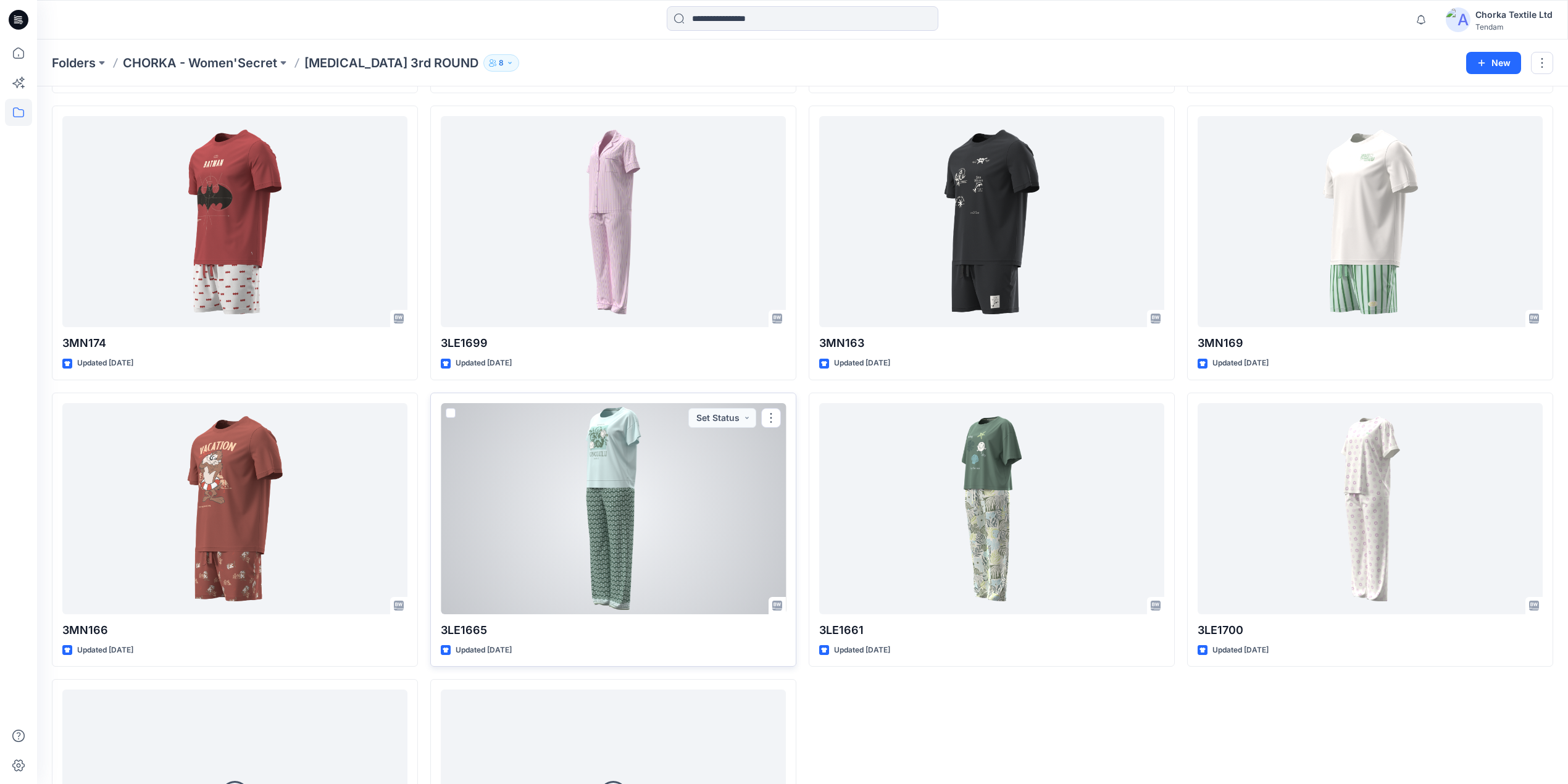
scroll to position [504, 0]
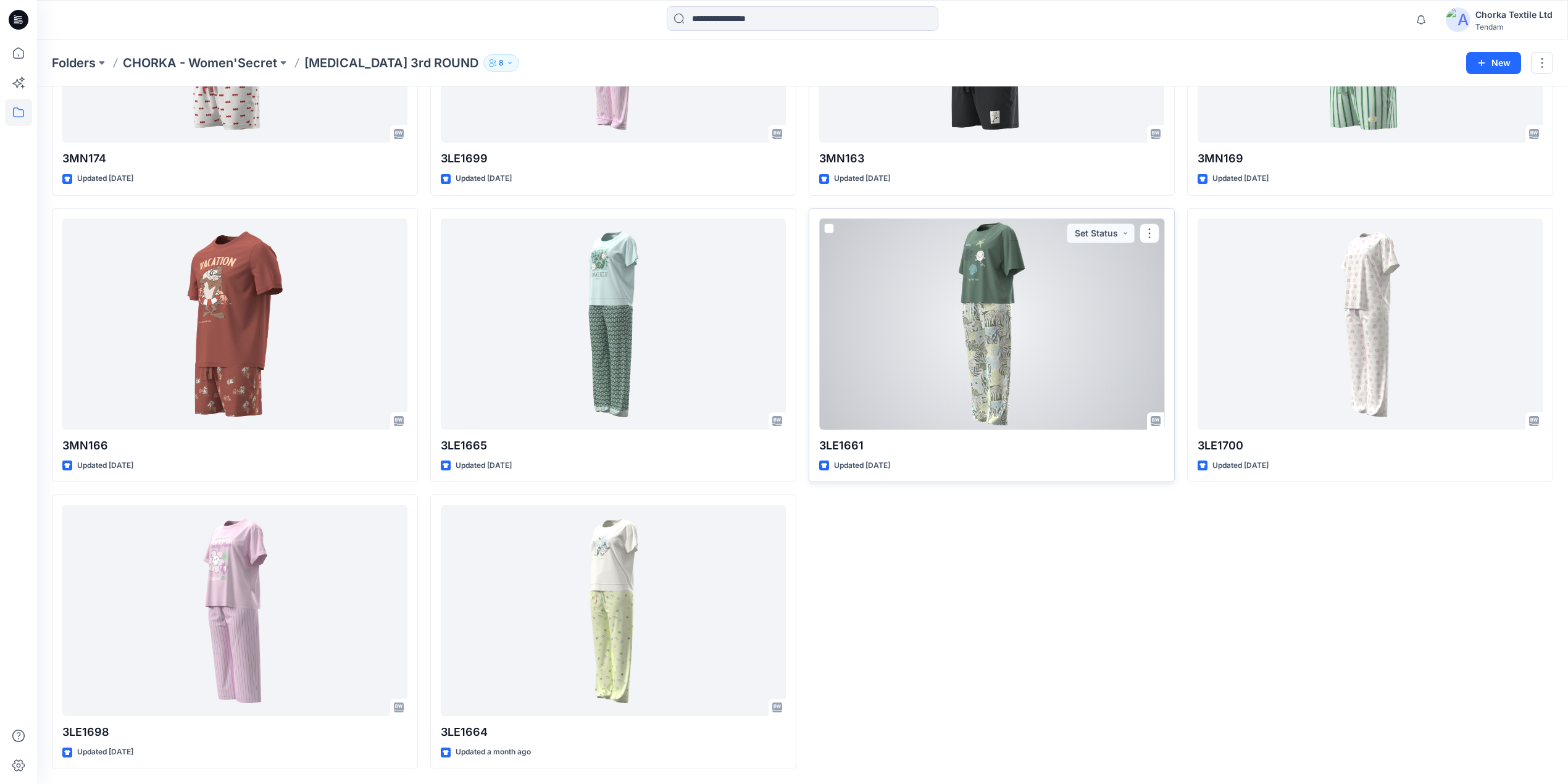
click at [1014, 344] on div at bounding box center [991, 324] width 345 height 211
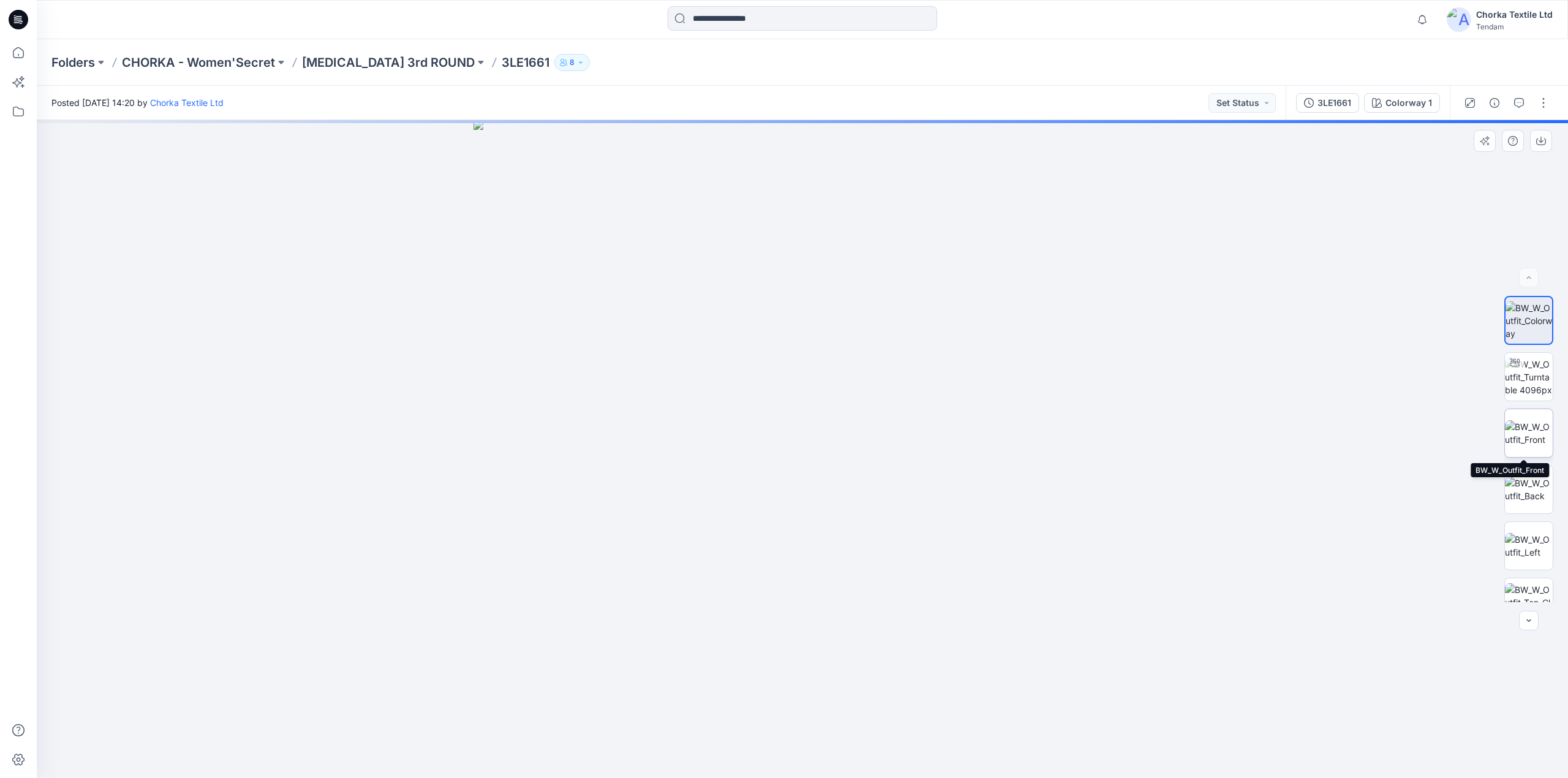
click at [1524, 427] on img at bounding box center [1529, 433] width 48 height 25
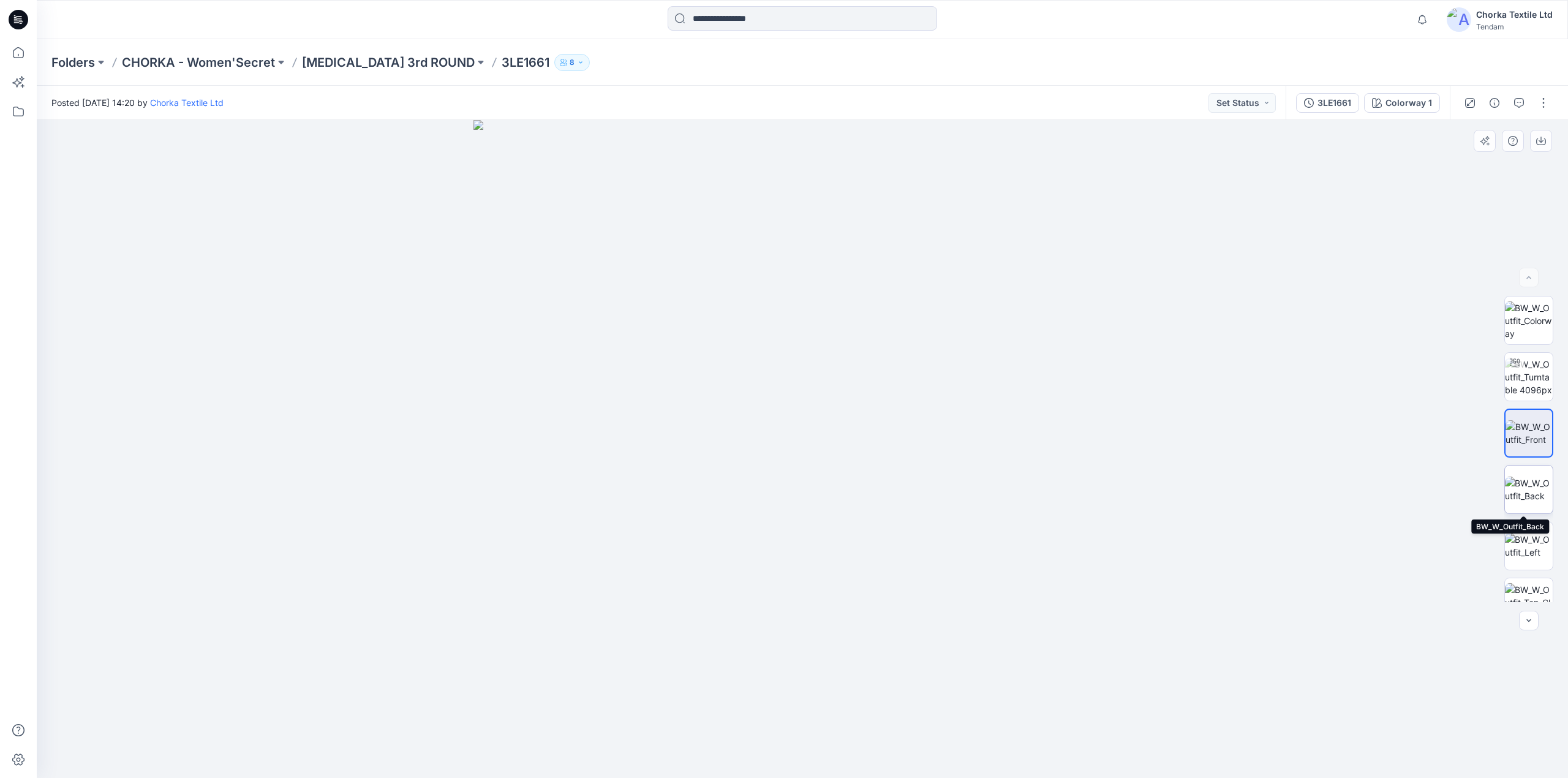
click at [1524, 479] on img at bounding box center [1529, 489] width 48 height 25
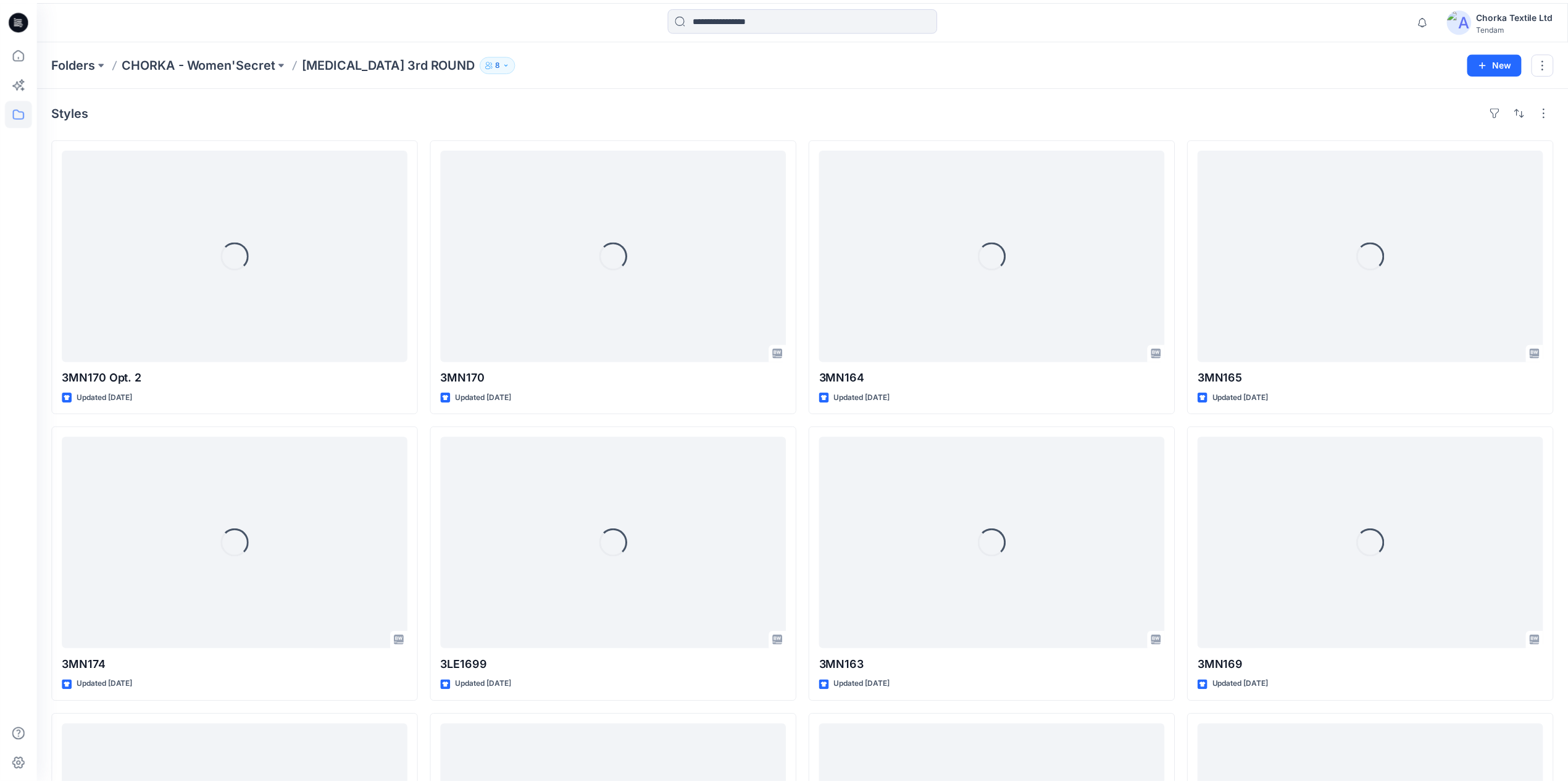
scroll to position [504, 0]
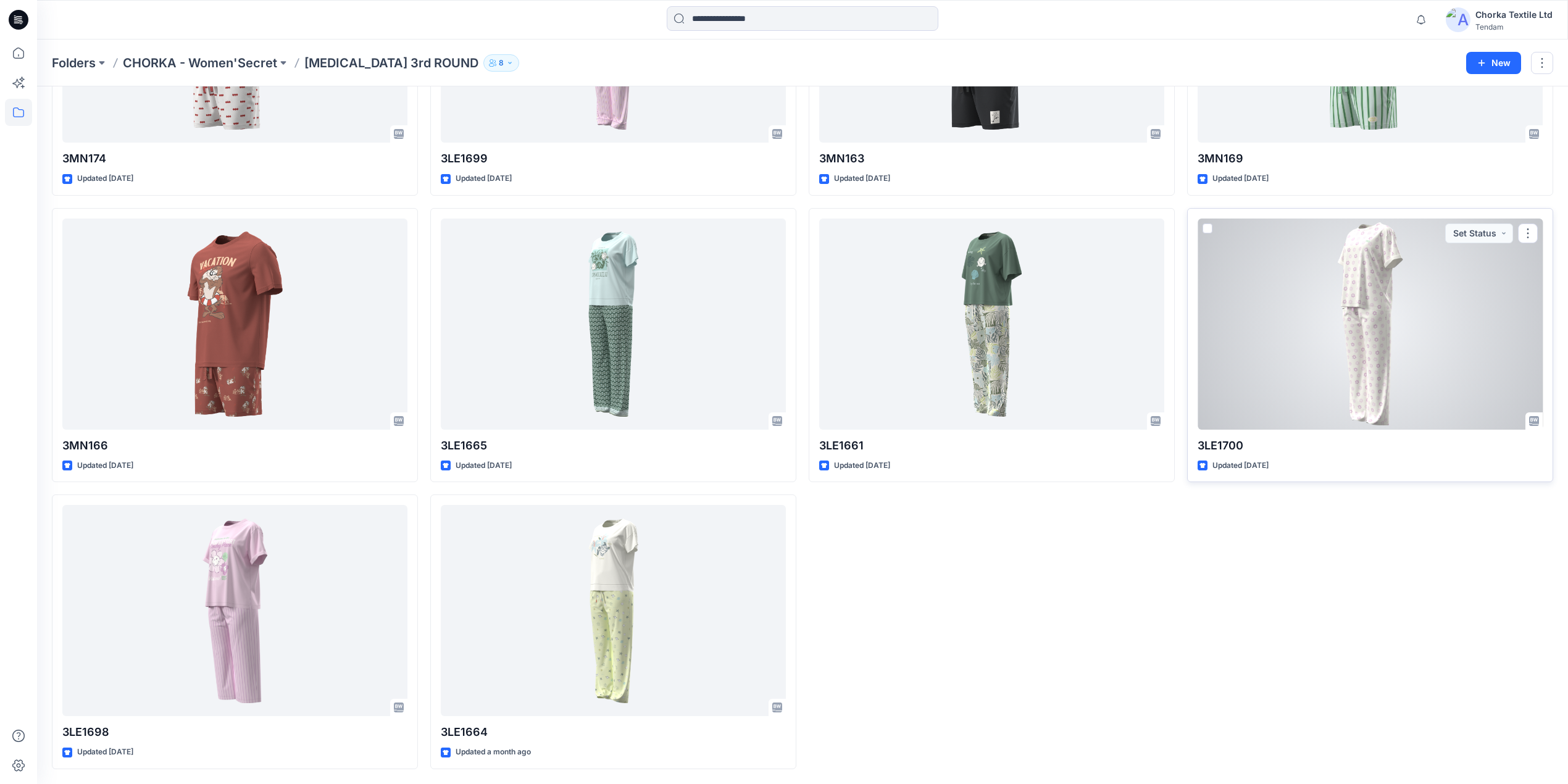
click at [1400, 325] on div at bounding box center [1370, 324] width 345 height 211
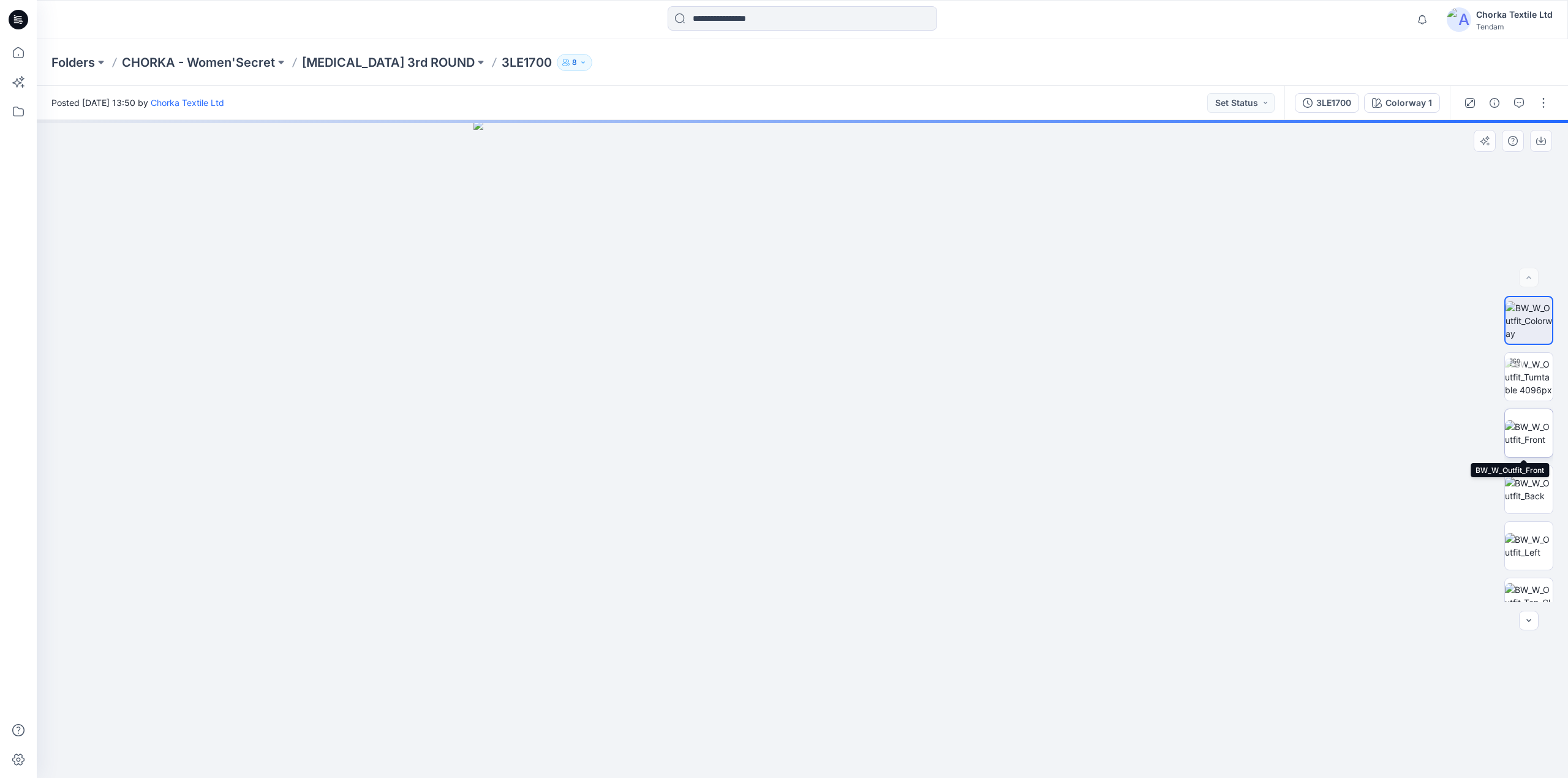
click at [1523, 425] on img at bounding box center [1529, 433] width 48 height 25
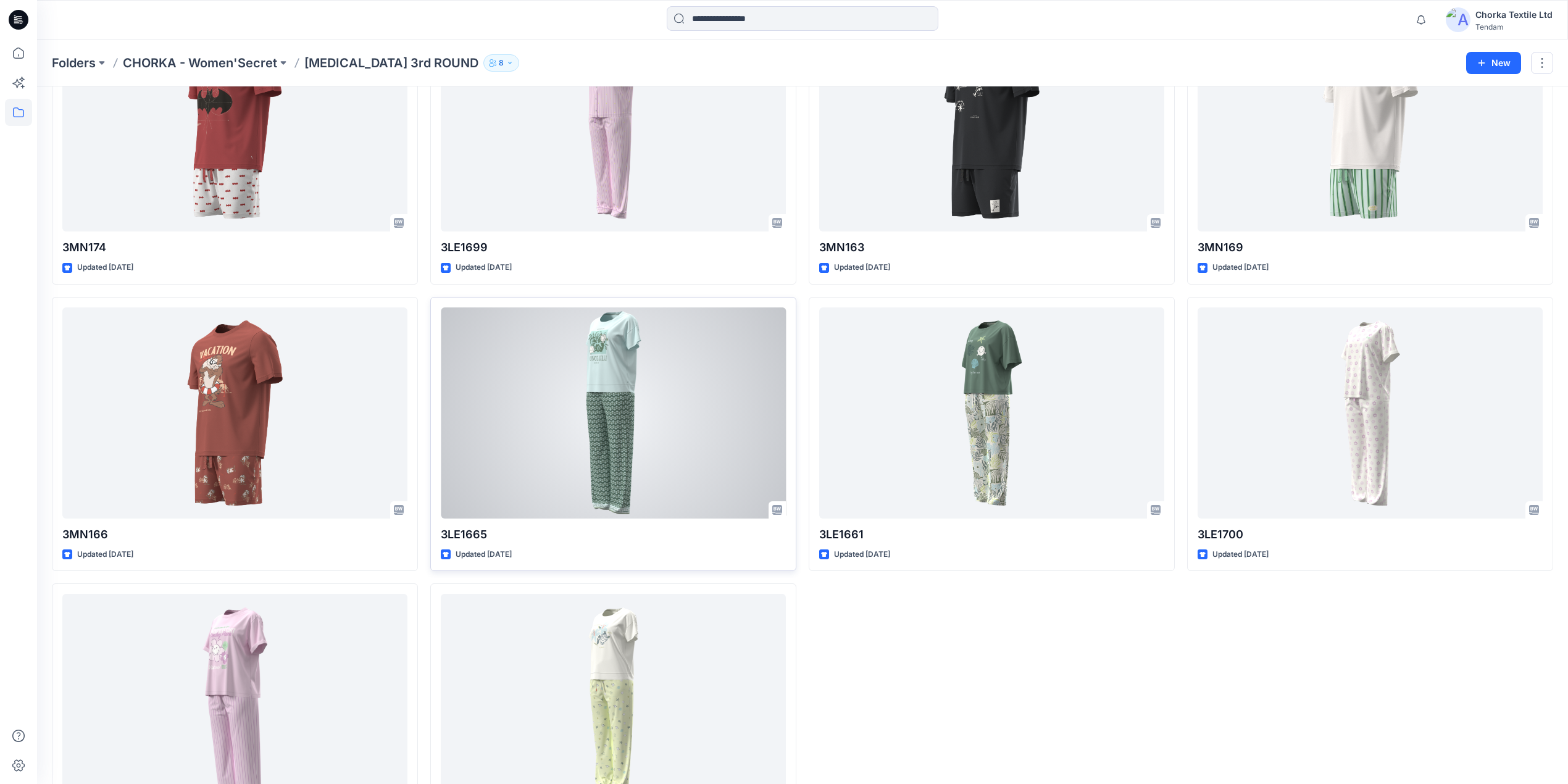
scroll to position [422, 0]
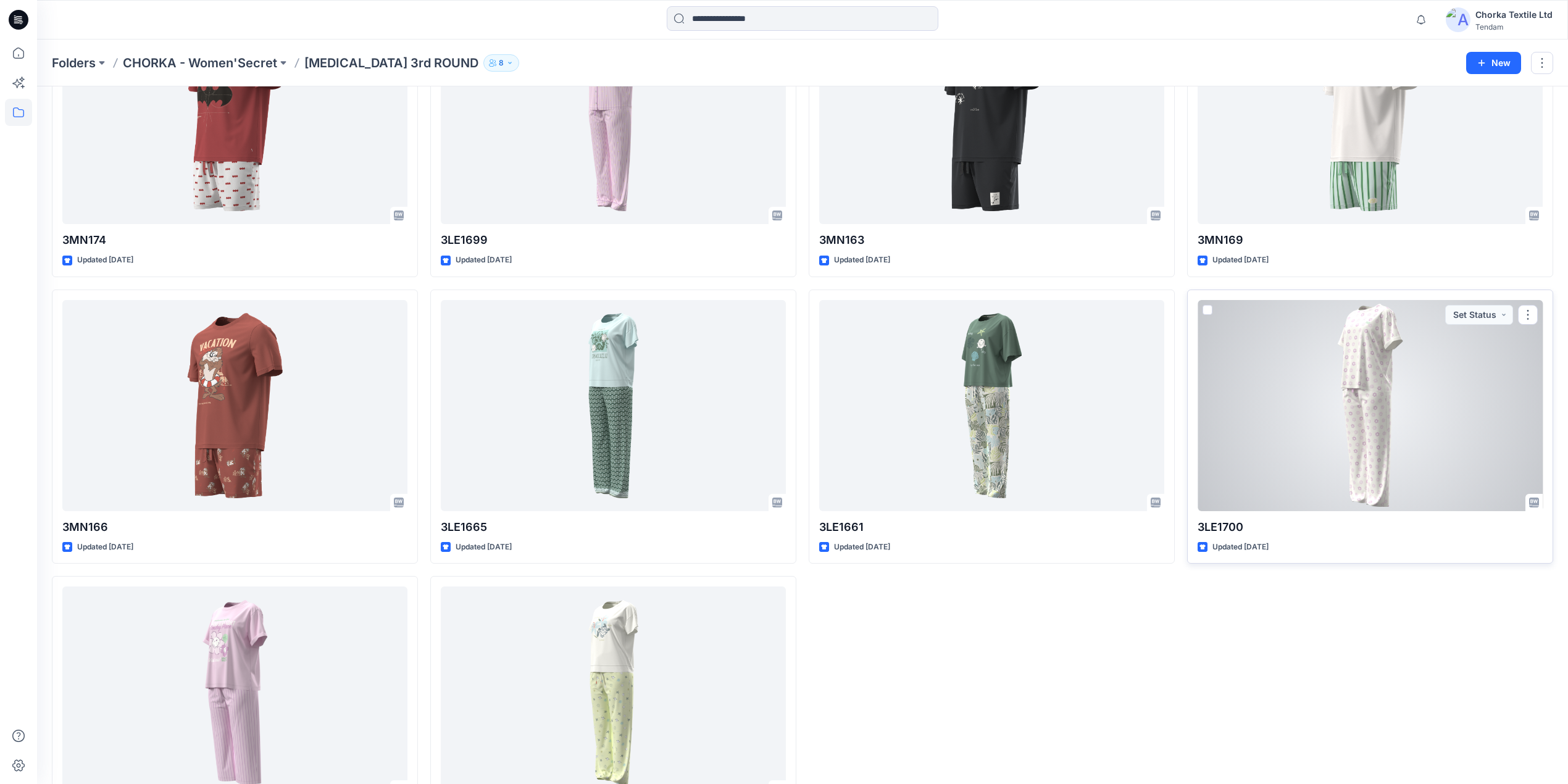
click at [1306, 395] on div at bounding box center [1370, 406] width 345 height 211
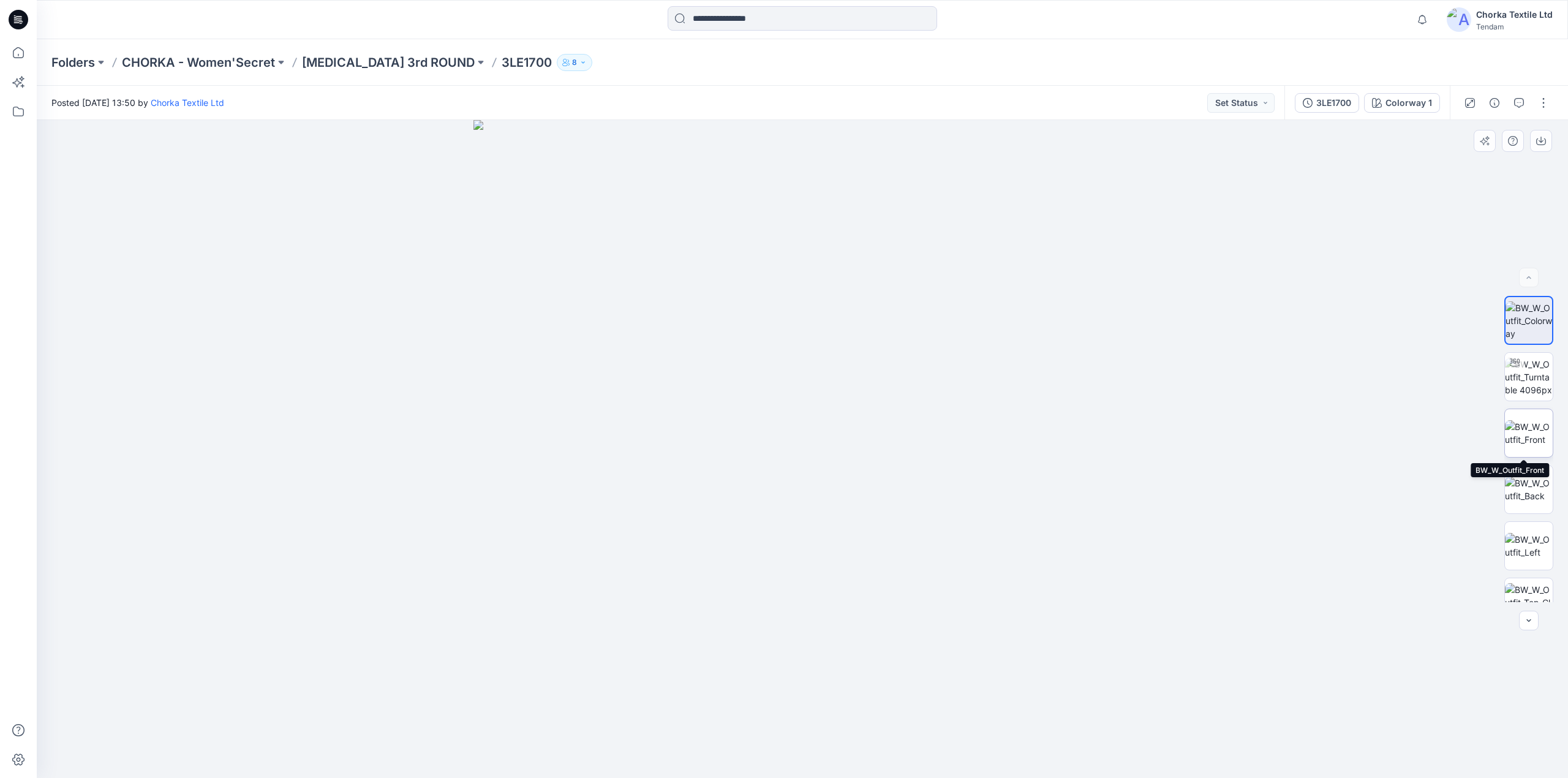
click at [1527, 422] on img at bounding box center [1529, 433] width 48 height 25
click at [1524, 487] on img at bounding box center [1529, 489] width 48 height 25
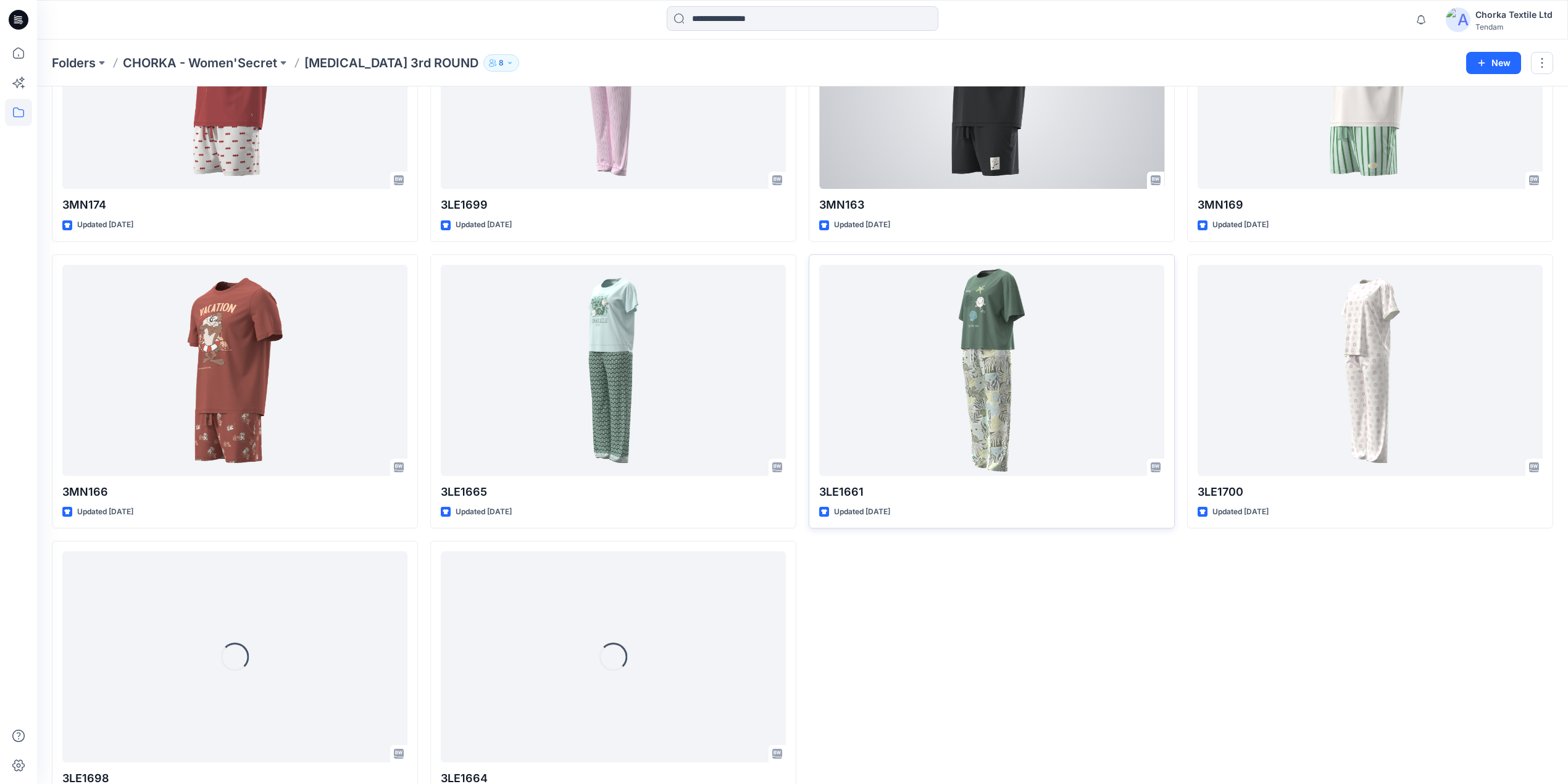
scroll to position [504, 0]
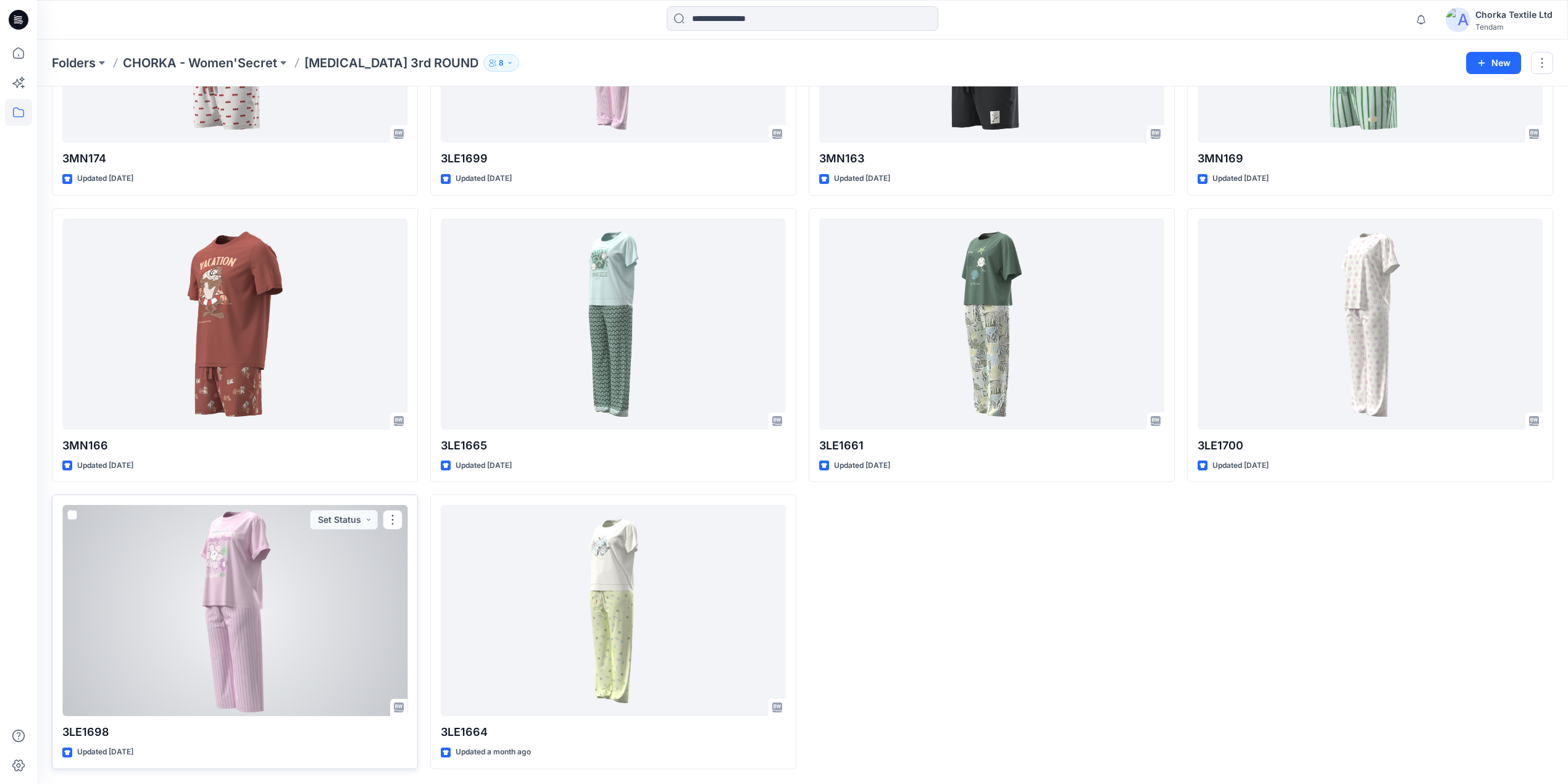
click at [230, 586] on div at bounding box center [234, 610] width 345 height 211
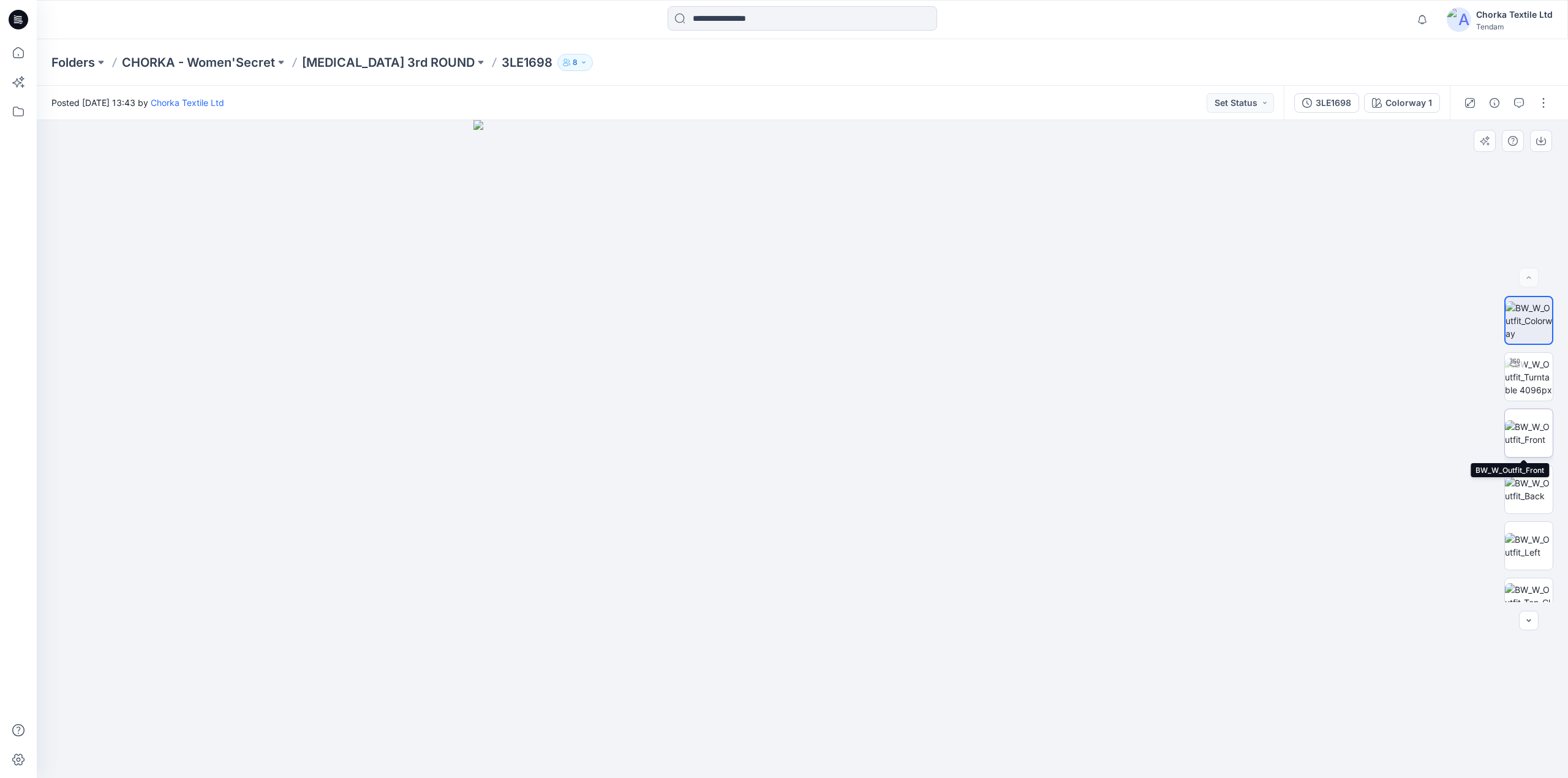
click at [1525, 432] on img at bounding box center [1529, 433] width 48 height 25
click at [1530, 485] on img at bounding box center [1529, 489] width 48 height 25
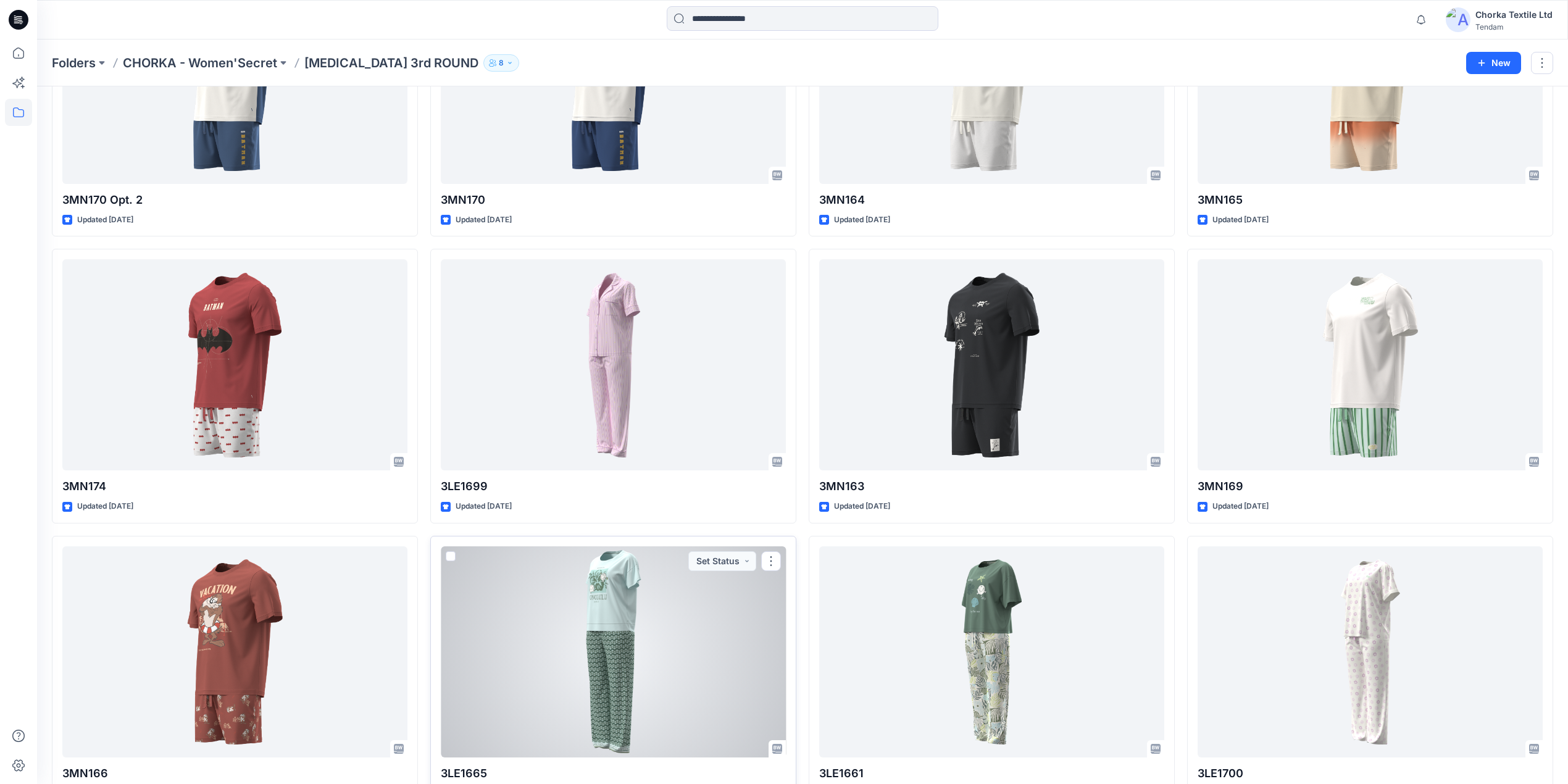
scroll to position [175, 0]
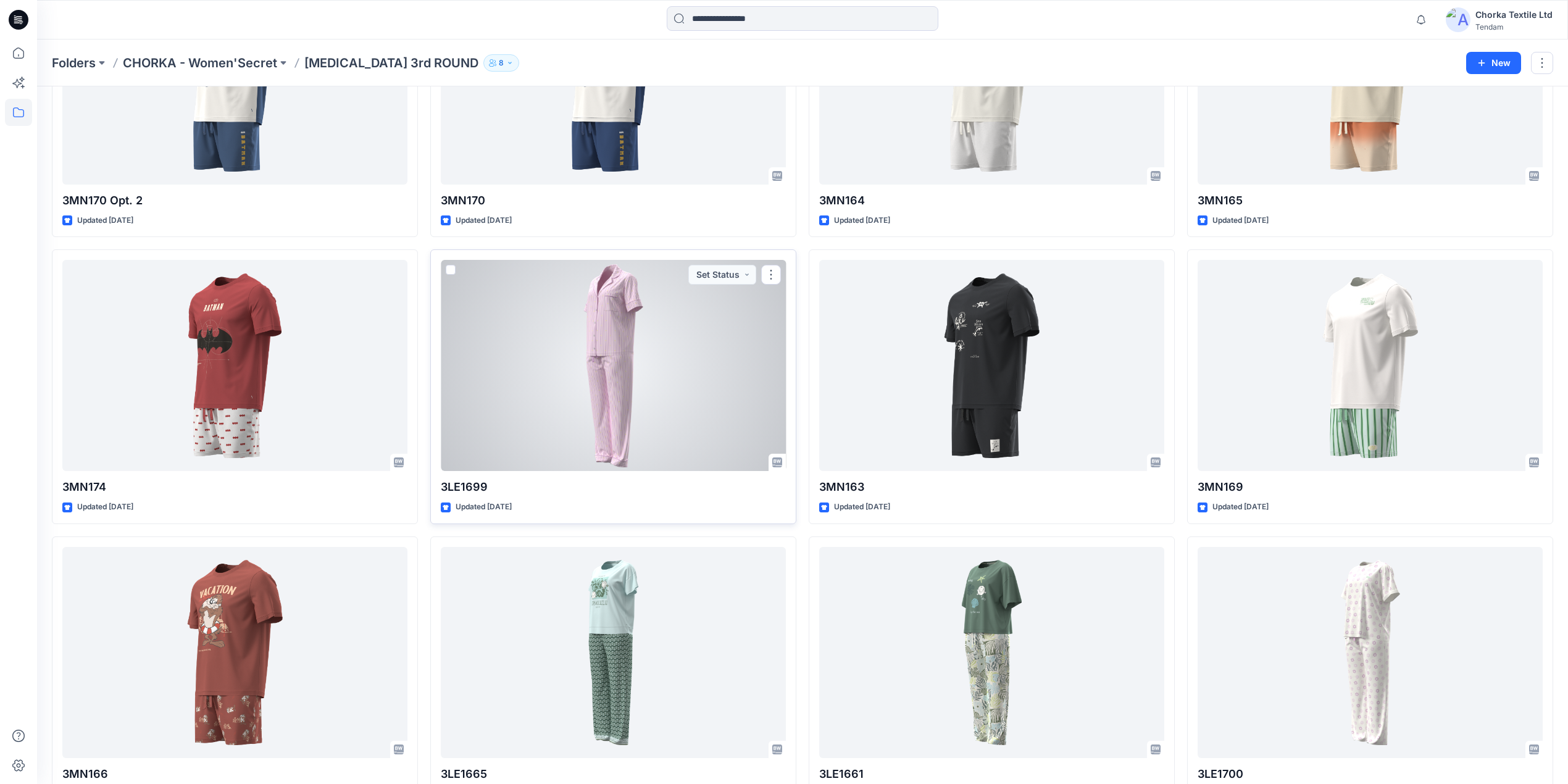
click at [648, 353] on div at bounding box center [613, 366] width 345 height 211
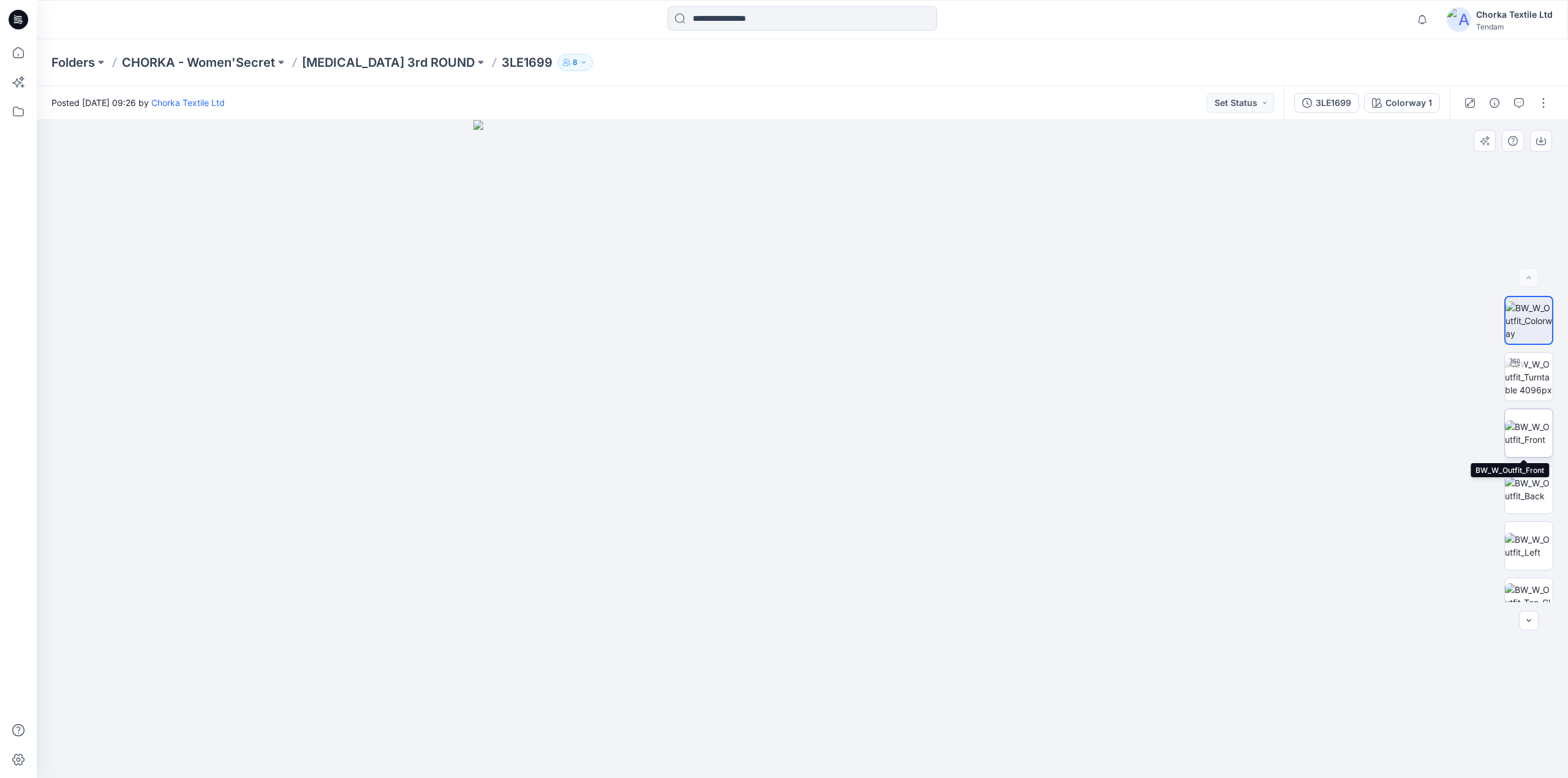
click at [1529, 420] on img at bounding box center [1529, 433] width 48 height 25
click at [1539, 483] on img at bounding box center [1529, 489] width 48 height 25
